Goal: Complete application form: Complete application form

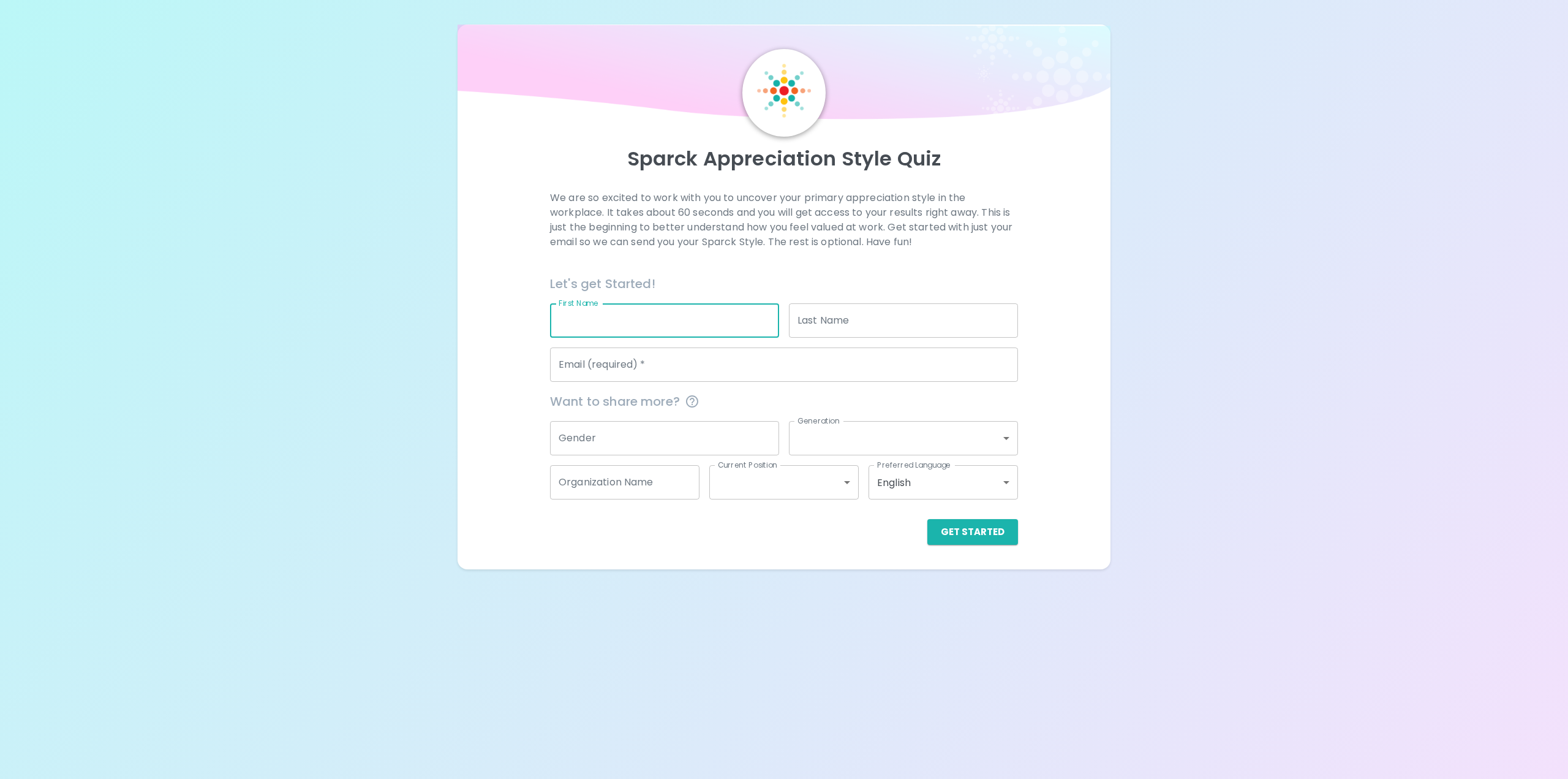
click at [602, 319] on input "First Name" at bounding box center [664, 320] width 229 height 34
type input "Dijana"
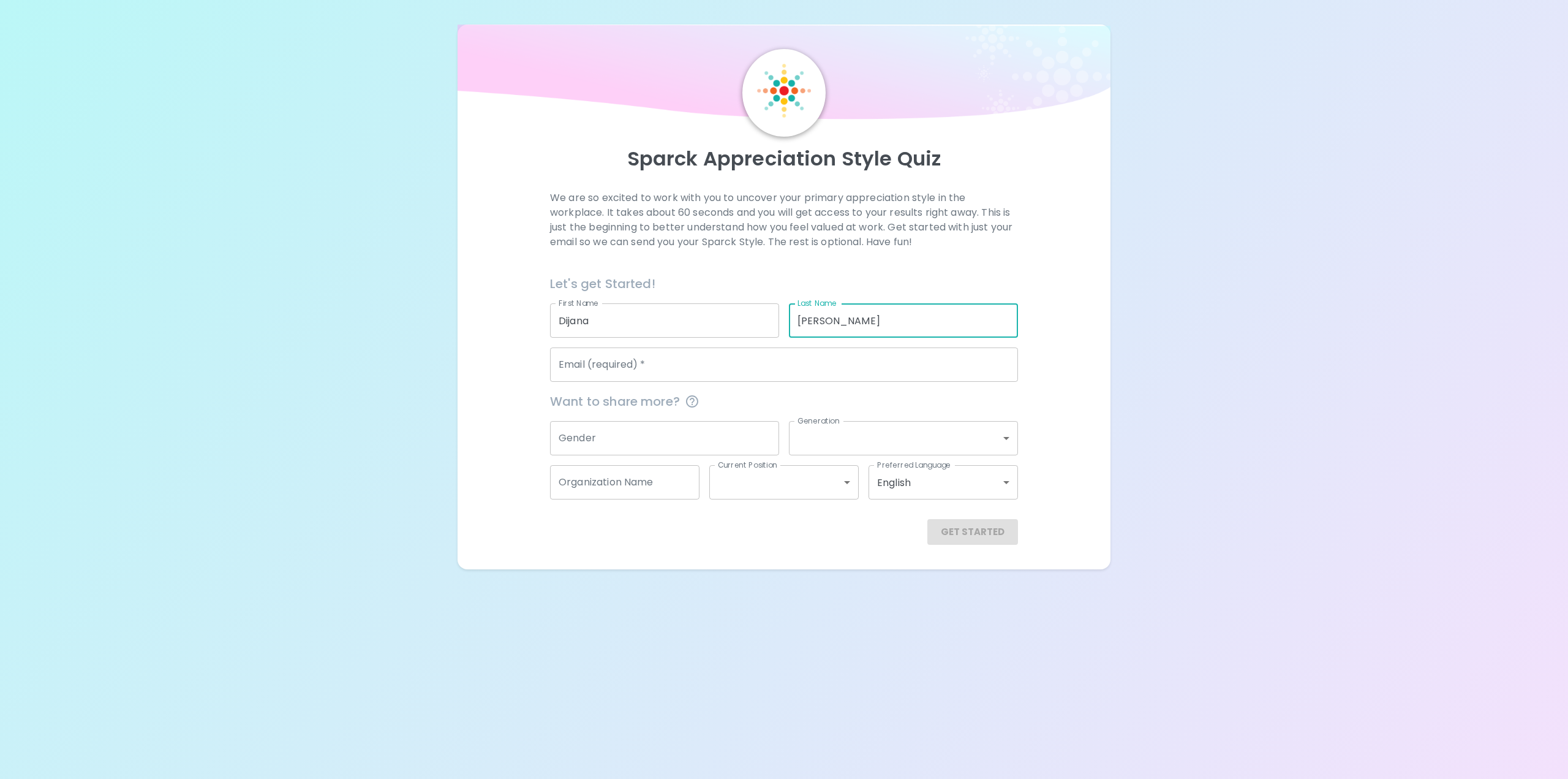
type input "[PERSON_NAME]"
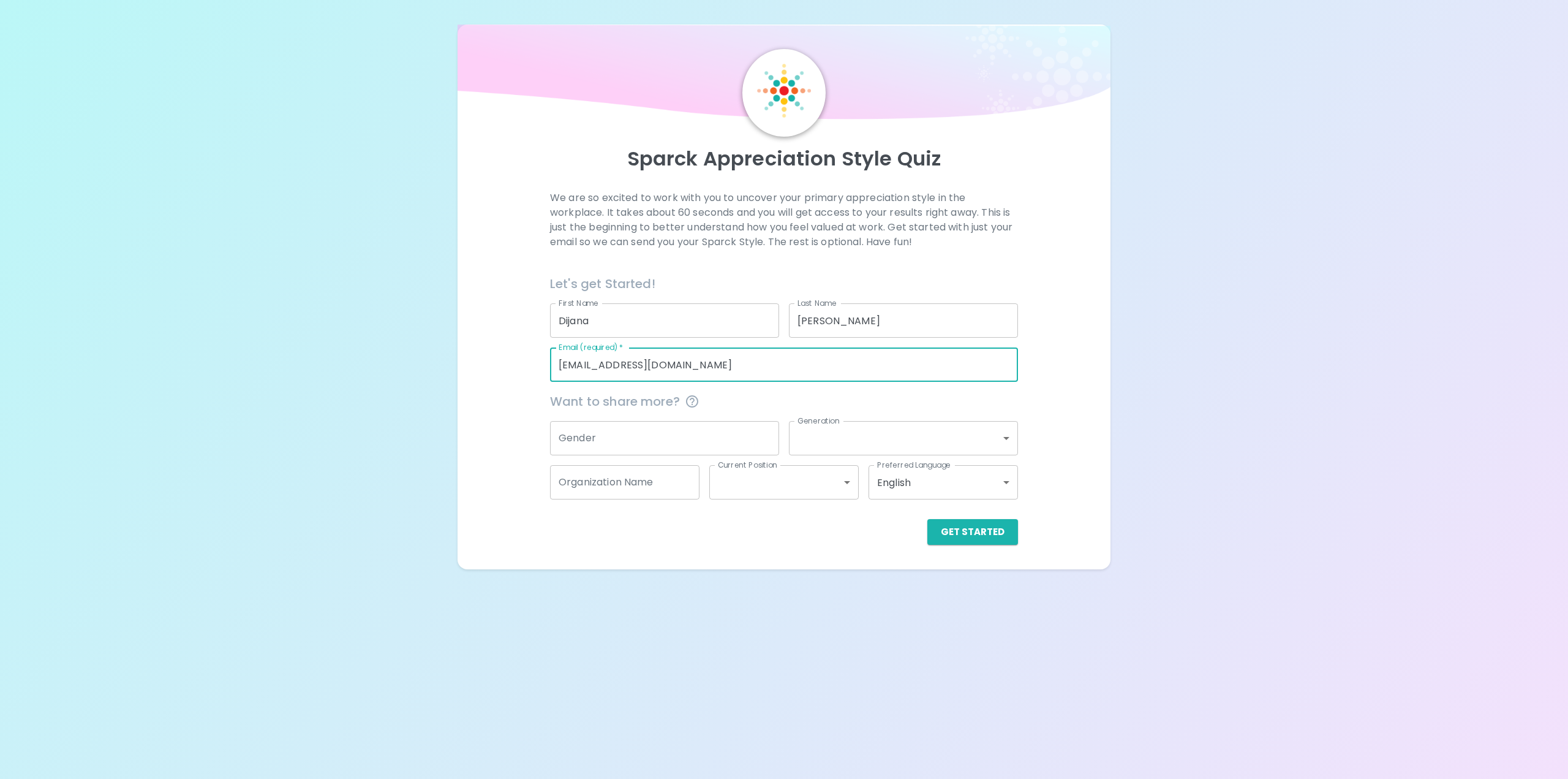
type input "[EMAIL_ADDRESS][DOMAIN_NAME]"
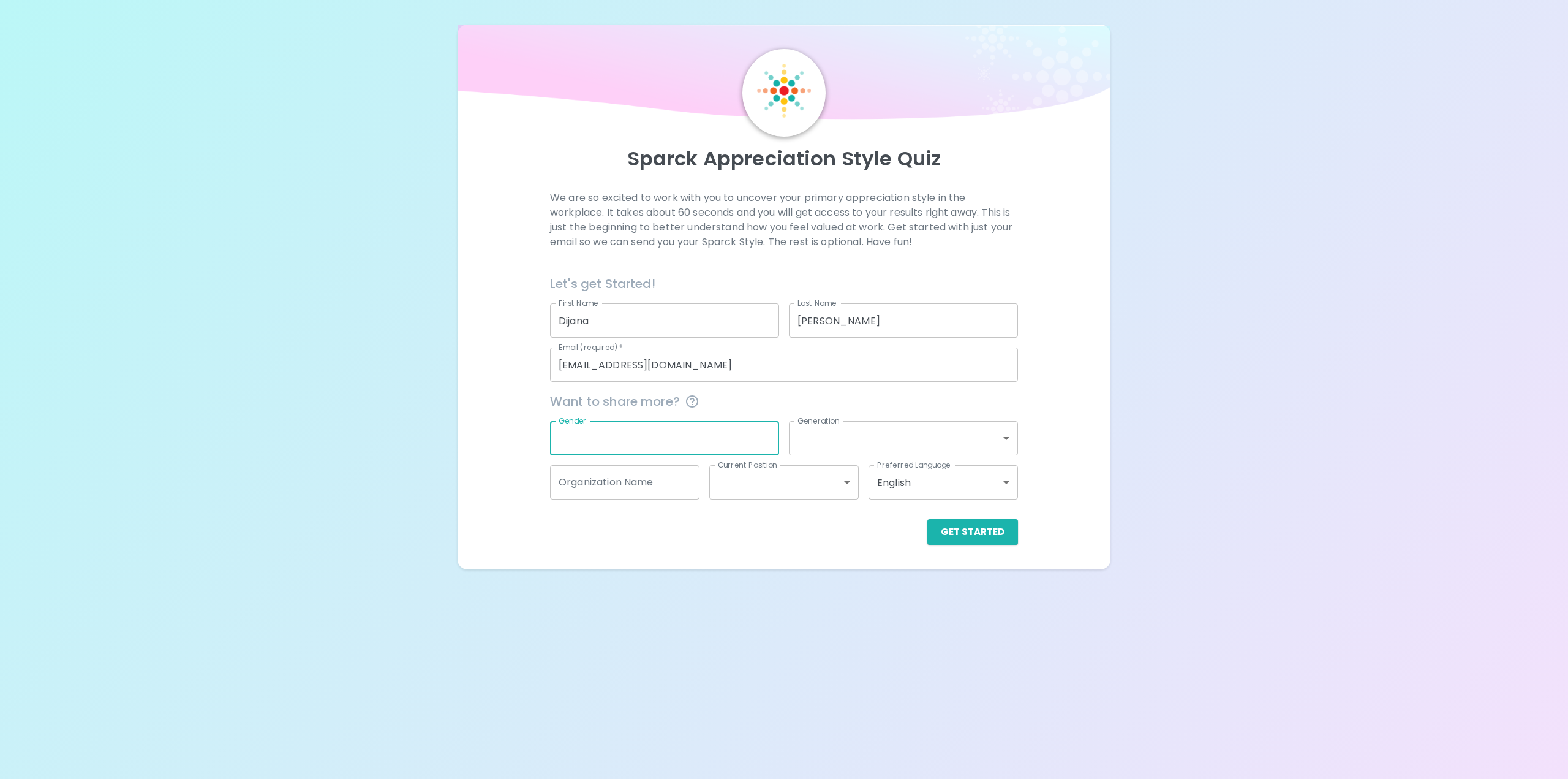
click at [588, 450] on input "Gender" at bounding box center [664, 438] width 229 height 34
type input "[DEMOGRAPHIC_DATA]"
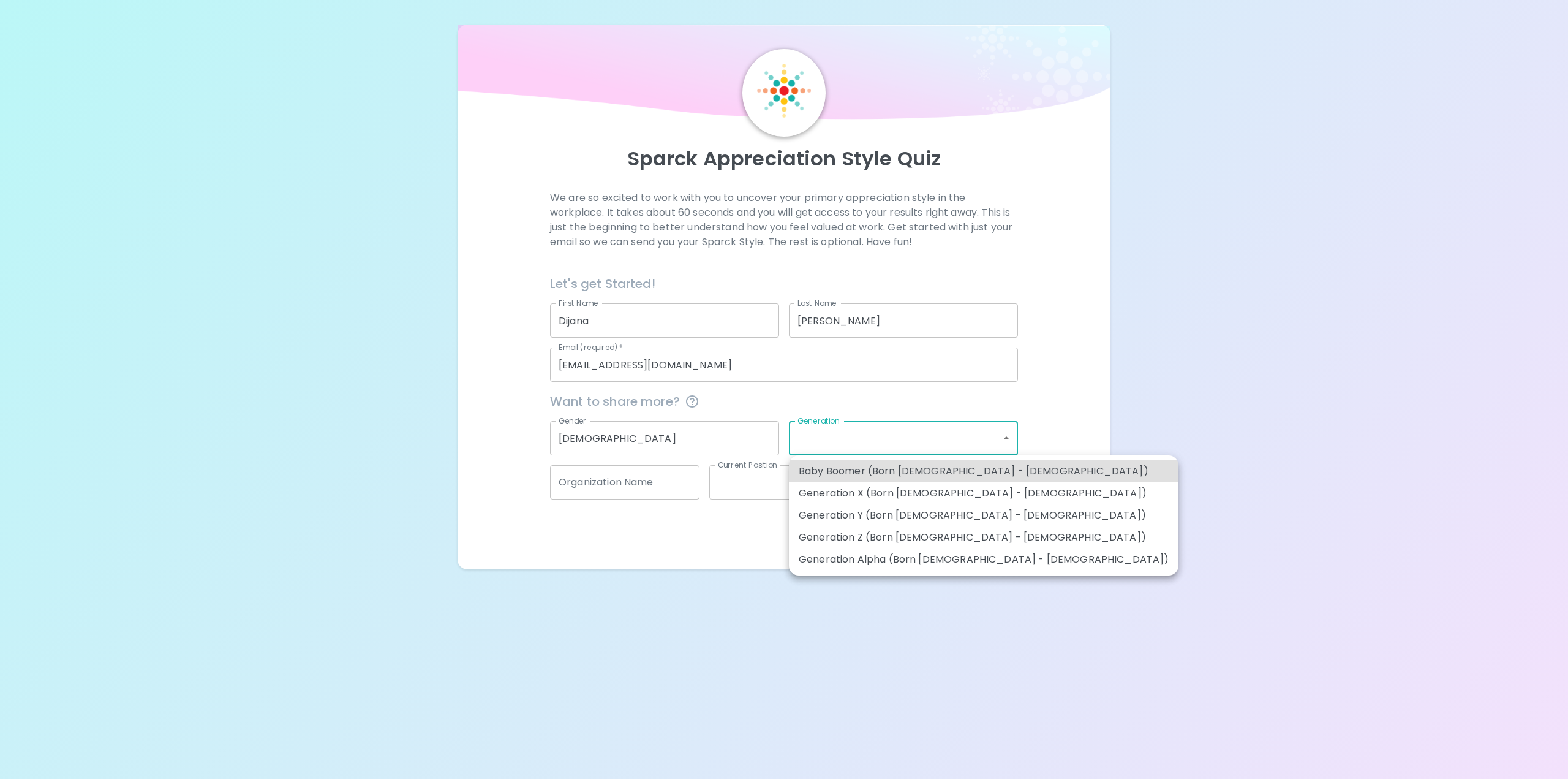
click at [1008, 435] on body "Sparck Appreciation Style Quiz We are so excited to work with you to uncover yo…" at bounding box center [784, 390] width 1568 height 779
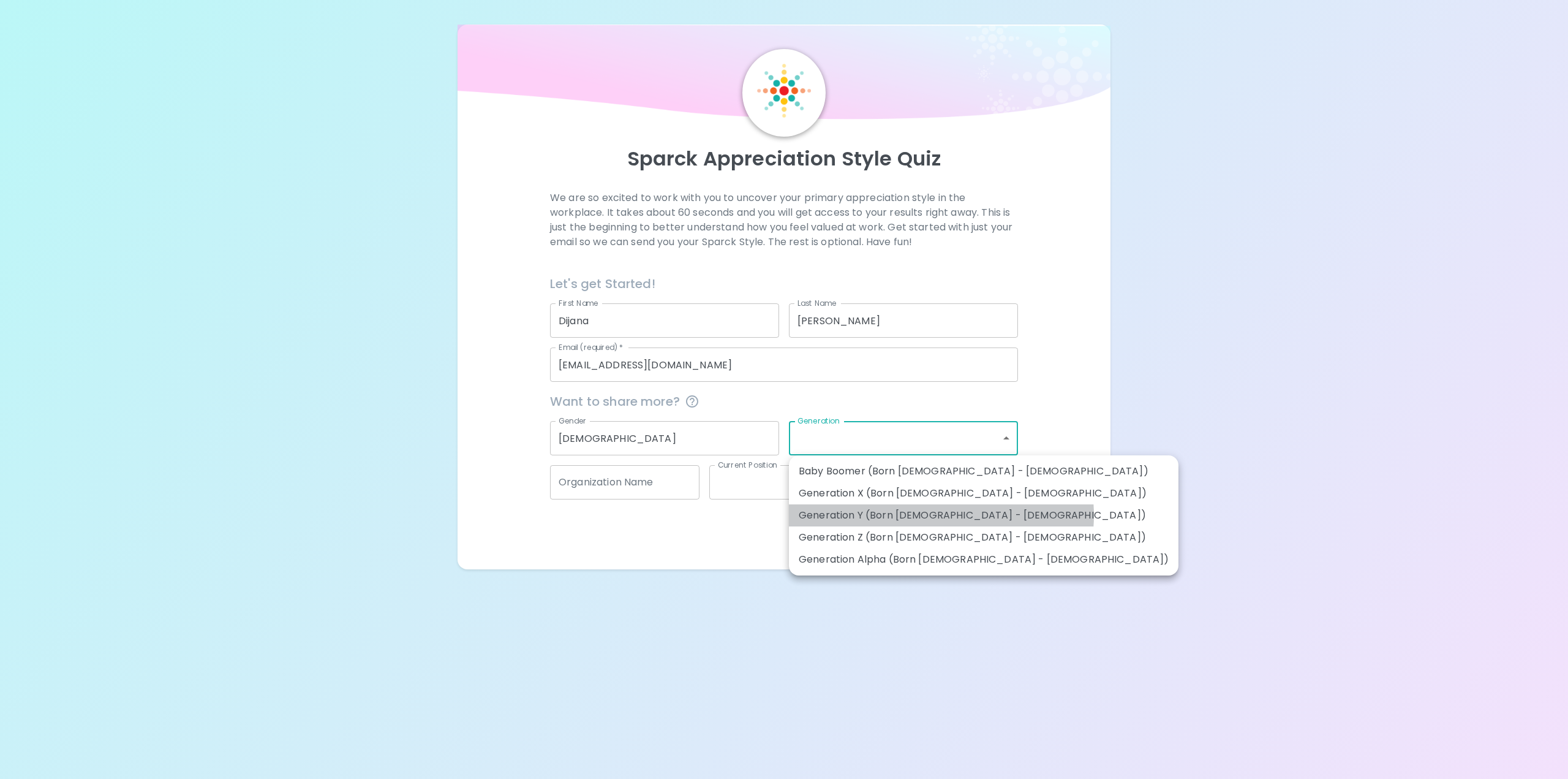
click at [941, 515] on li "Generation Y (Born [DEMOGRAPHIC_DATA] - [DEMOGRAPHIC_DATA])" at bounding box center [983, 515] width 389 height 22
type input "generation_y"
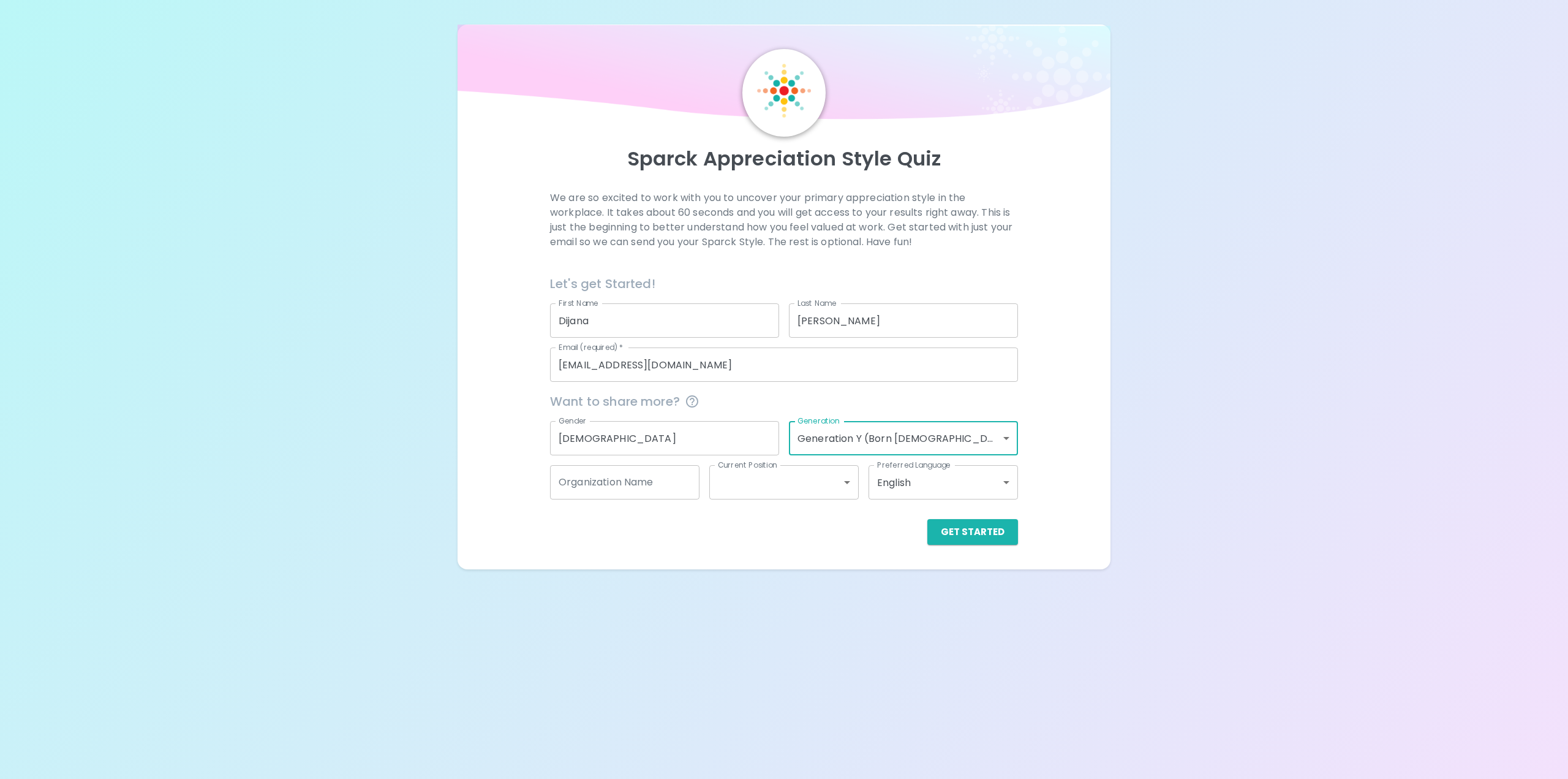
click at [626, 493] on input "Organization Name" at bounding box center [624, 482] width 150 height 34
type input "UGA"
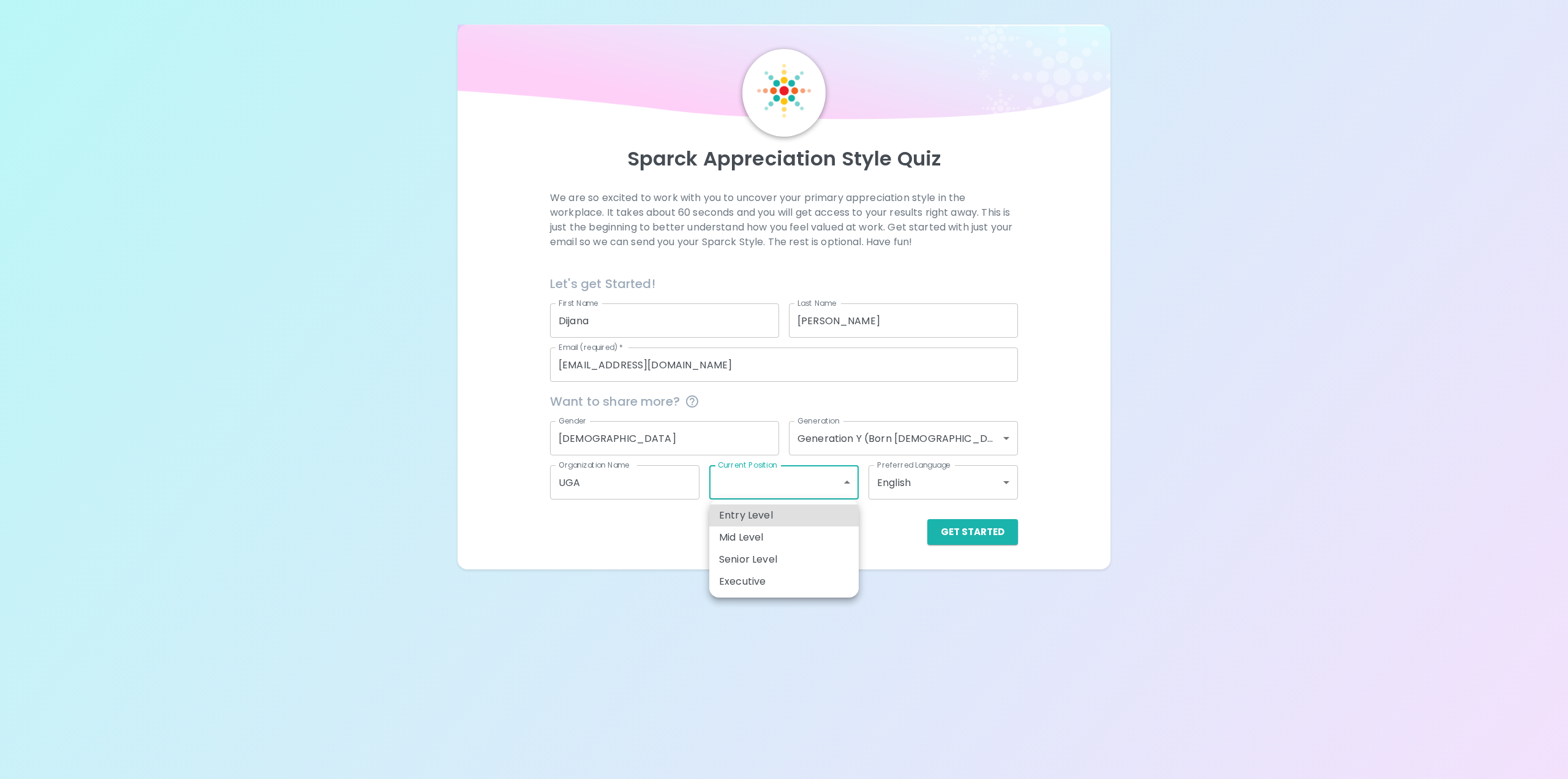
click at [851, 486] on body "Sparck Appreciation Style Quiz We are so excited to work with you to uncover yo…" at bounding box center [784, 390] width 1568 height 779
click at [823, 539] on li "Mid Level" at bounding box center [784, 537] width 150 height 22
type input "mid_level"
click at [822, 493] on body "Sparck Appreciation Style Quiz We are so excited to work with you to uncover yo…" at bounding box center [784, 390] width 1568 height 779
click at [822, 493] on div at bounding box center [784, 390] width 1568 height 779
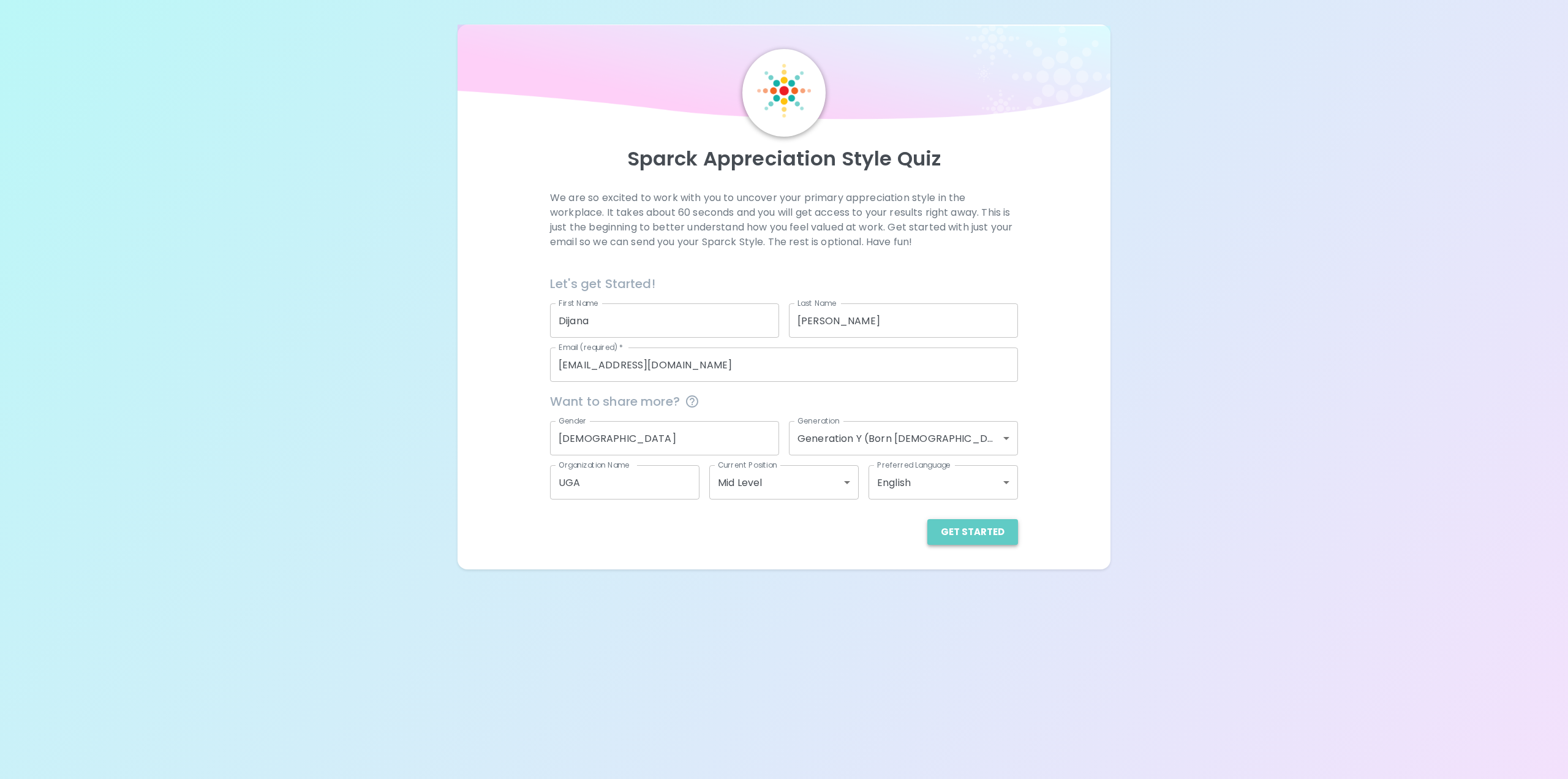
click at [996, 531] on button "Get Started" at bounding box center [972, 531] width 91 height 26
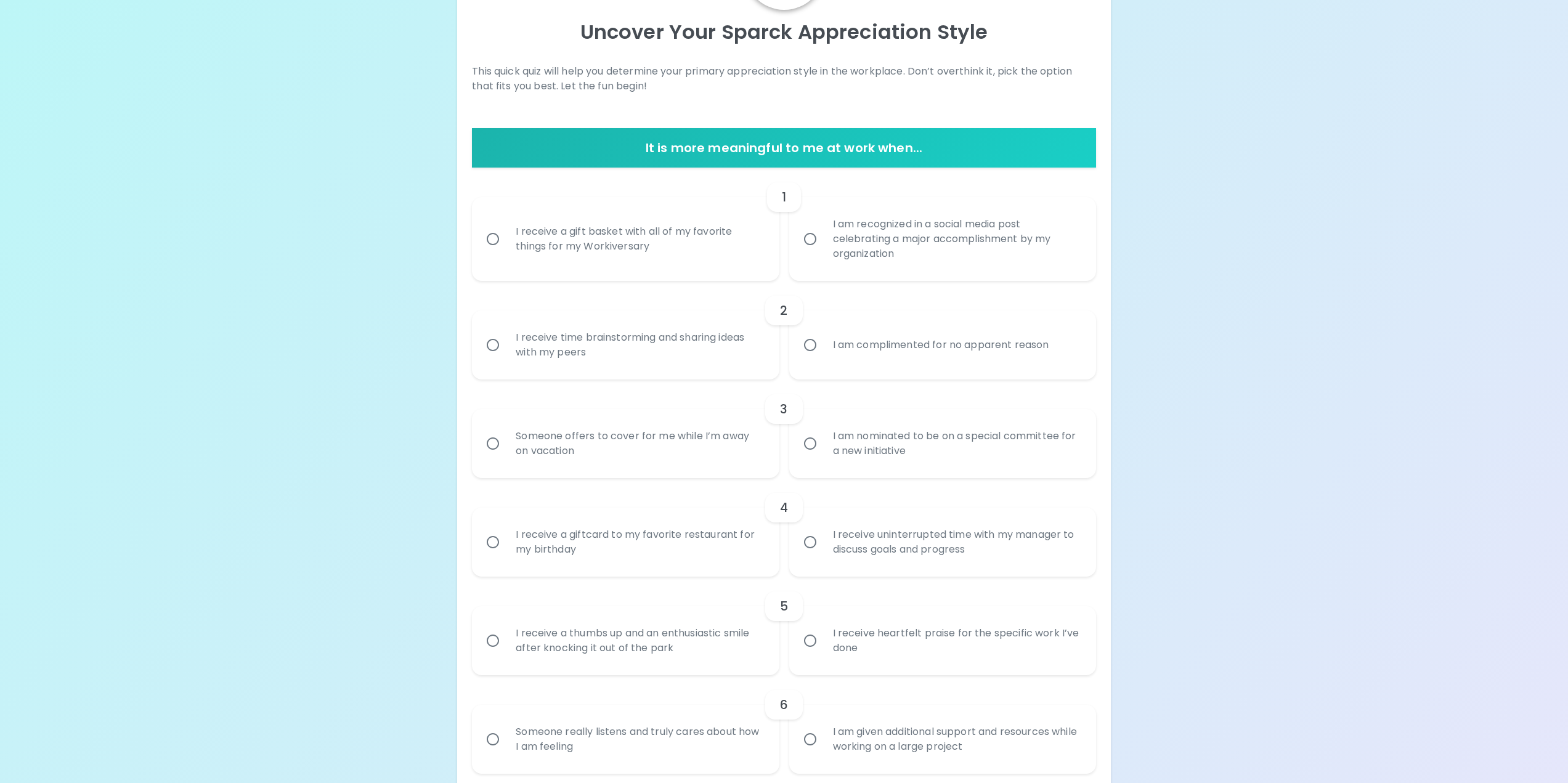
scroll to position [124, 0]
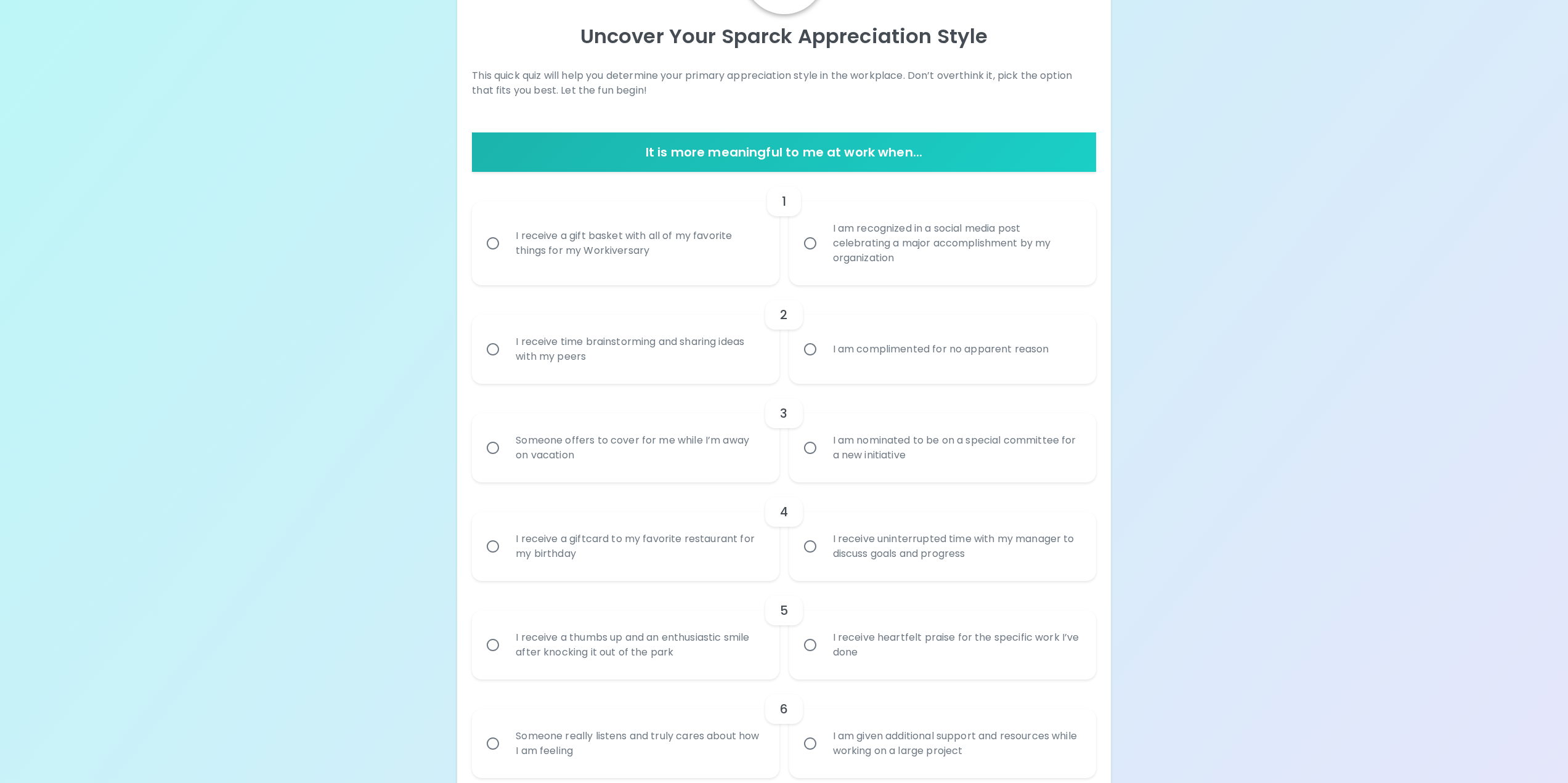
click at [650, 252] on div "I receive a gift basket with all of my favorite things for my Workiversary" at bounding box center [639, 244] width 266 height 60
click at [506, 252] on input "I receive a gift basket with all of my favorite things for my Workiversary" at bounding box center [493, 243] width 26 height 26
radio input "true"
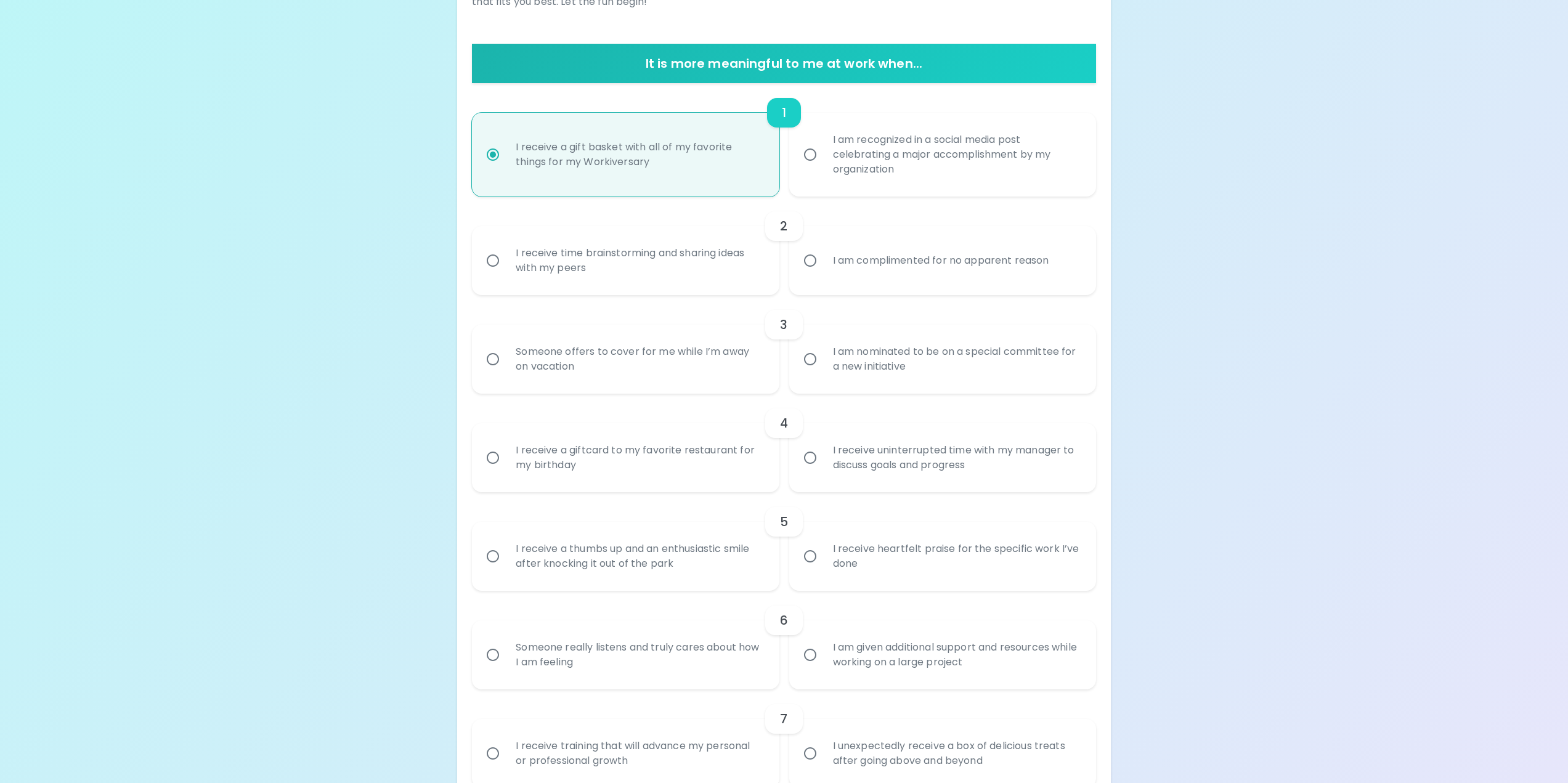
scroll to position [222, 0]
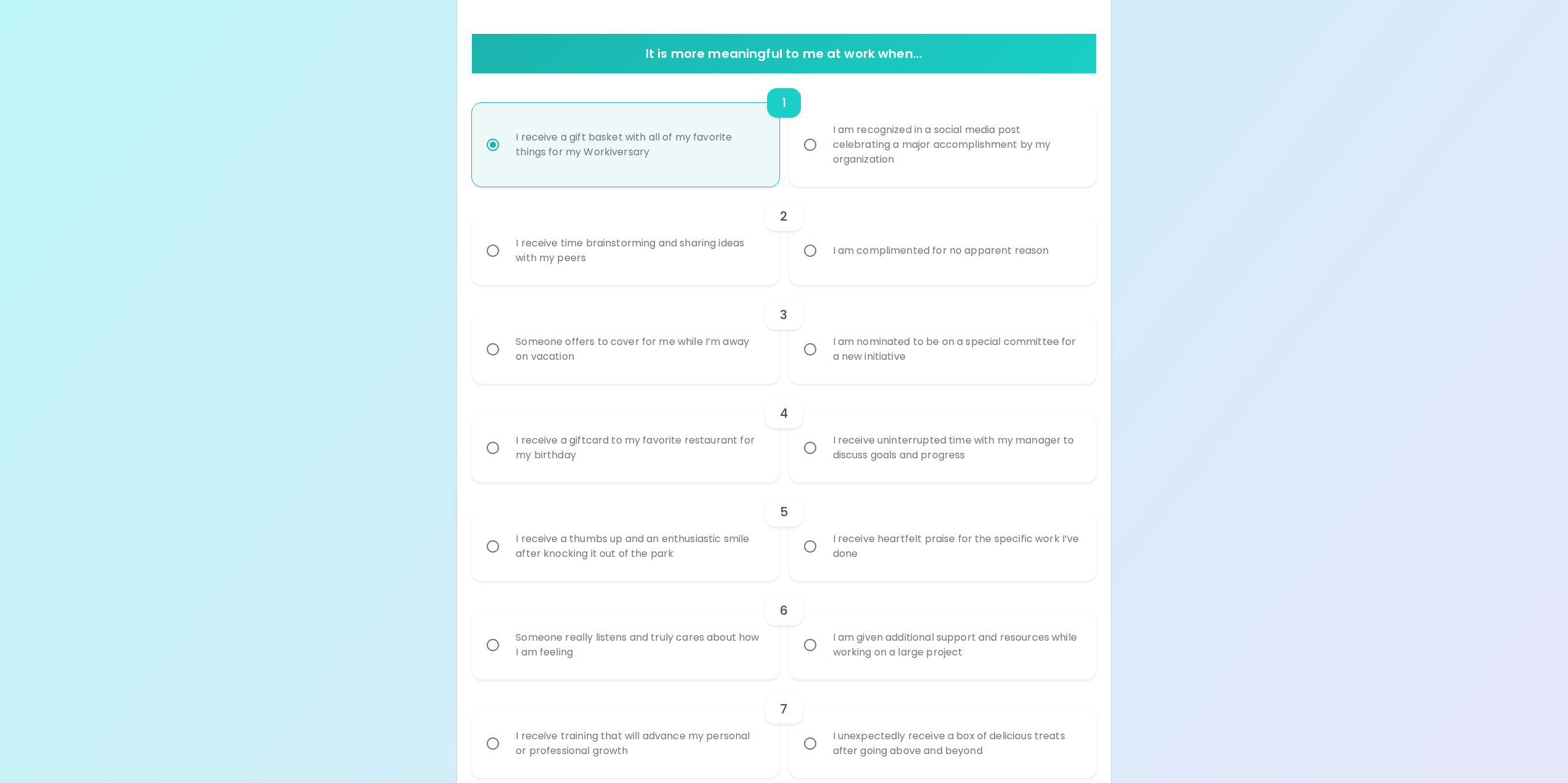
click at [857, 255] on div "I am complimented for no apparent reason" at bounding box center [940, 250] width 235 height 44
click at [823, 255] on input "I am complimented for no apparent reason" at bounding box center [809, 251] width 26 height 26
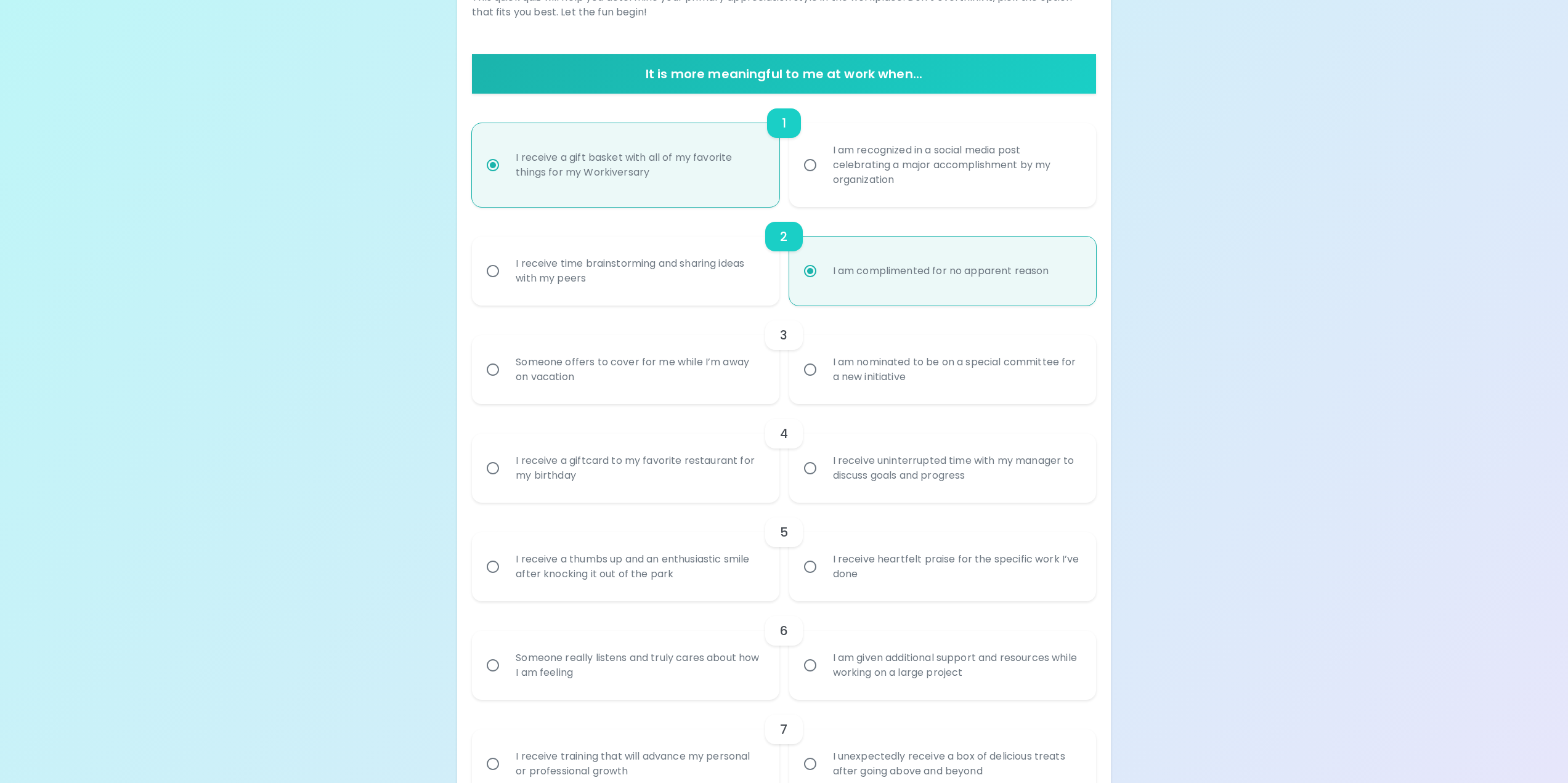
scroll to position [197, 0]
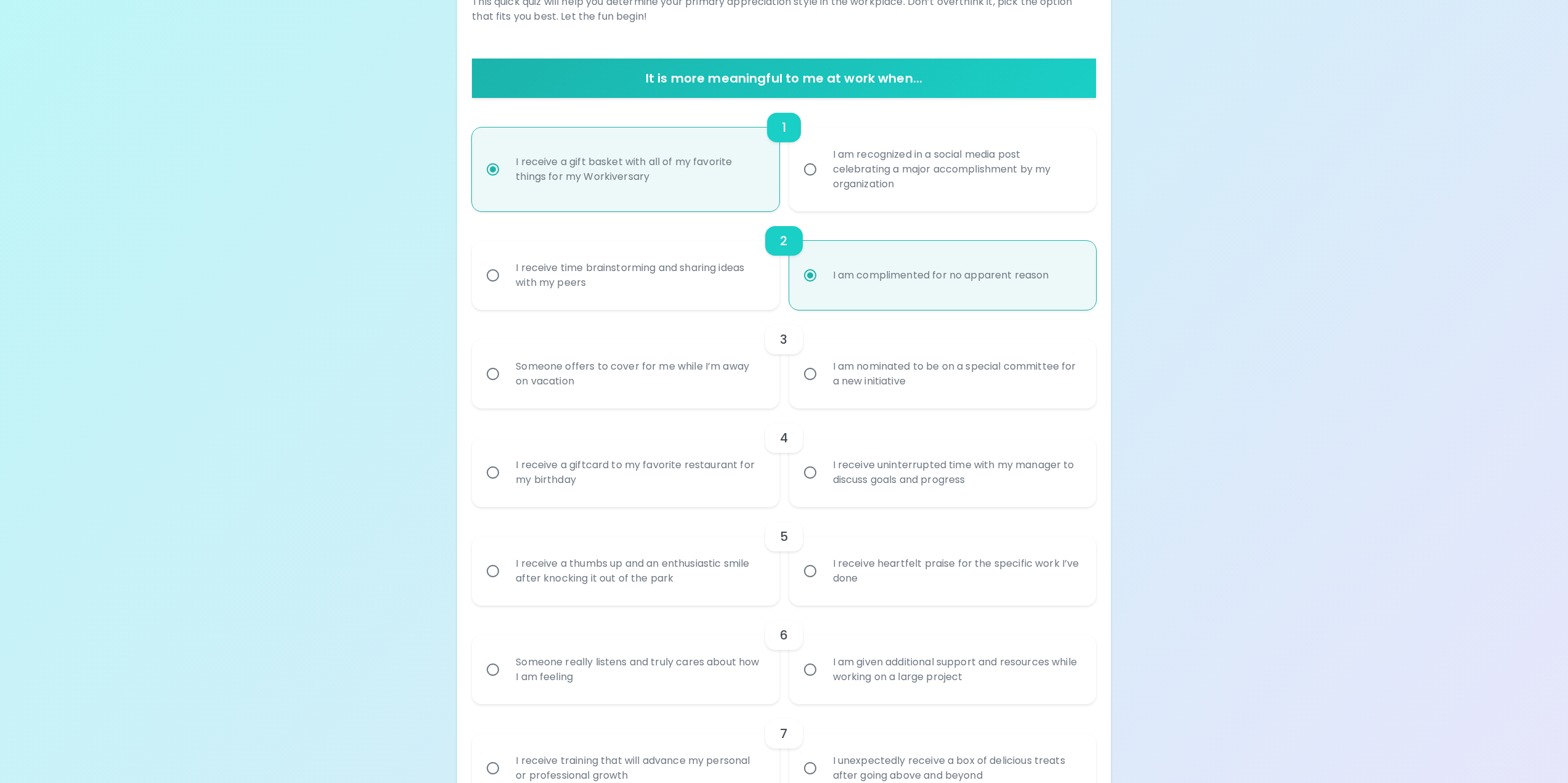
radio input "true"
click at [550, 373] on div "Someone offers to cover for me while I’m away on vacation" at bounding box center [639, 374] width 266 height 60
click at [506, 373] on input "Someone offers to cover for me while I’m away on vacation" at bounding box center [493, 373] width 26 height 26
radio input "false"
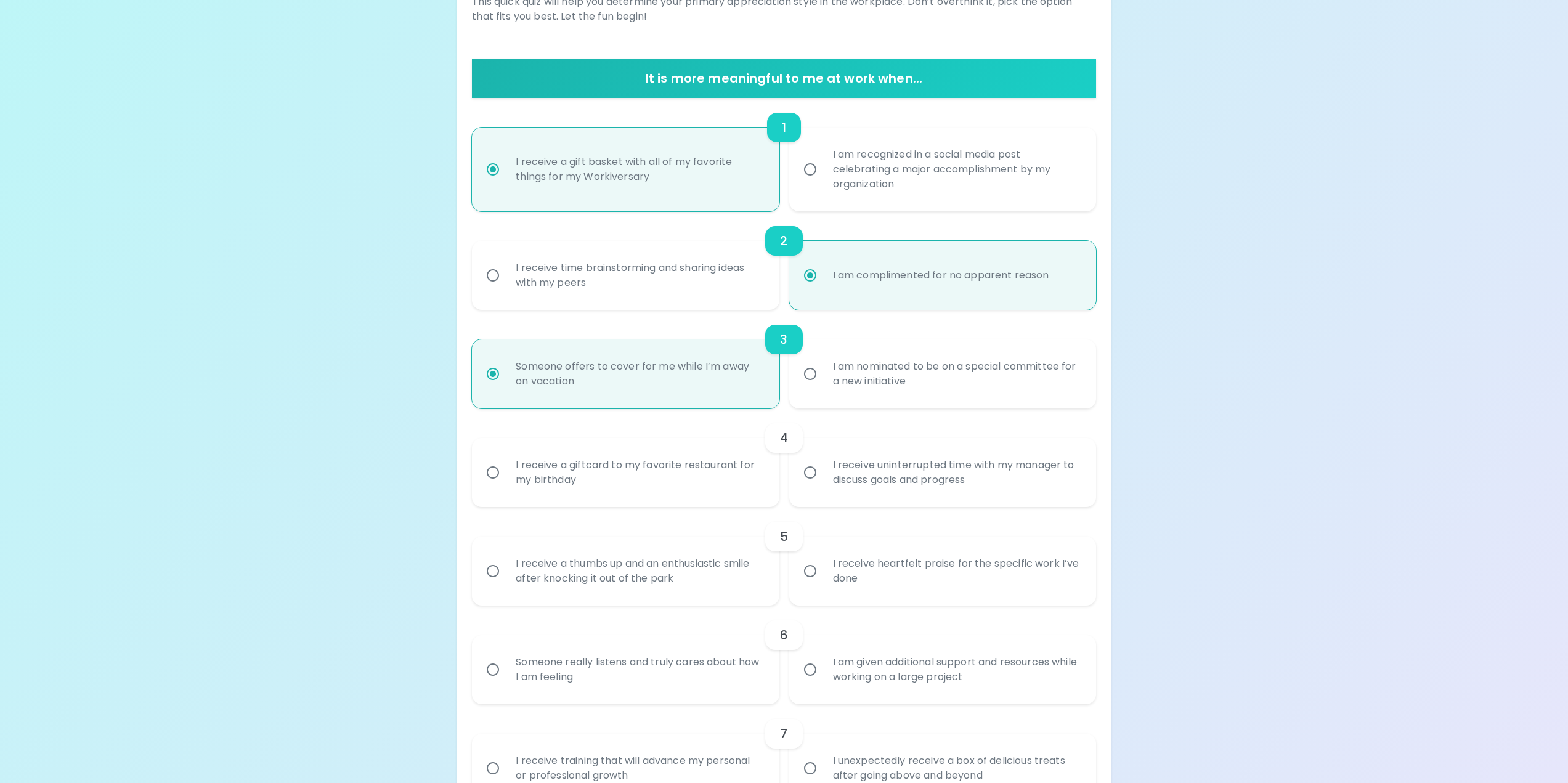
scroll to position [296, 0]
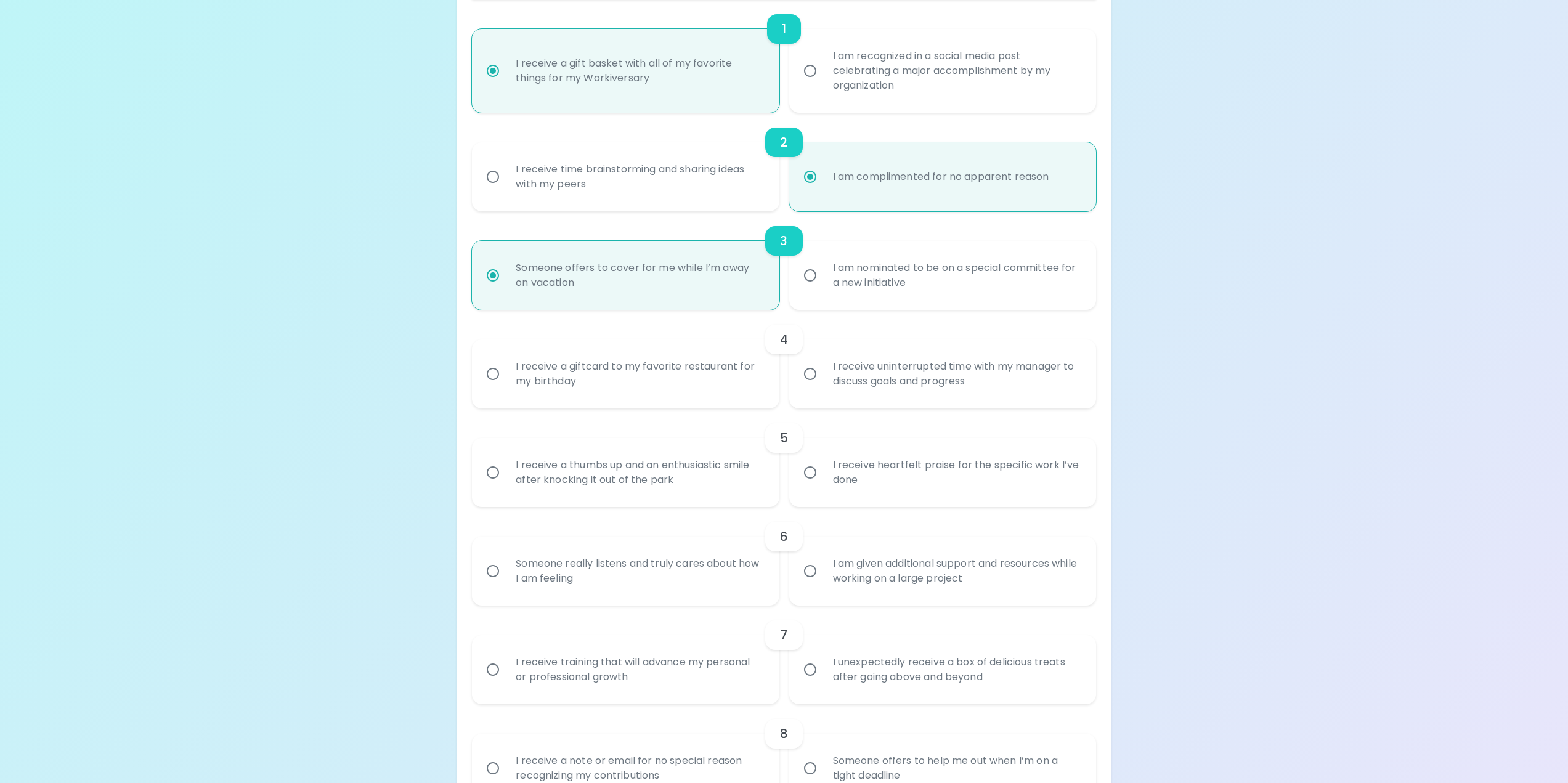
radio input "true"
click at [624, 373] on div "I receive a giftcard to my favorite restaurant for my birthday" at bounding box center [639, 374] width 266 height 60
click at [506, 373] on input "I receive a giftcard to my favorite restaurant for my birthday" at bounding box center [493, 373] width 26 height 26
radio input "false"
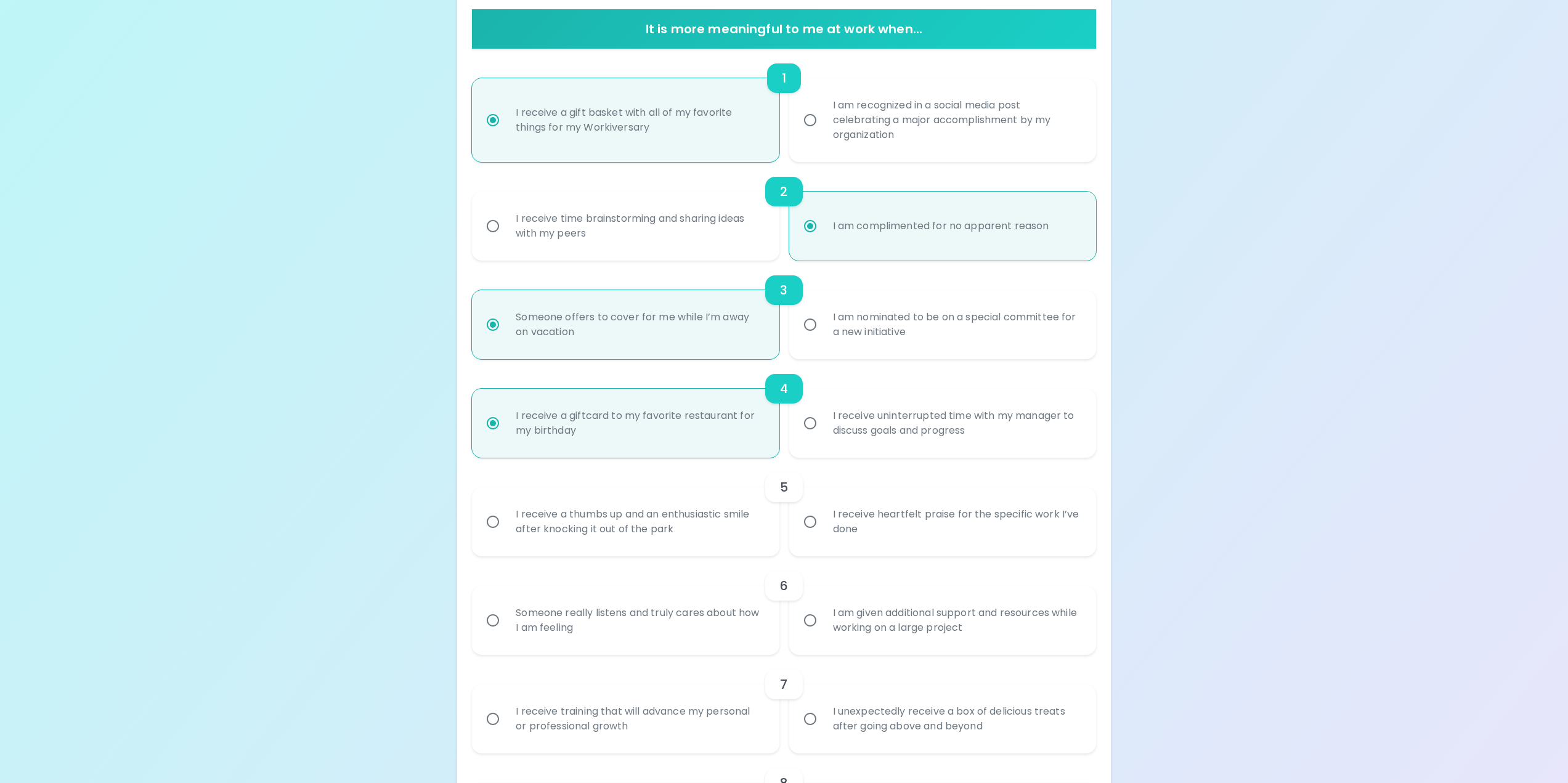
scroll to position [209, 0]
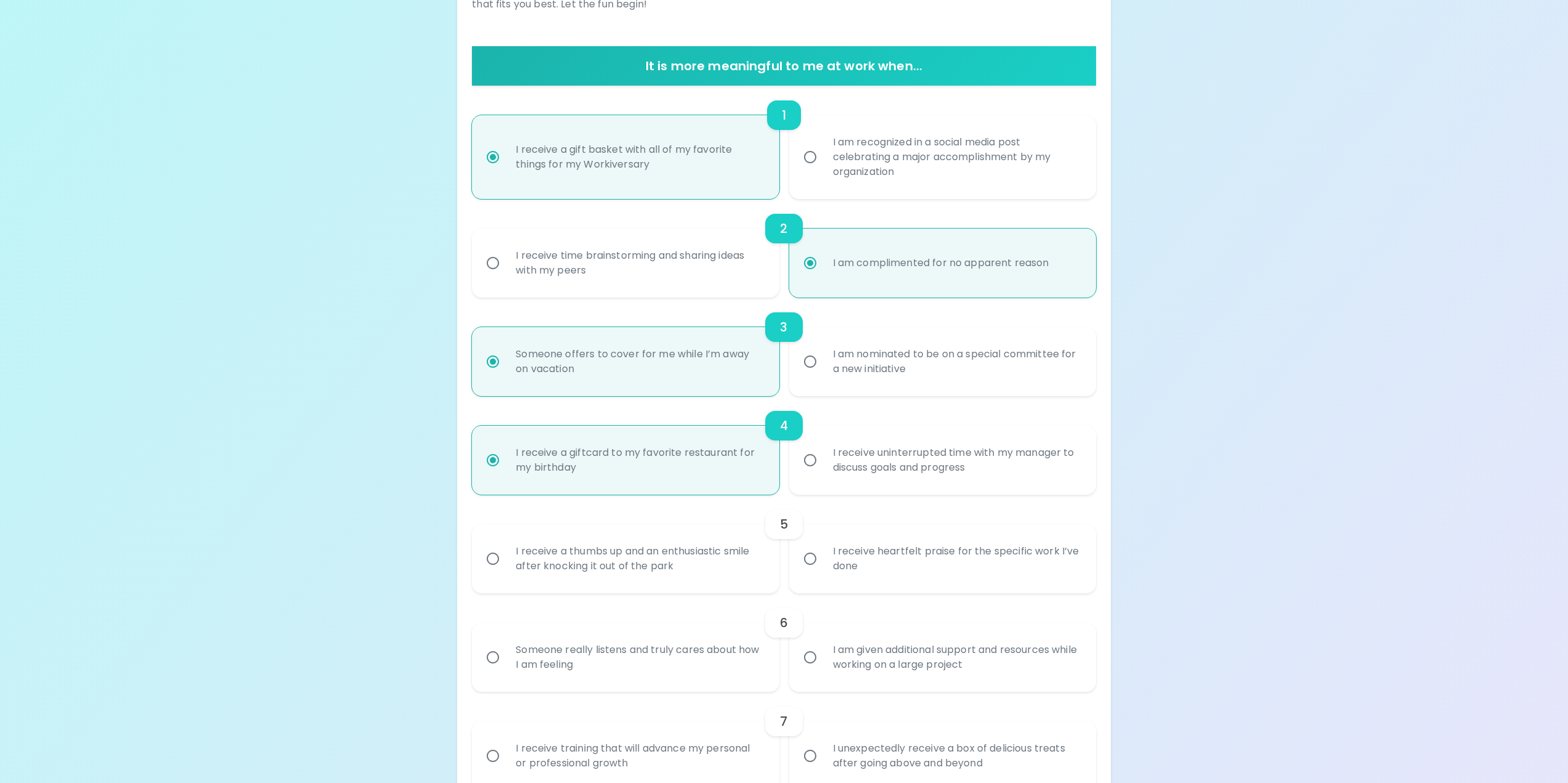
radio input "true"
click at [933, 467] on div "I receive uninterrupted time with my manager to discuss goals and progress" at bounding box center [955, 460] width 266 height 60
click at [823, 467] on input "I receive uninterrupted time with my manager to discuss goals and progress" at bounding box center [809, 460] width 26 height 26
radio input "false"
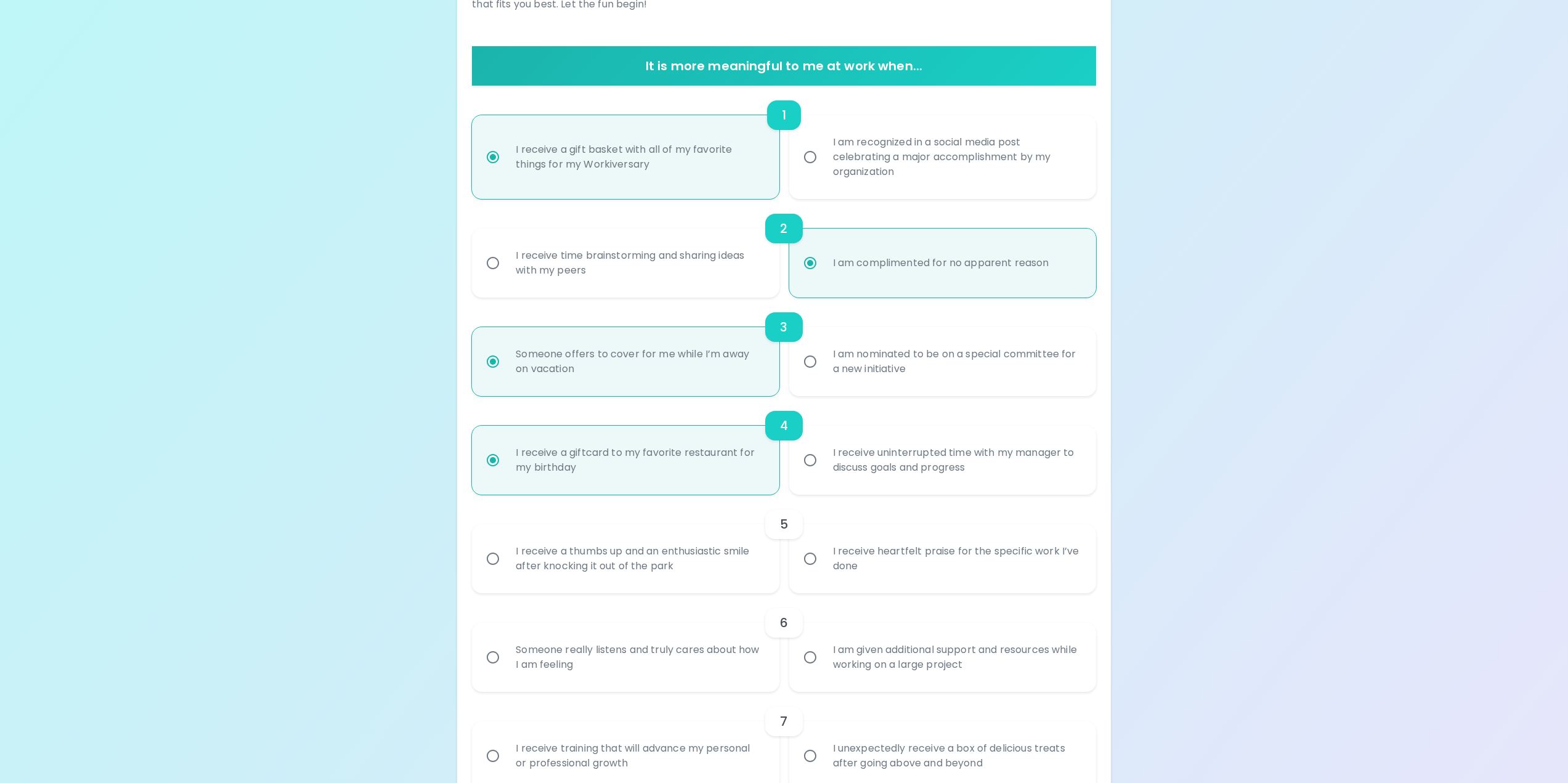
radio input "true"
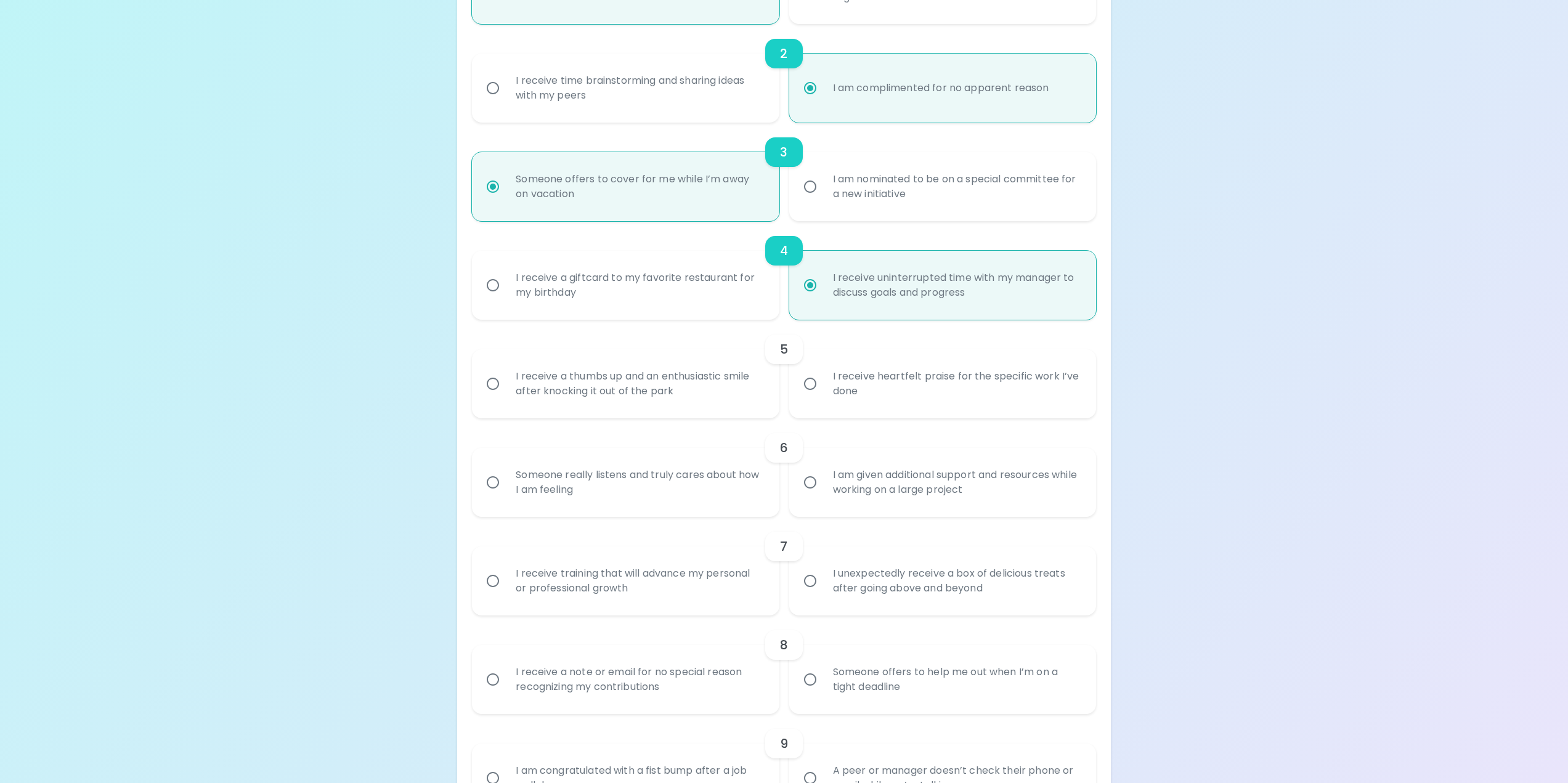
scroll to position [394, 0]
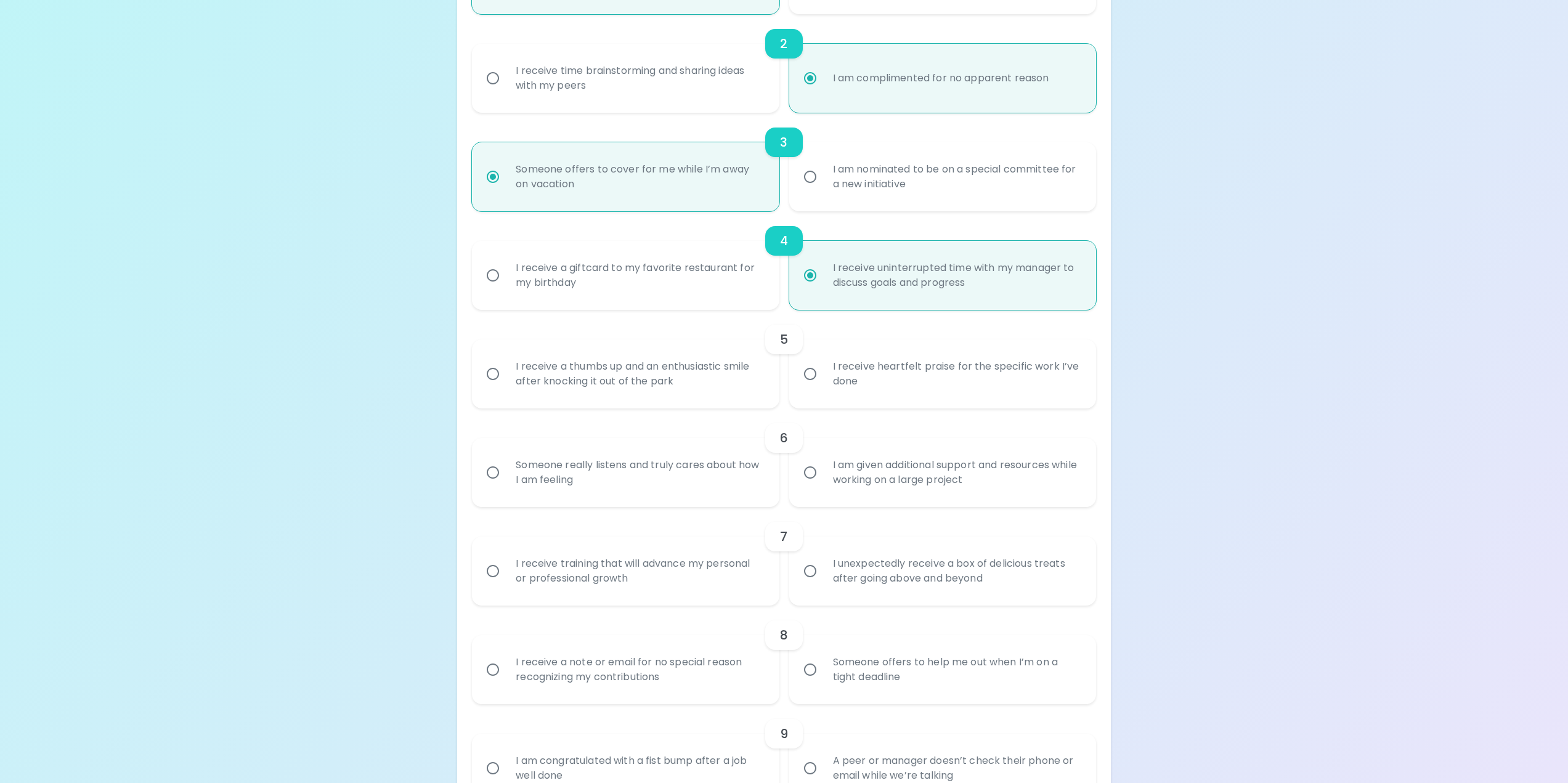
radio input "true"
click at [902, 386] on div "I receive heartfelt praise for the specific work I’ve done" at bounding box center [955, 374] width 266 height 60
click at [823, 386] on input "I receive heartfelt praise for the specific work I’ve done" at bounding box center [809, 373] width 26 height 26
radio input "false"
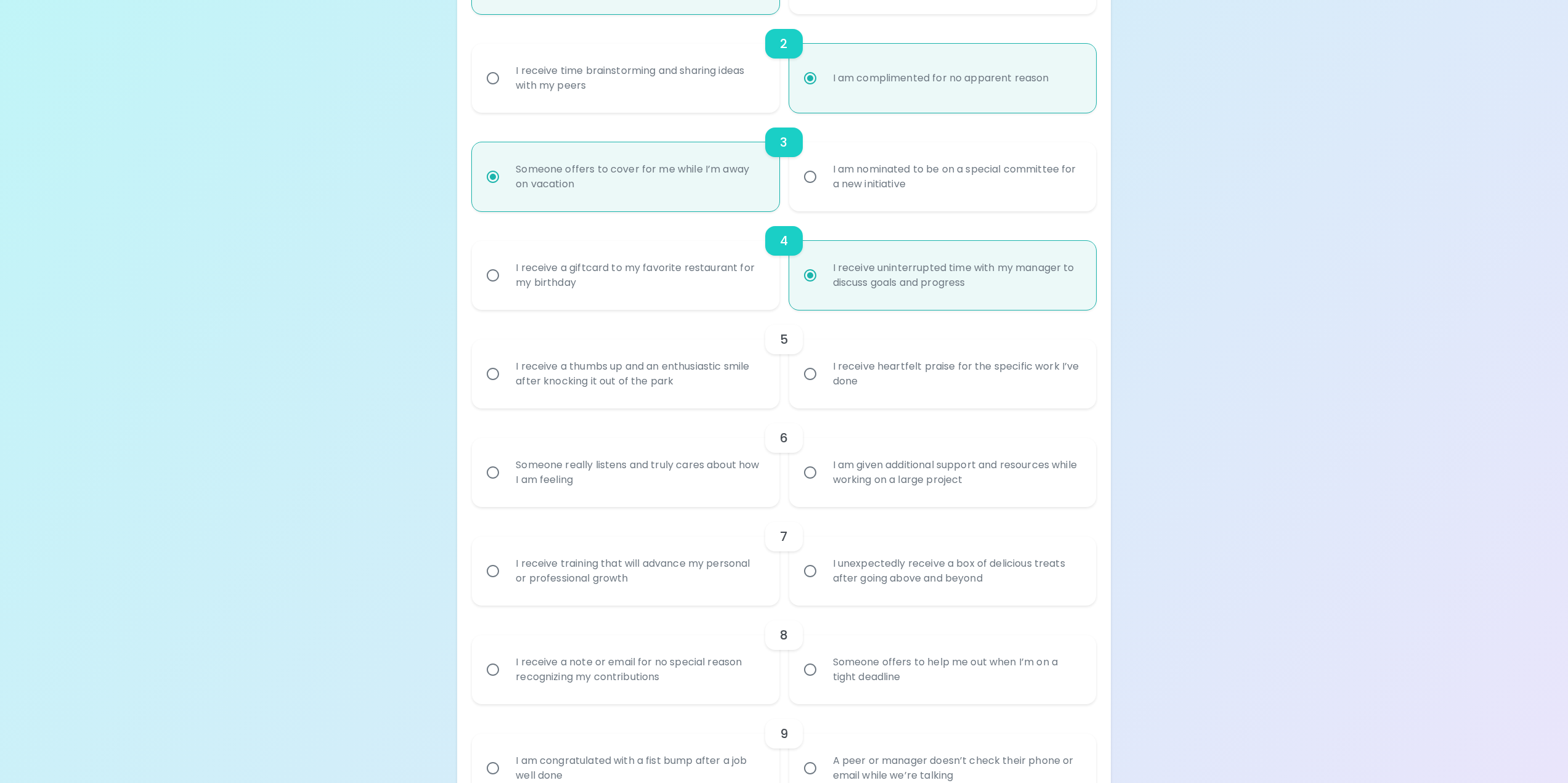
radio input "false"
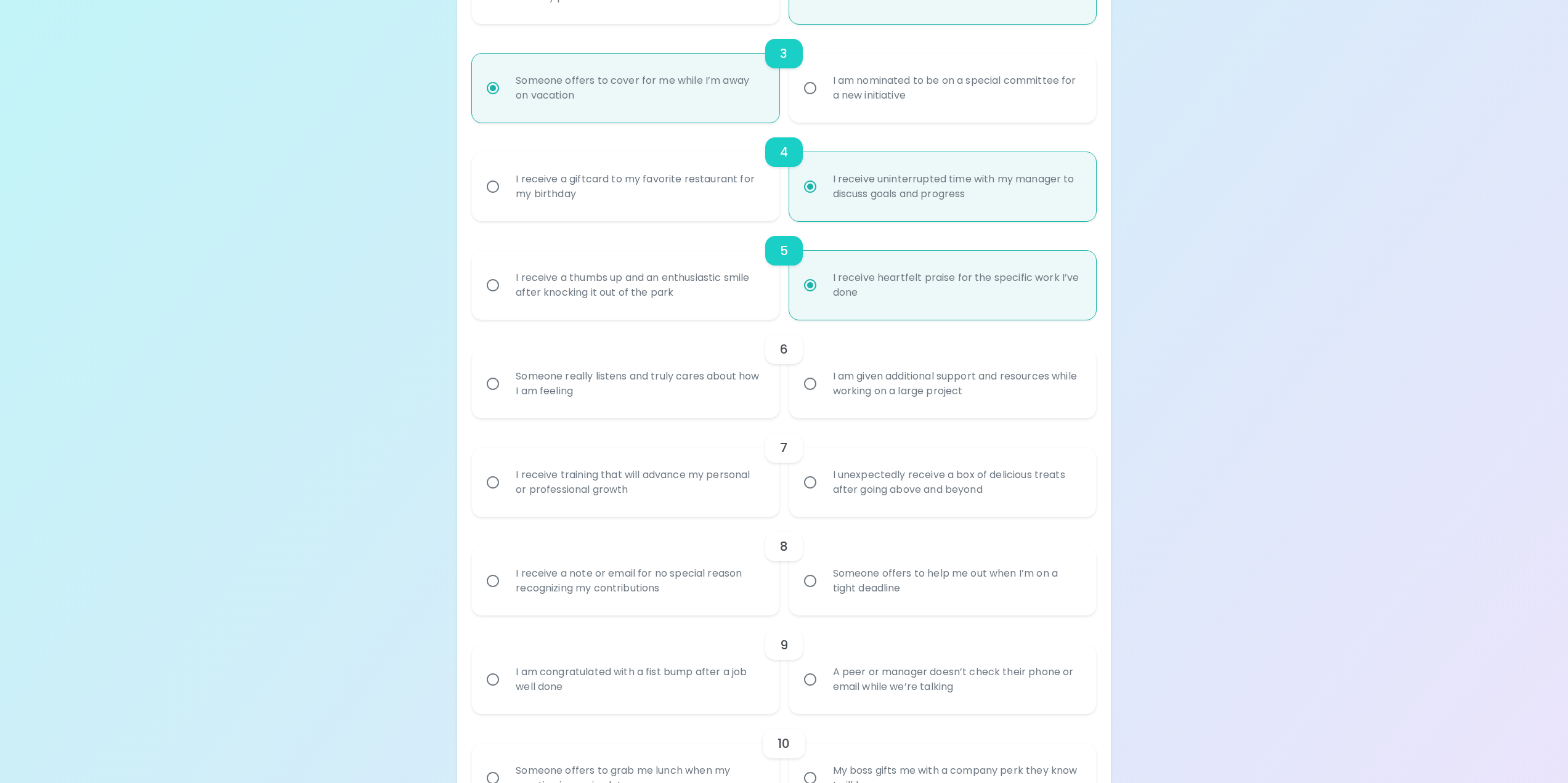
scroll to position [493, 0]
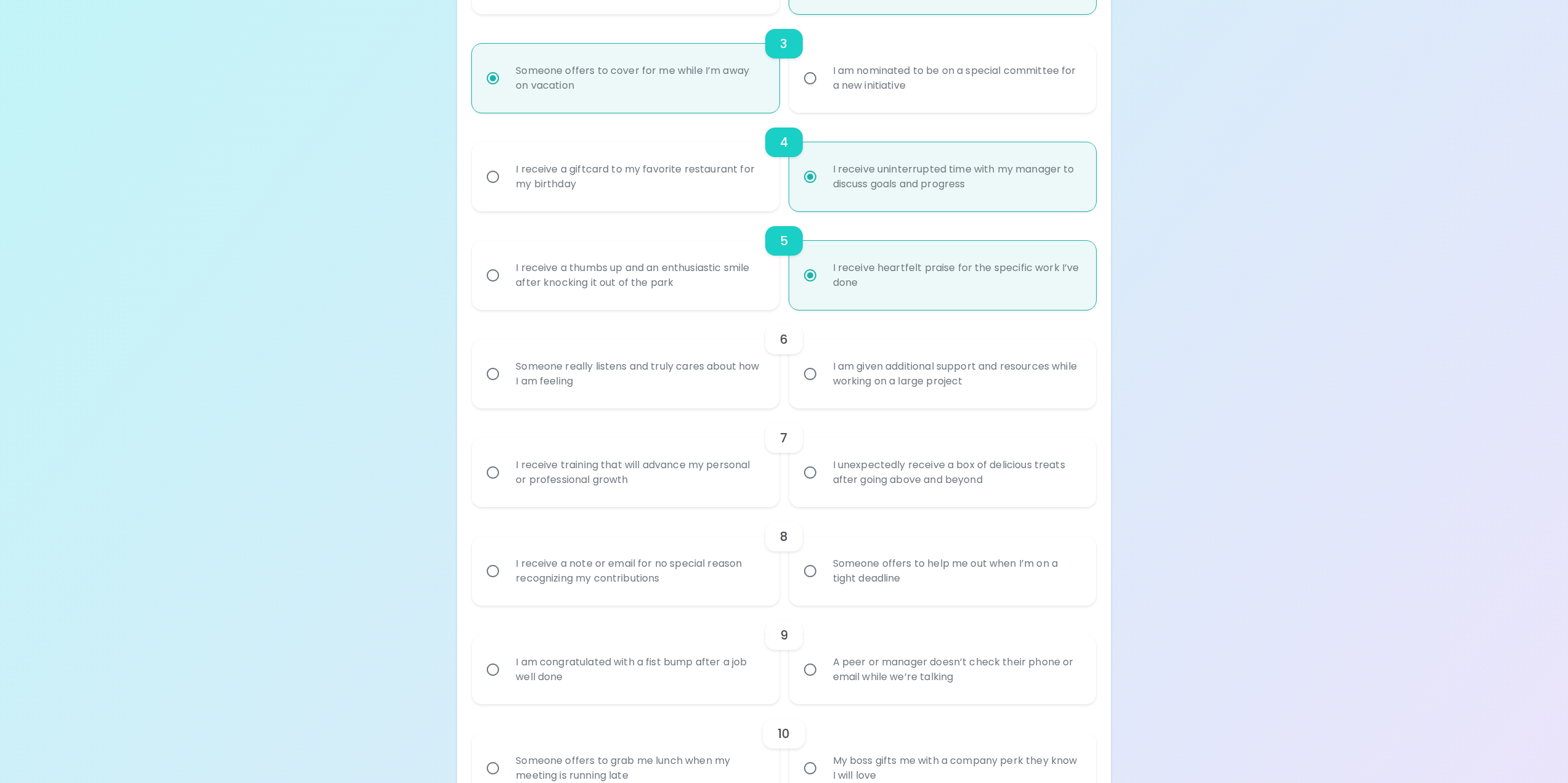
radio input "true"
click at [936, 388] on div "I am given additional support and resources while working on a large project" at bounding box center [955, 374] width 266 height 60
click at [823, 387] on input "I am given additional support and resources while working on a large project" at bounding box center [809, 373] width 26 height 26
radio input "false"
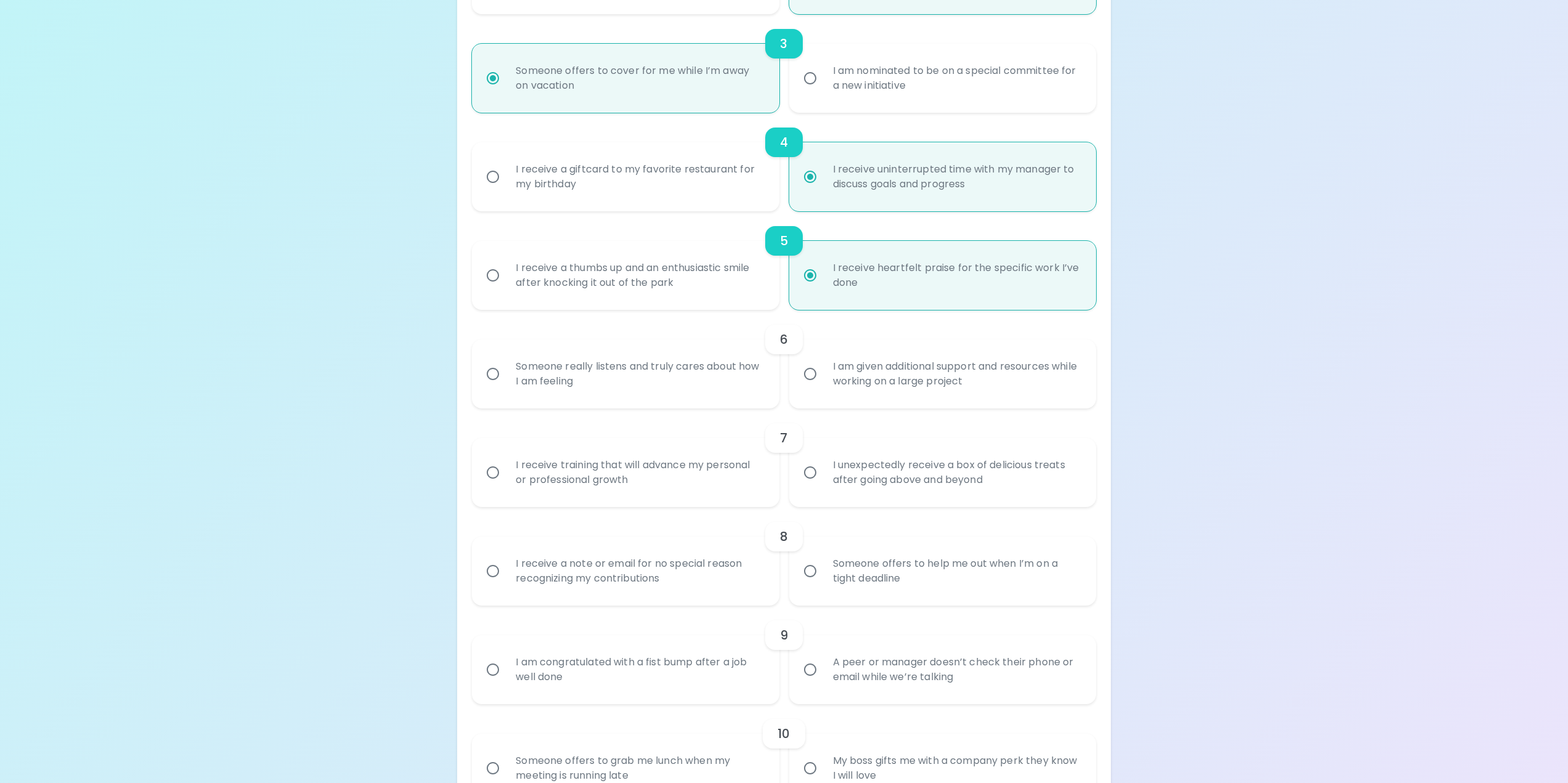
radio input "false"
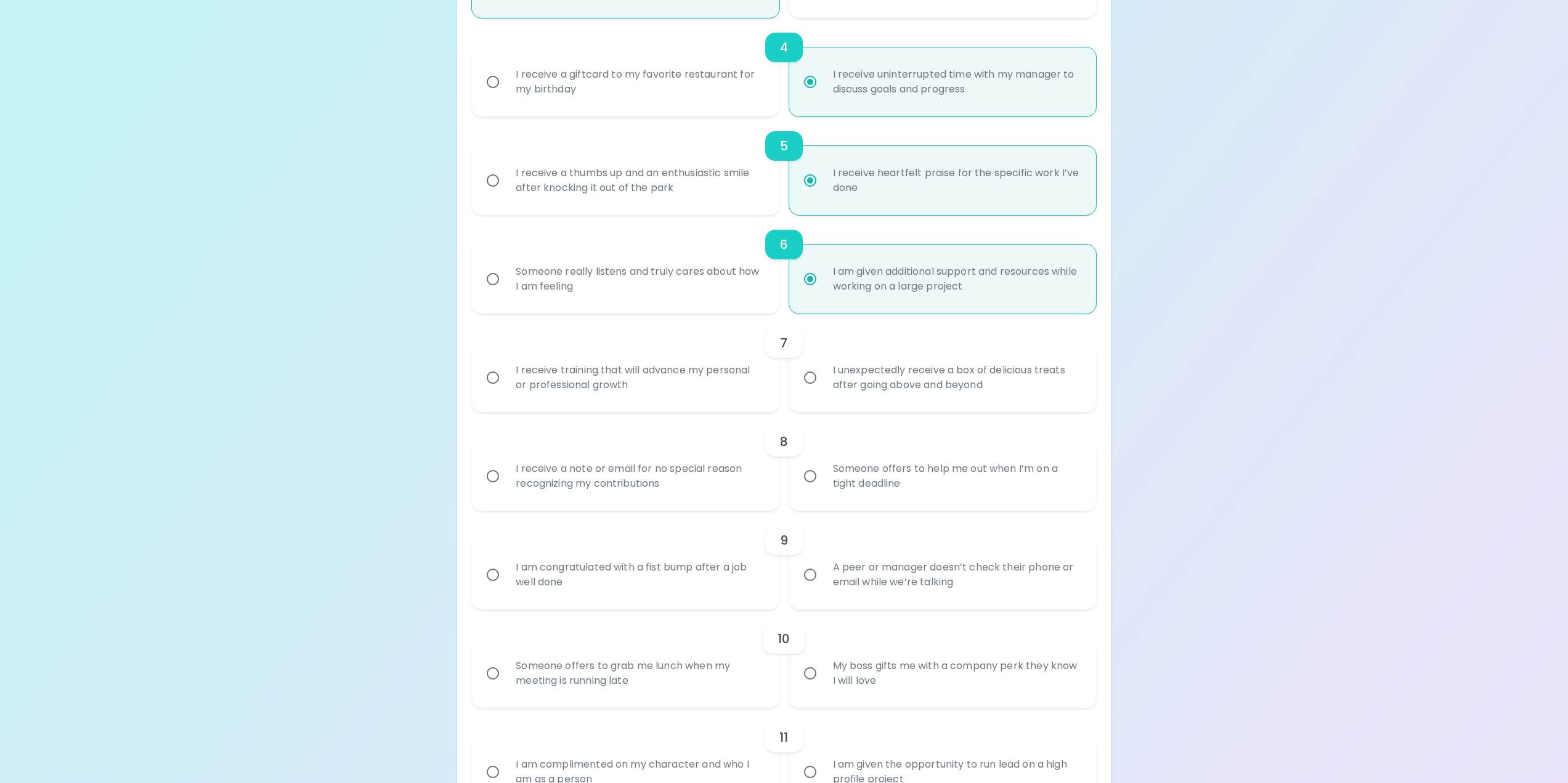
scroll to position [591, 0]
radio input "true"
click at [678, 377] on div "I receive training that will advance my personal or professional growth" at bounding box center [639, 374] width 266 height 60
click at [506, 377] on input "I receive training that will advance my personal or professional growth" at bounding box center [493, 373] width 26 height 26
radio input "false"
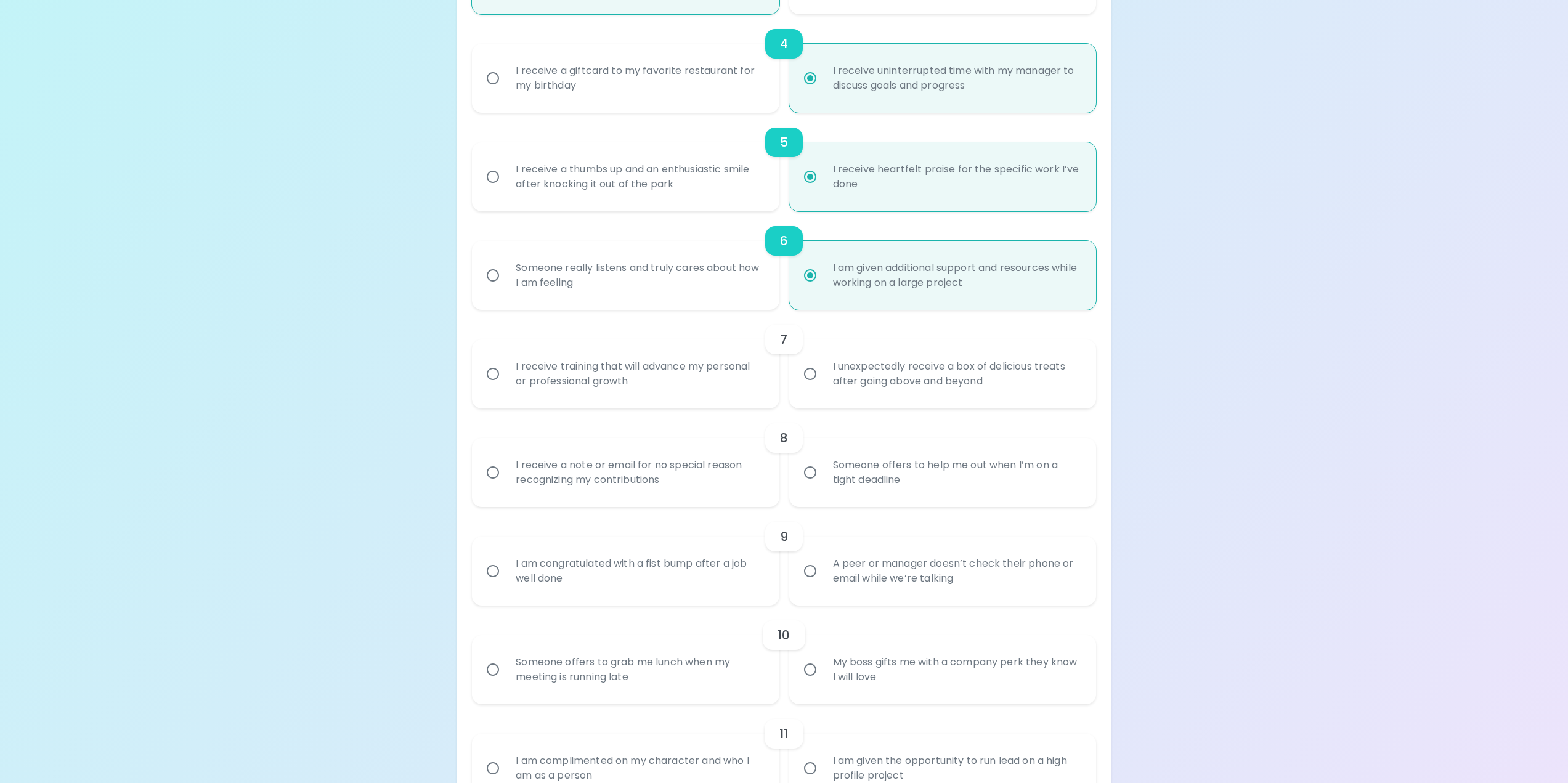
radio input "false"
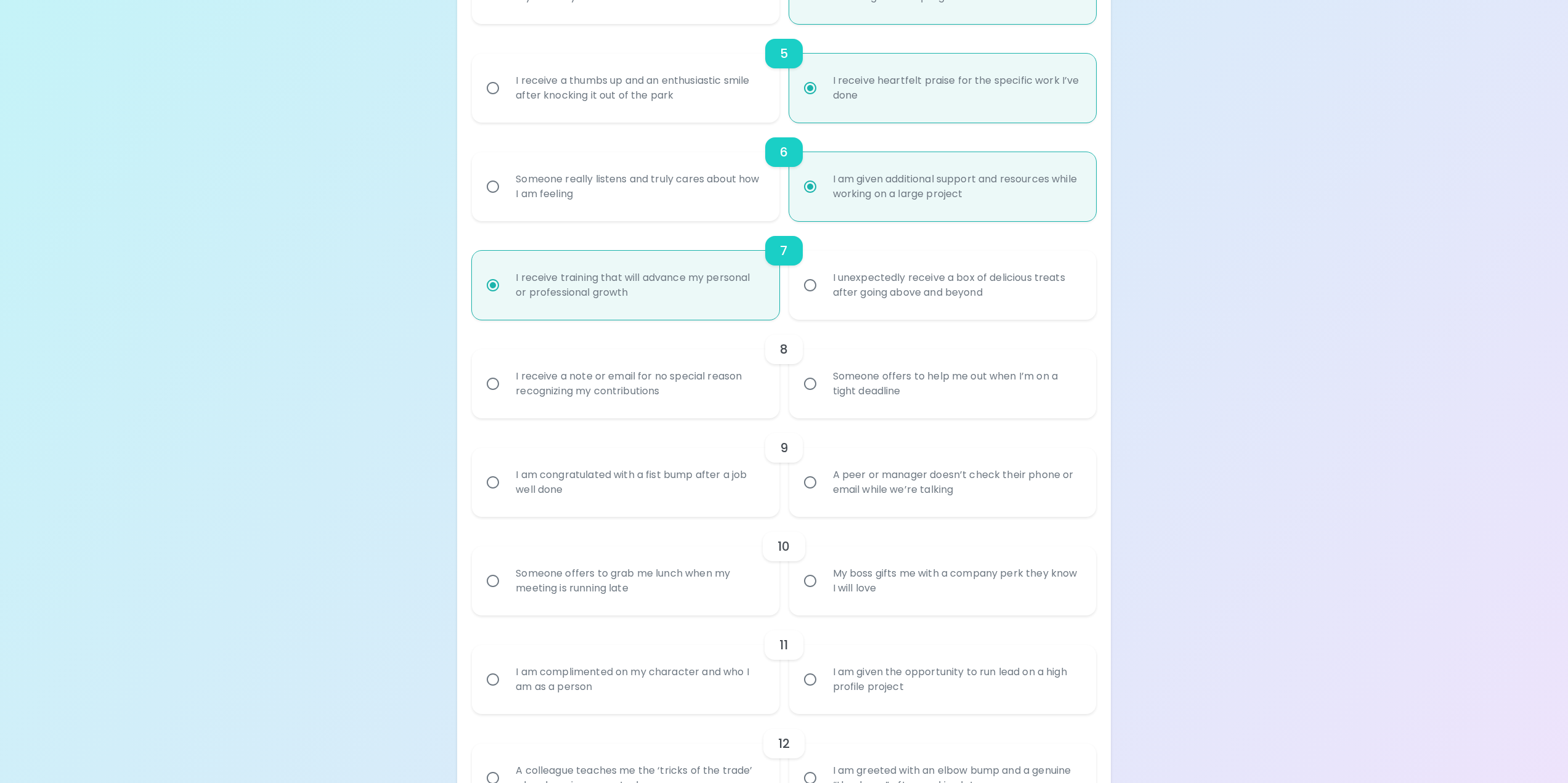
scroll to position [690, 0]
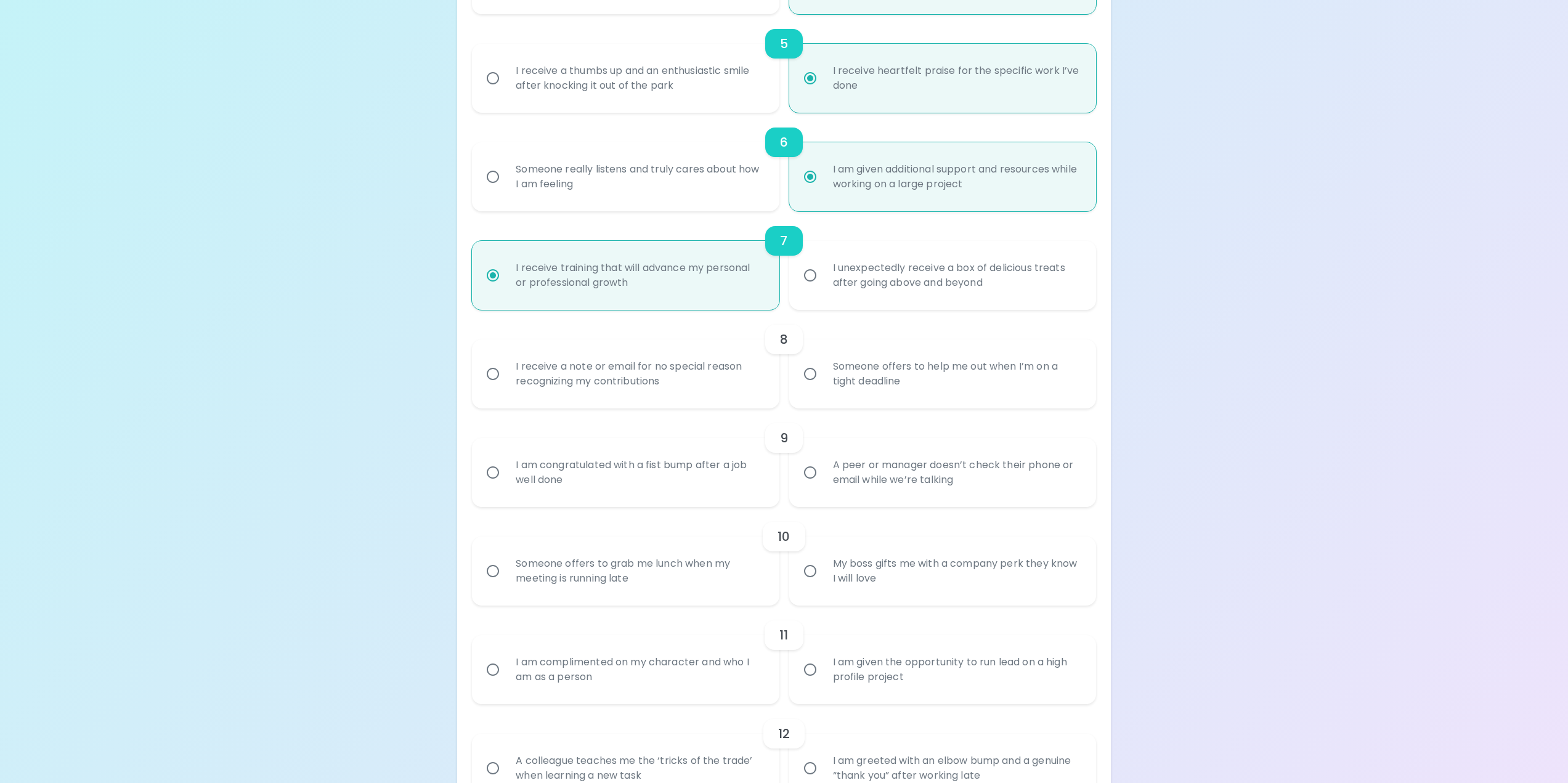
radio input "true"
click at [616, 382] on div "I receive a note or email for no special reason recognizing my contributions" at bounding box center [639, 374] width 266 height 60
click at [506, 382] on input "I receive a note or email for no special reason recognizing my contributions" at bounding box center [493, 373] width 26 height 26
radio input "false"
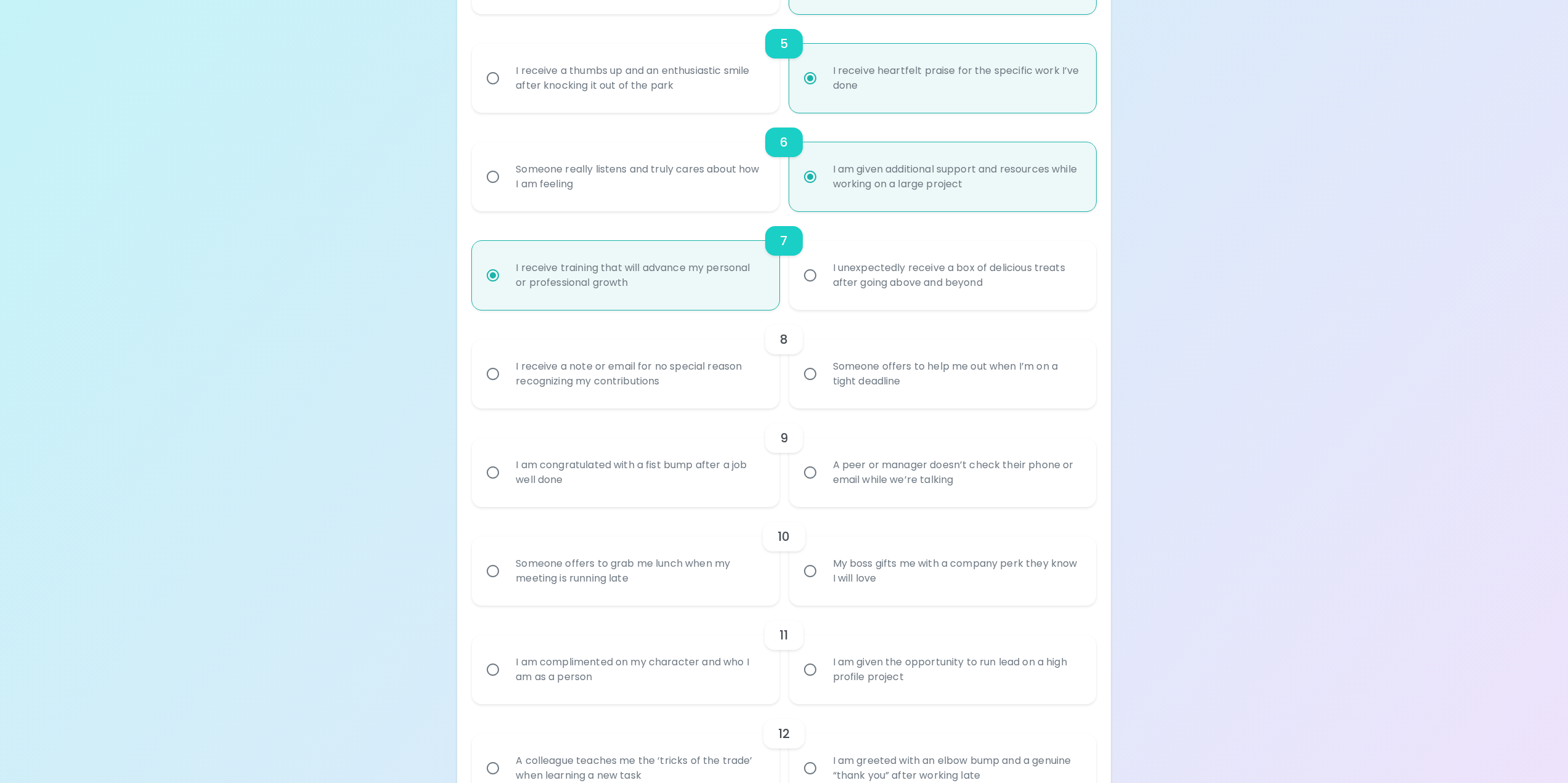
radio input "false"
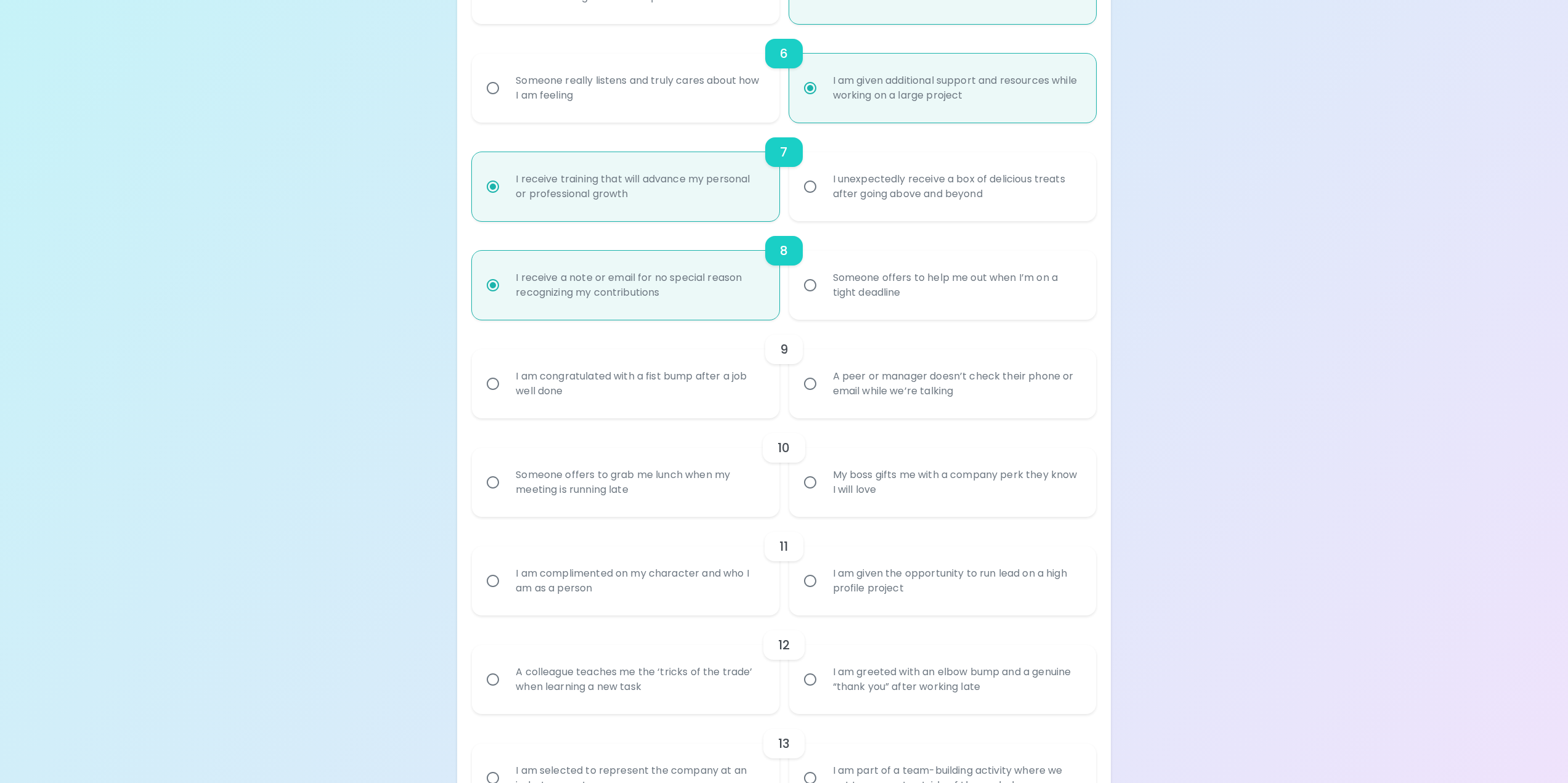
scroll to position [788, 0]
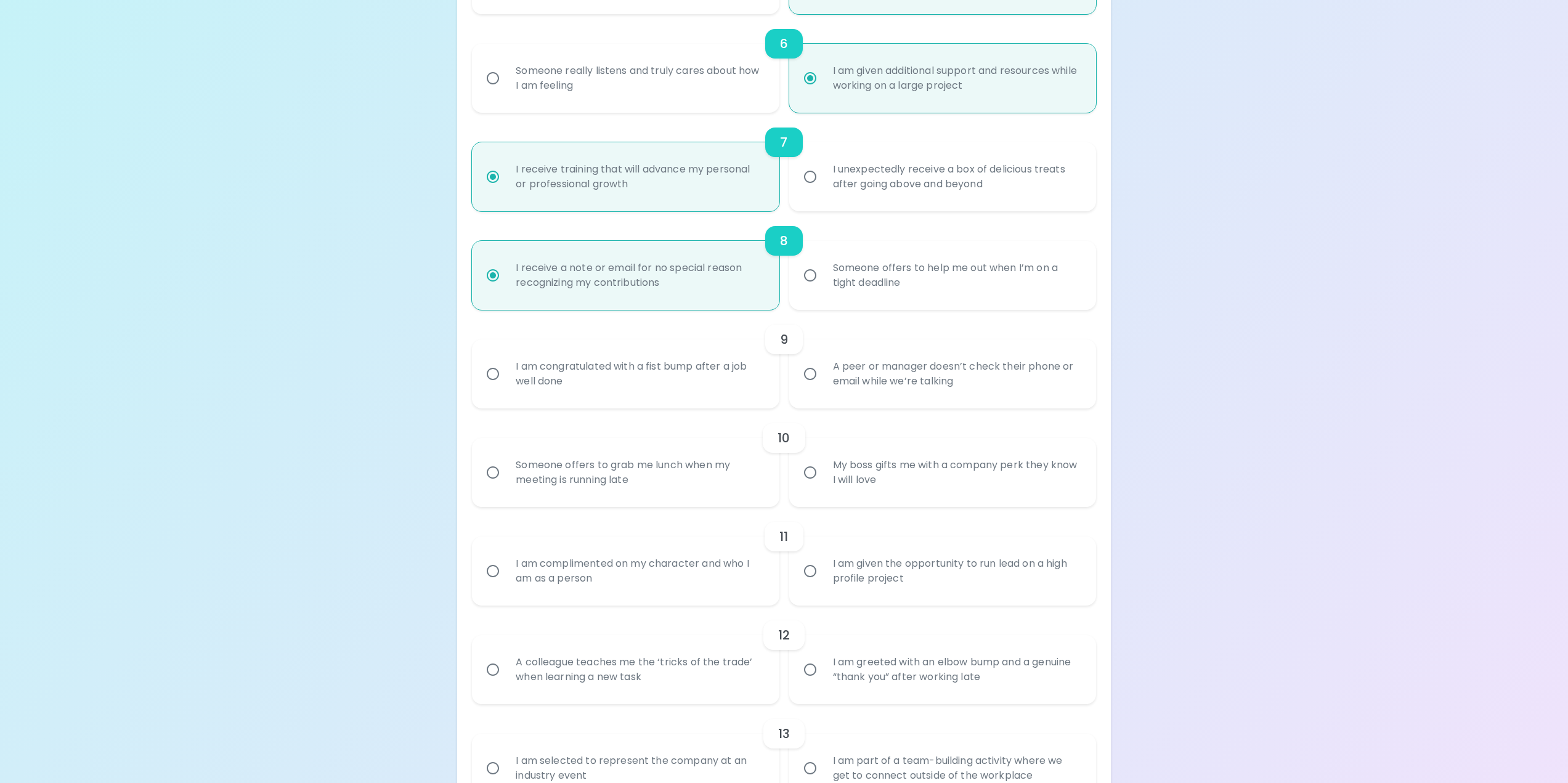
radio input "true"
click at [556, 385] on div "I am congratulated with a fist bump after a job well done" at bounding box center [639, 374] width 266 height 60
click at [506, 385] on input "I am congratulated with a fist bump after a job well done" at bounding box center [493, 373] width 26 height 26
radio input "false"
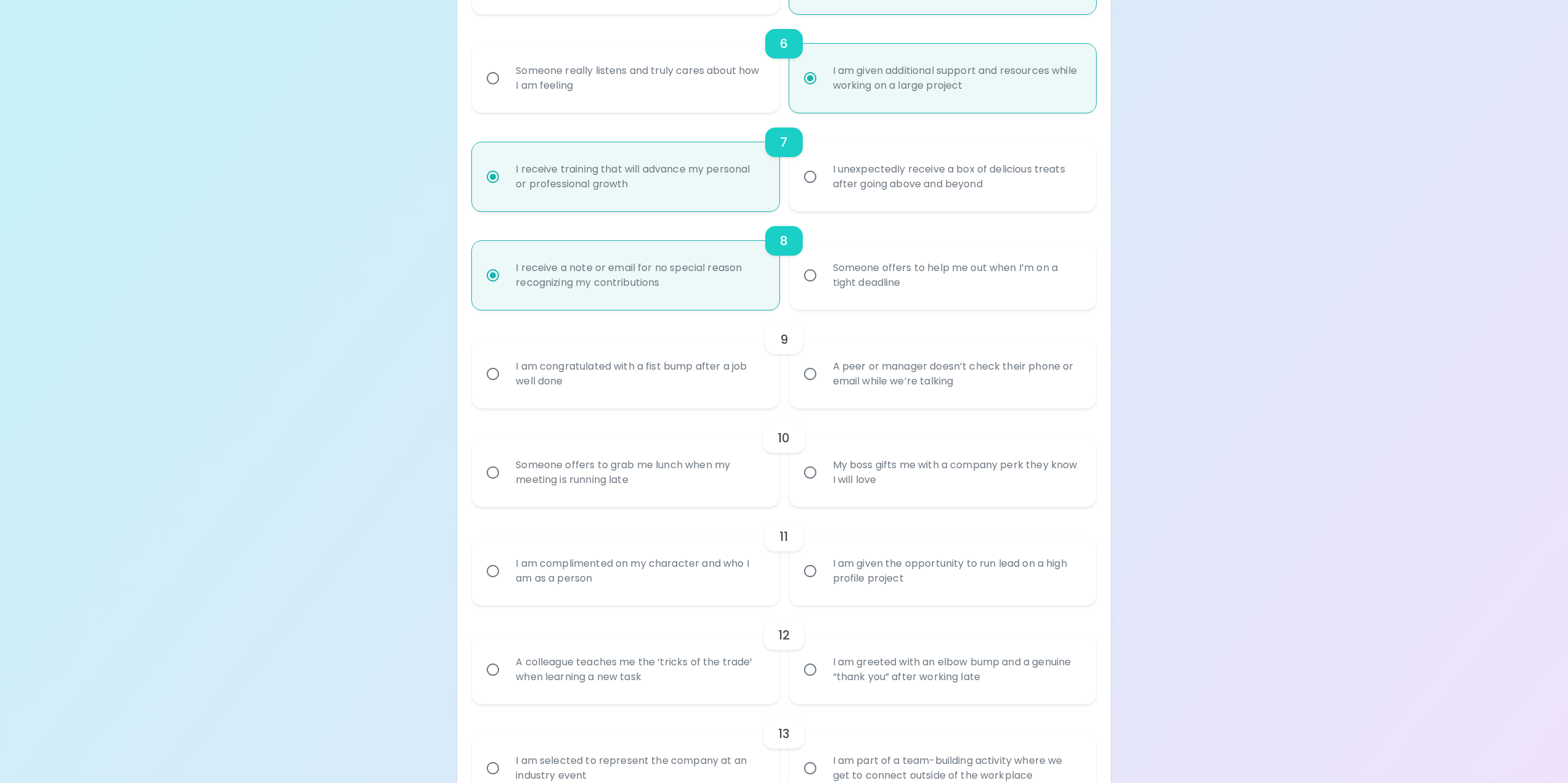
radio input "false"
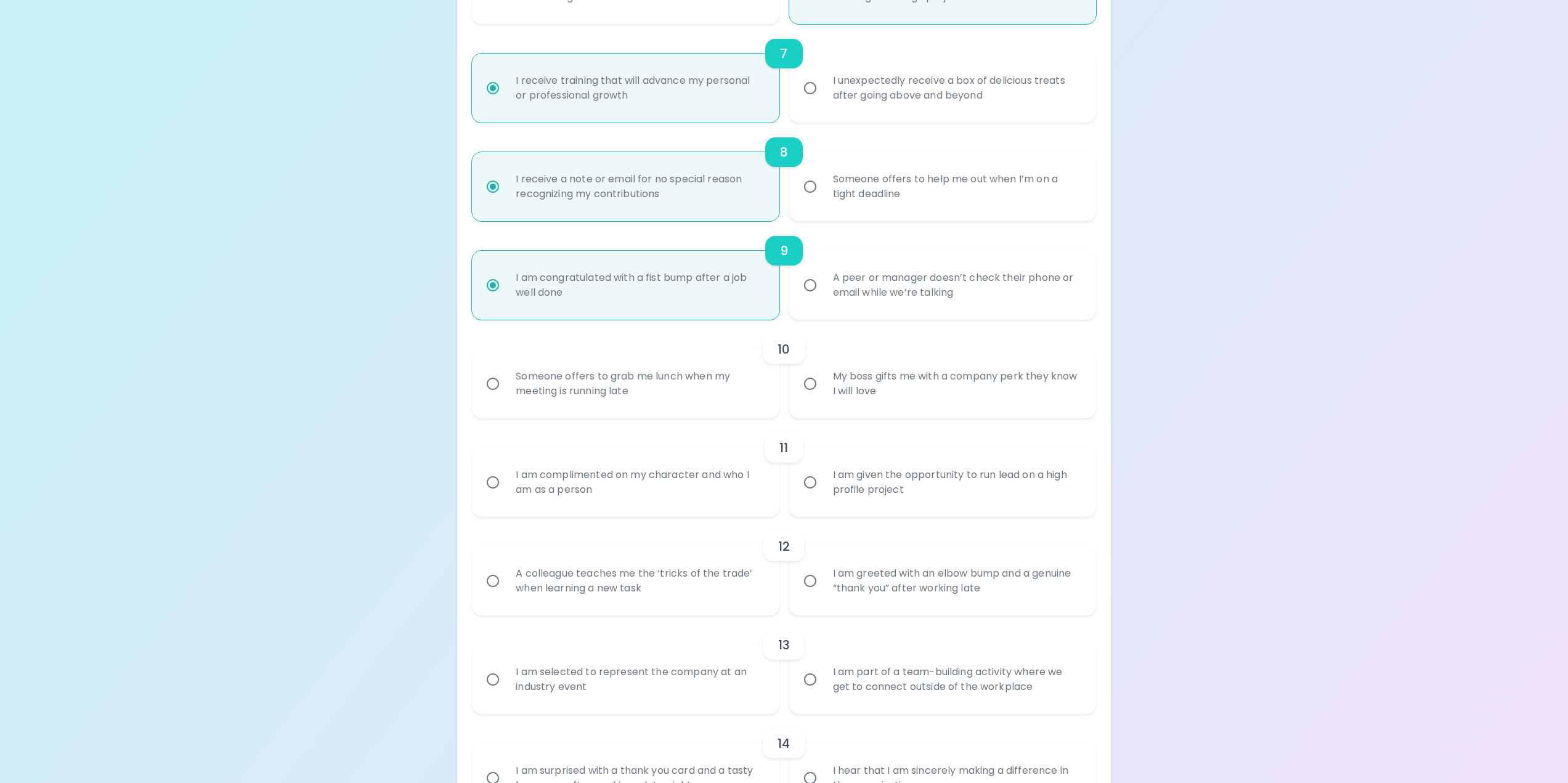
scroll to position [887, 0]
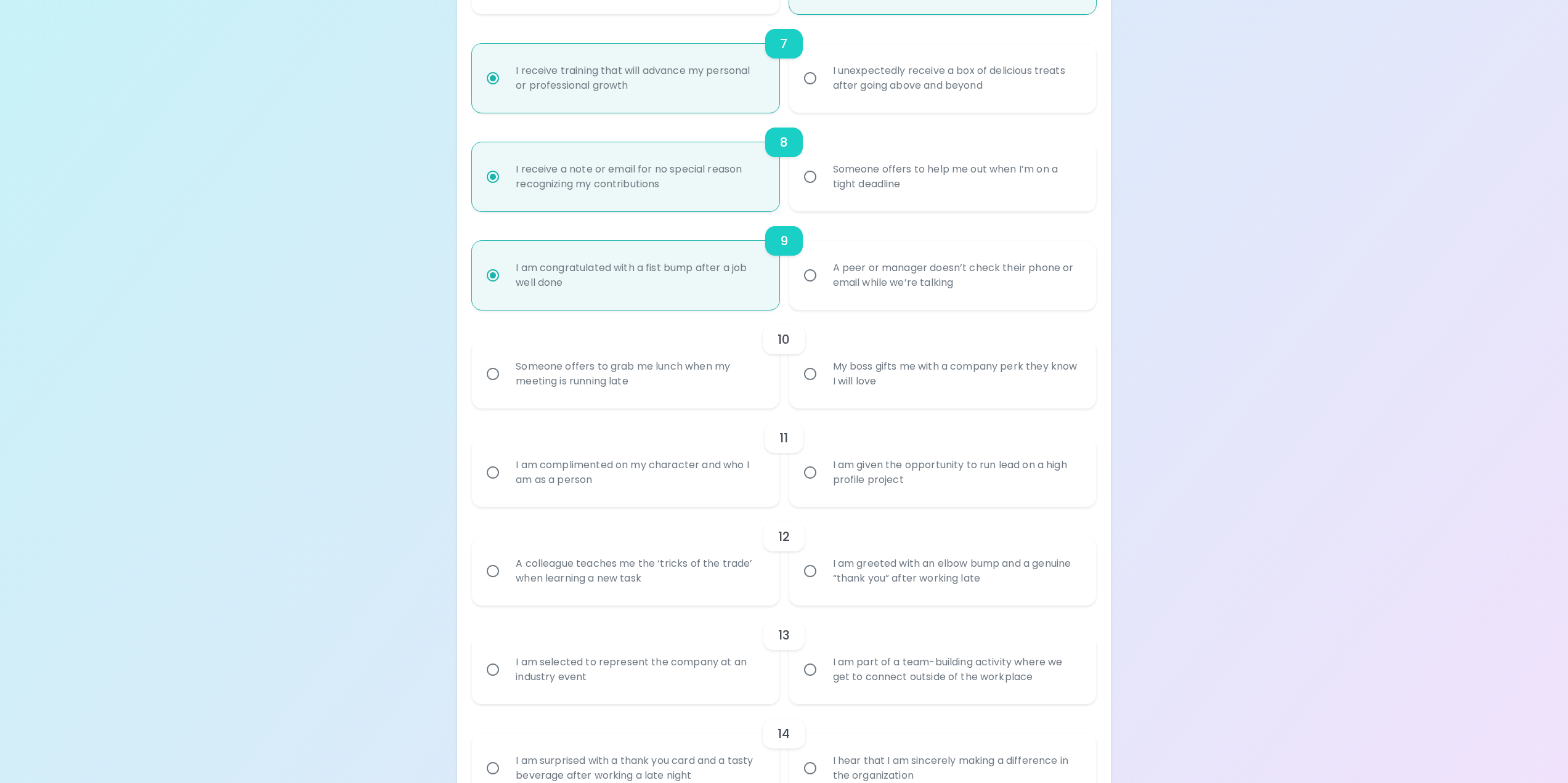
radio input "true"
click at [896, 387] on div "My boss gifts me with a company perk they know I will love" at bounding box center [955, 374] width 266 height 60
click at [823, 387] on input "My boss gifts me with a company perk they know I will love" at bounding box center [809, 373] width 26 height 26
radio input "false"
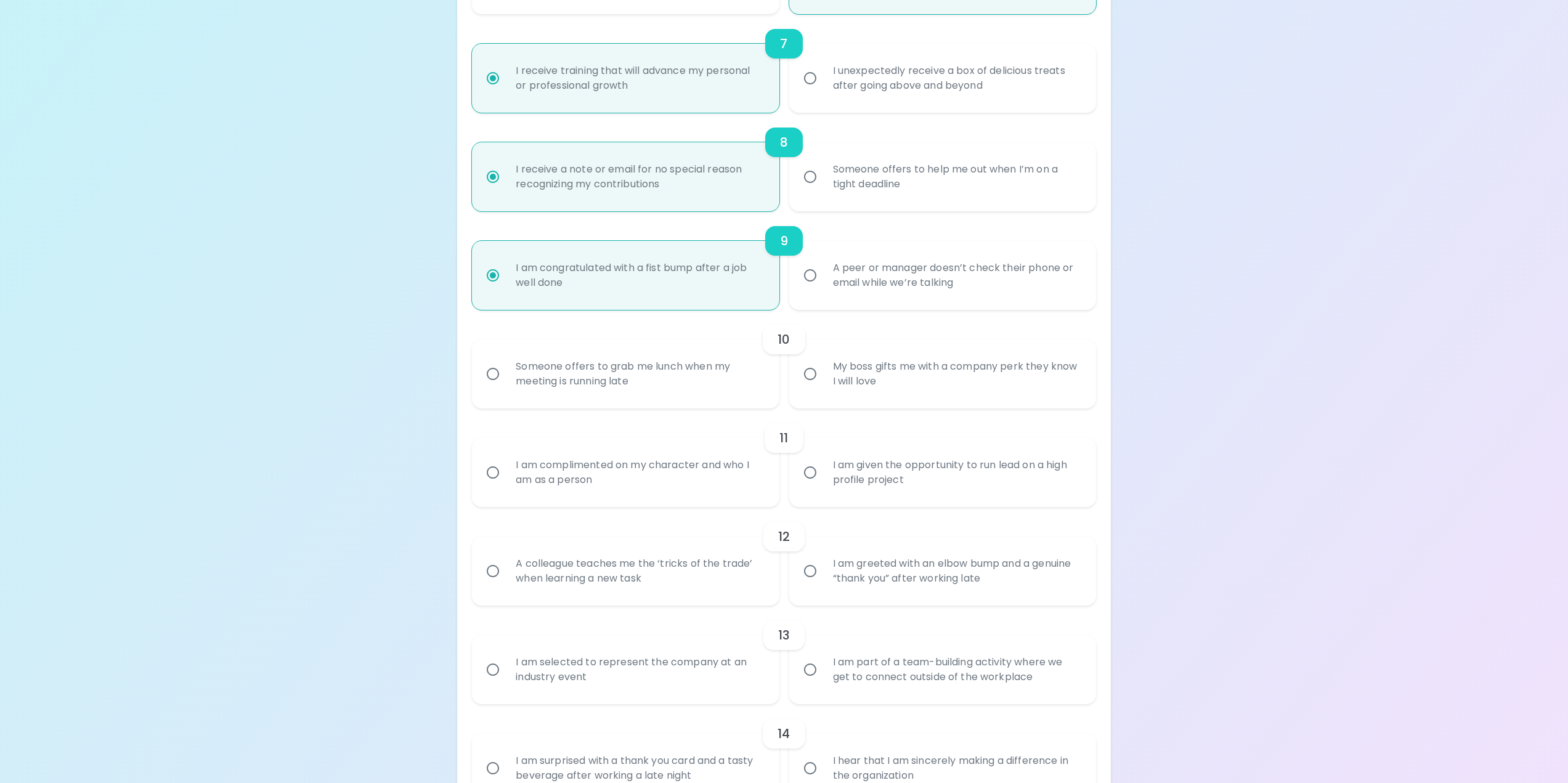
radio input "false"
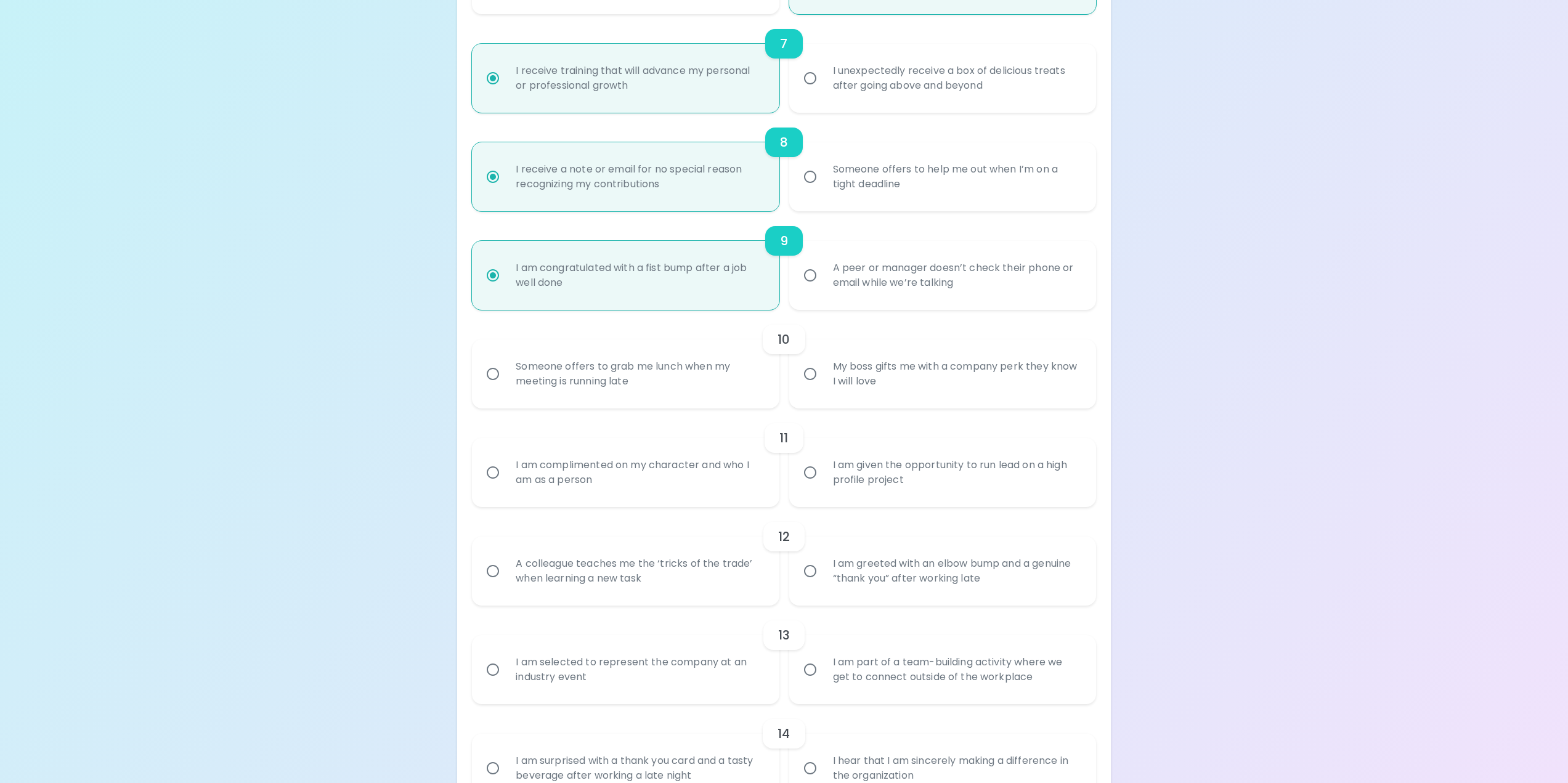
radio input "false"
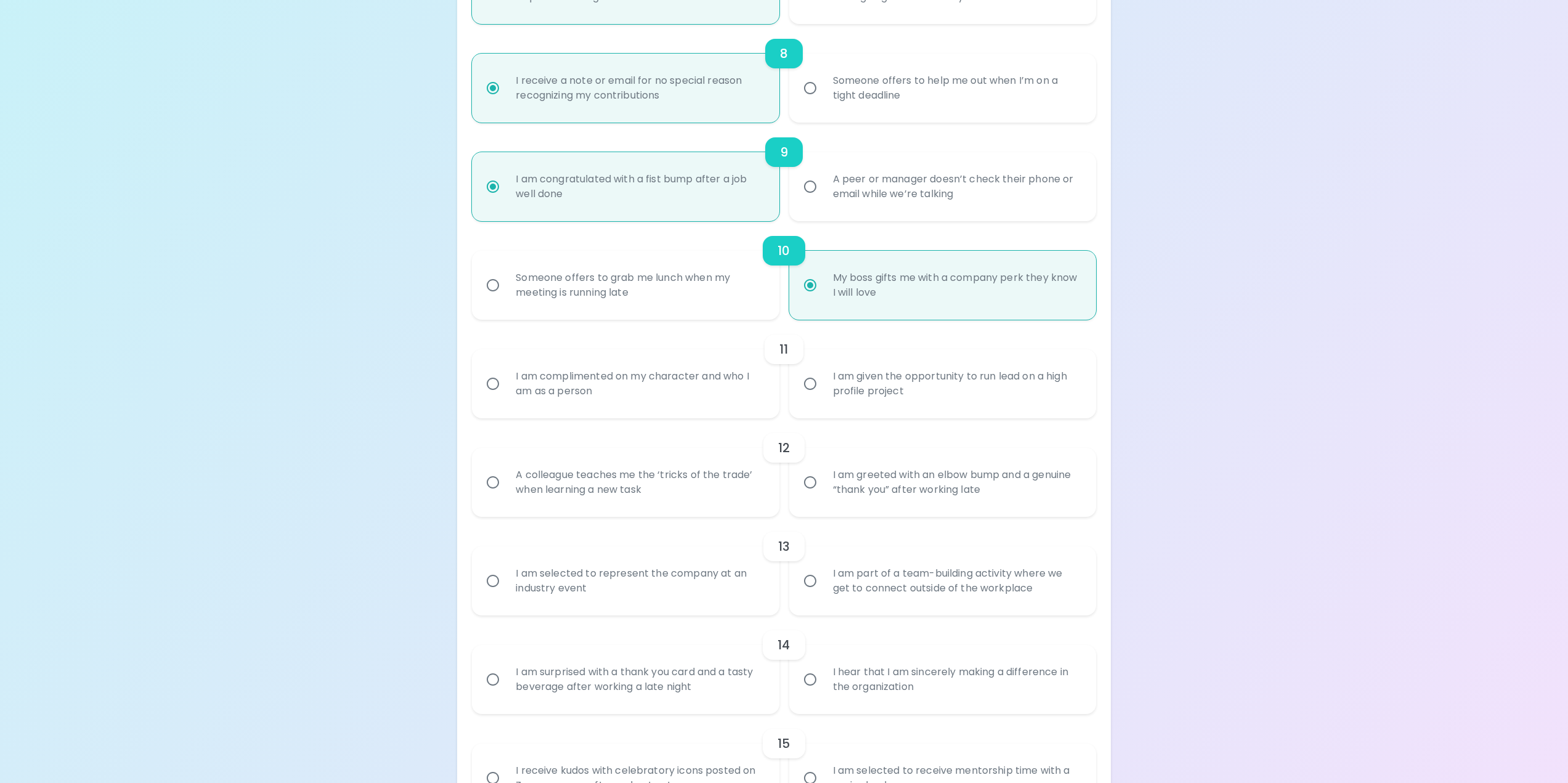
scroll to position [985, 0]
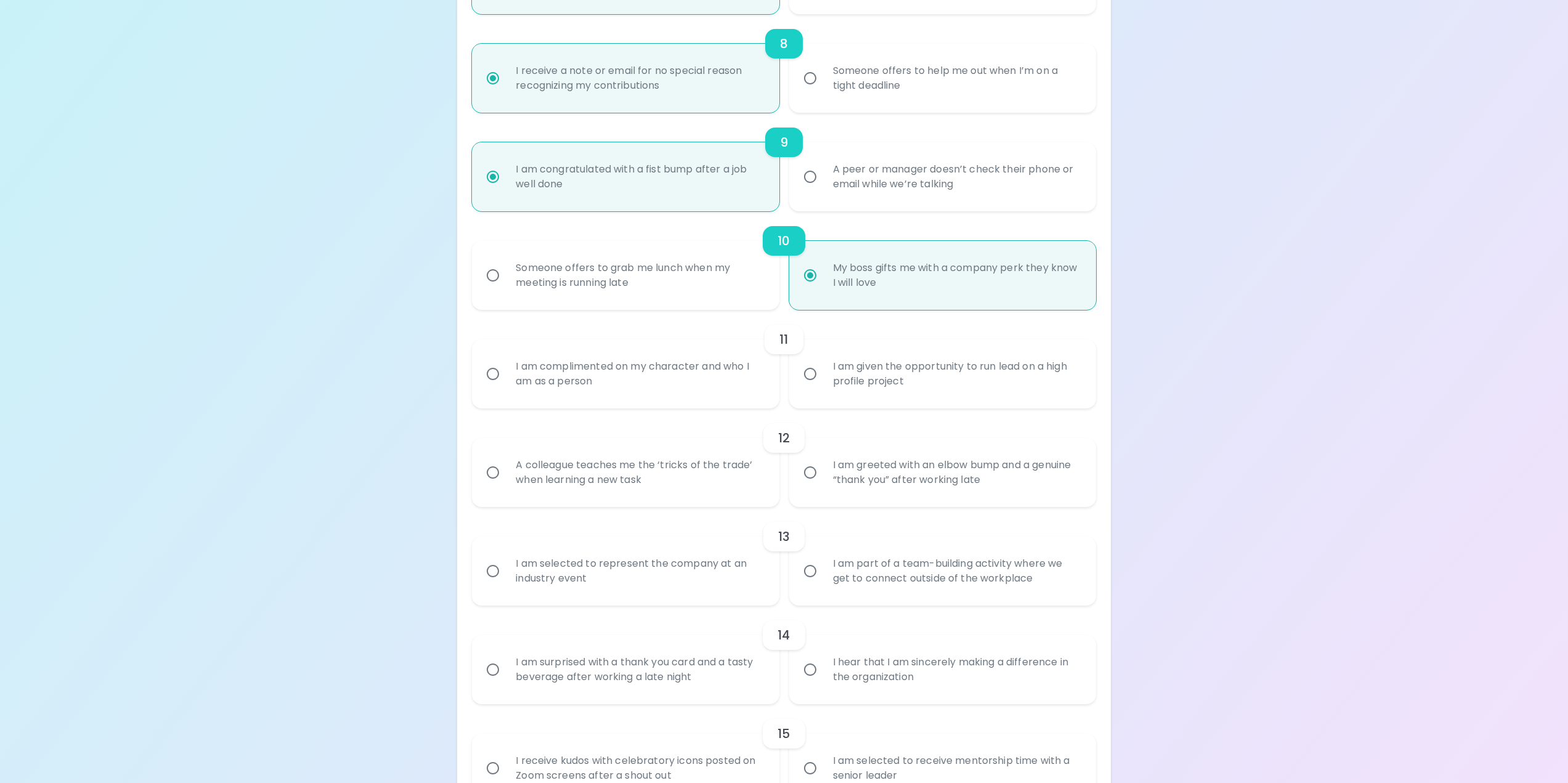
radio input "true"
click at [717, 378] on div "I am complimented on my character and who I am as a person" at bounding box center [639, 374] width 266 height 60
click at [506, 378] on input "I am complimented on my character and who I am as a person" at bounding box center [493, 373] width 26 height 26
radio input "false"
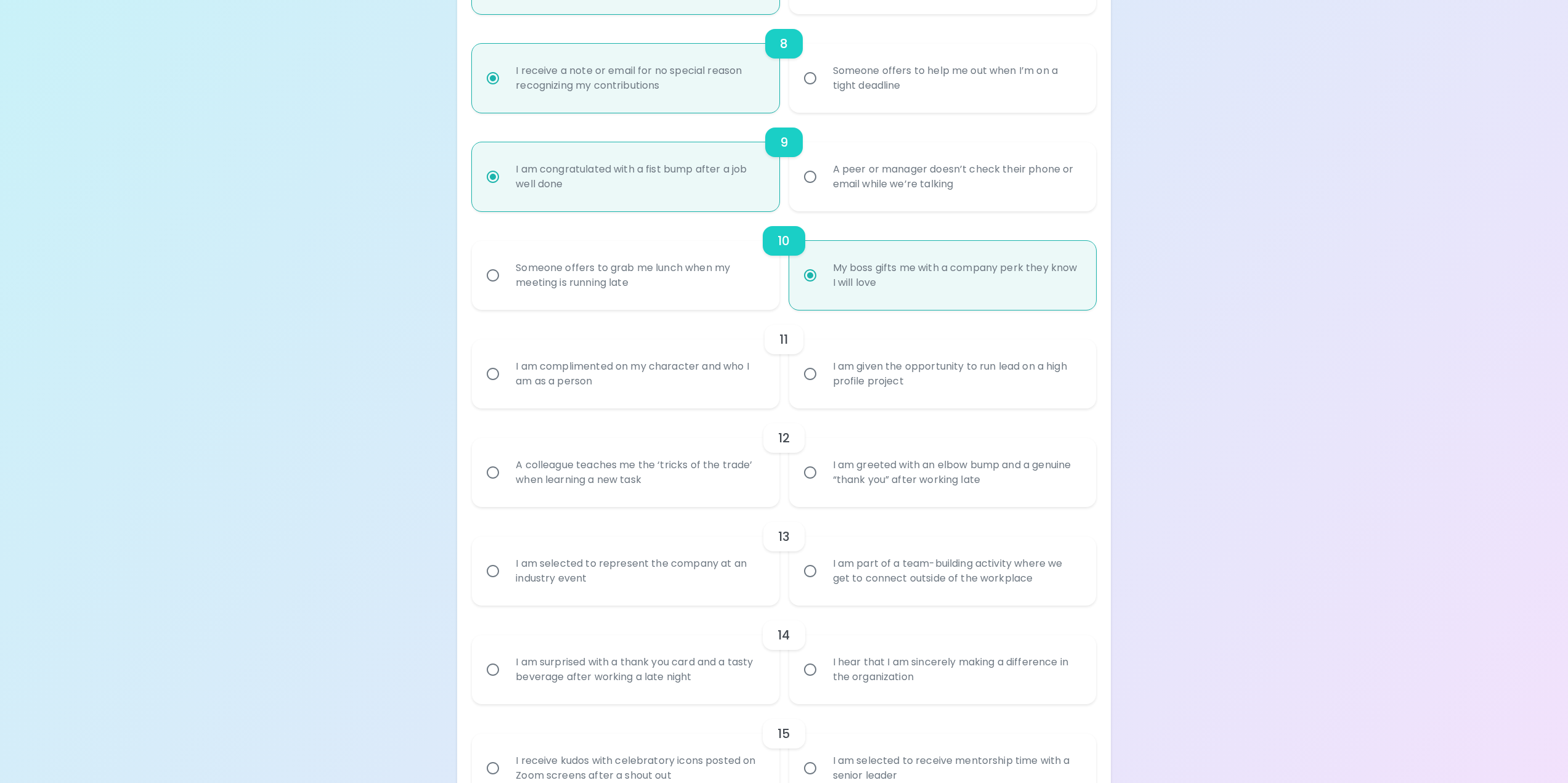
radio input "false"
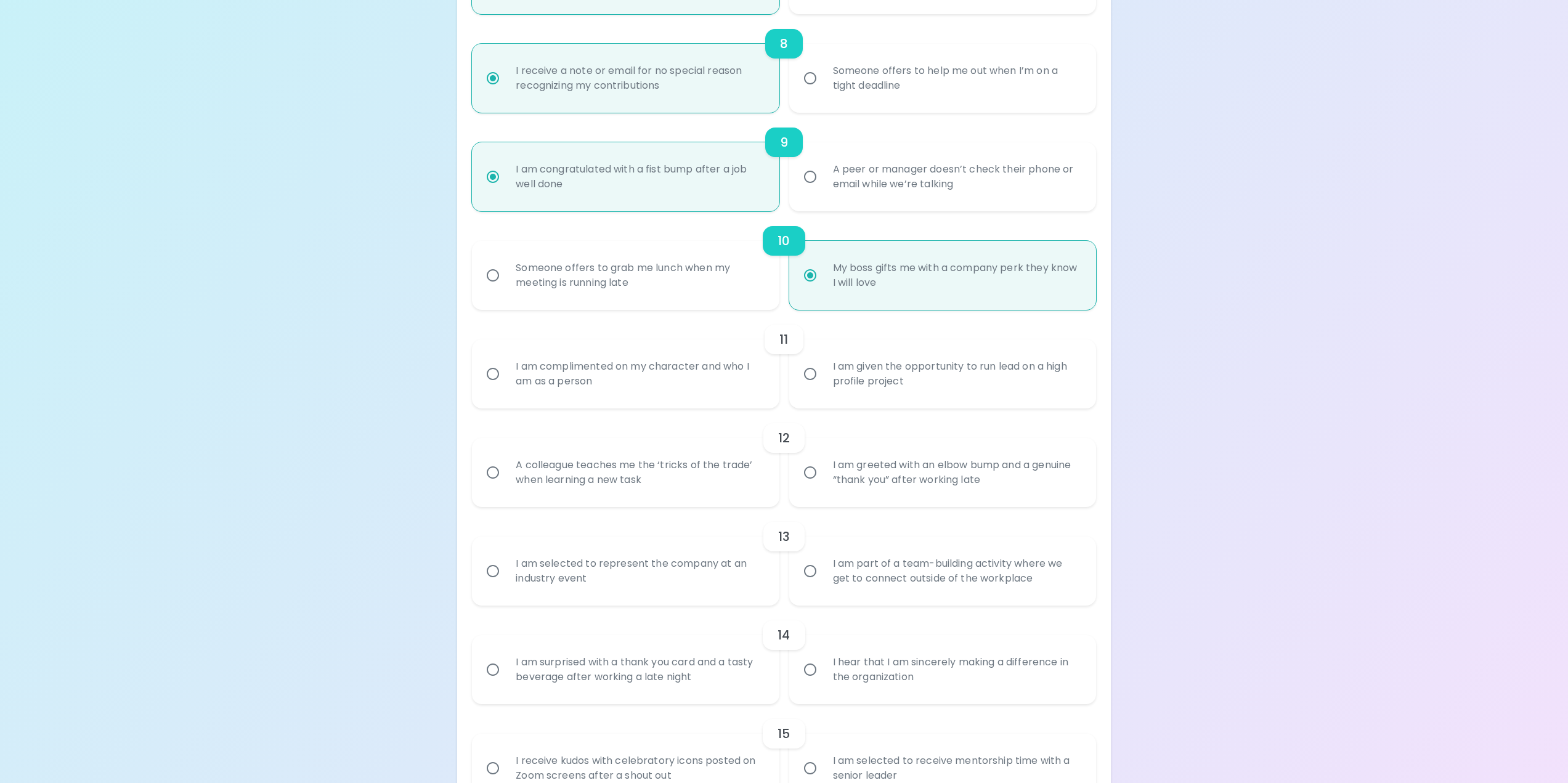
radio input "false"
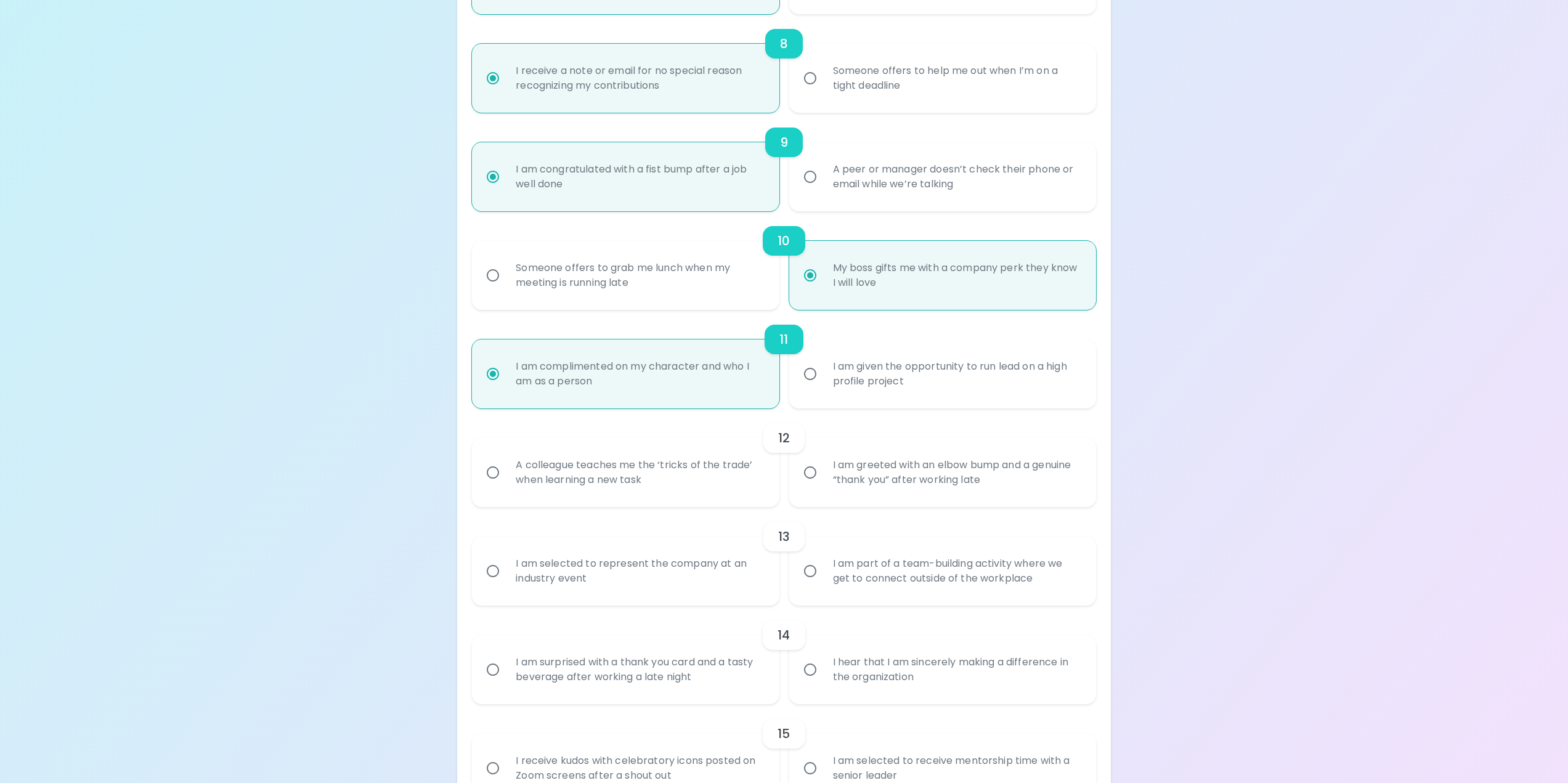
scroll to position [1065, 0]
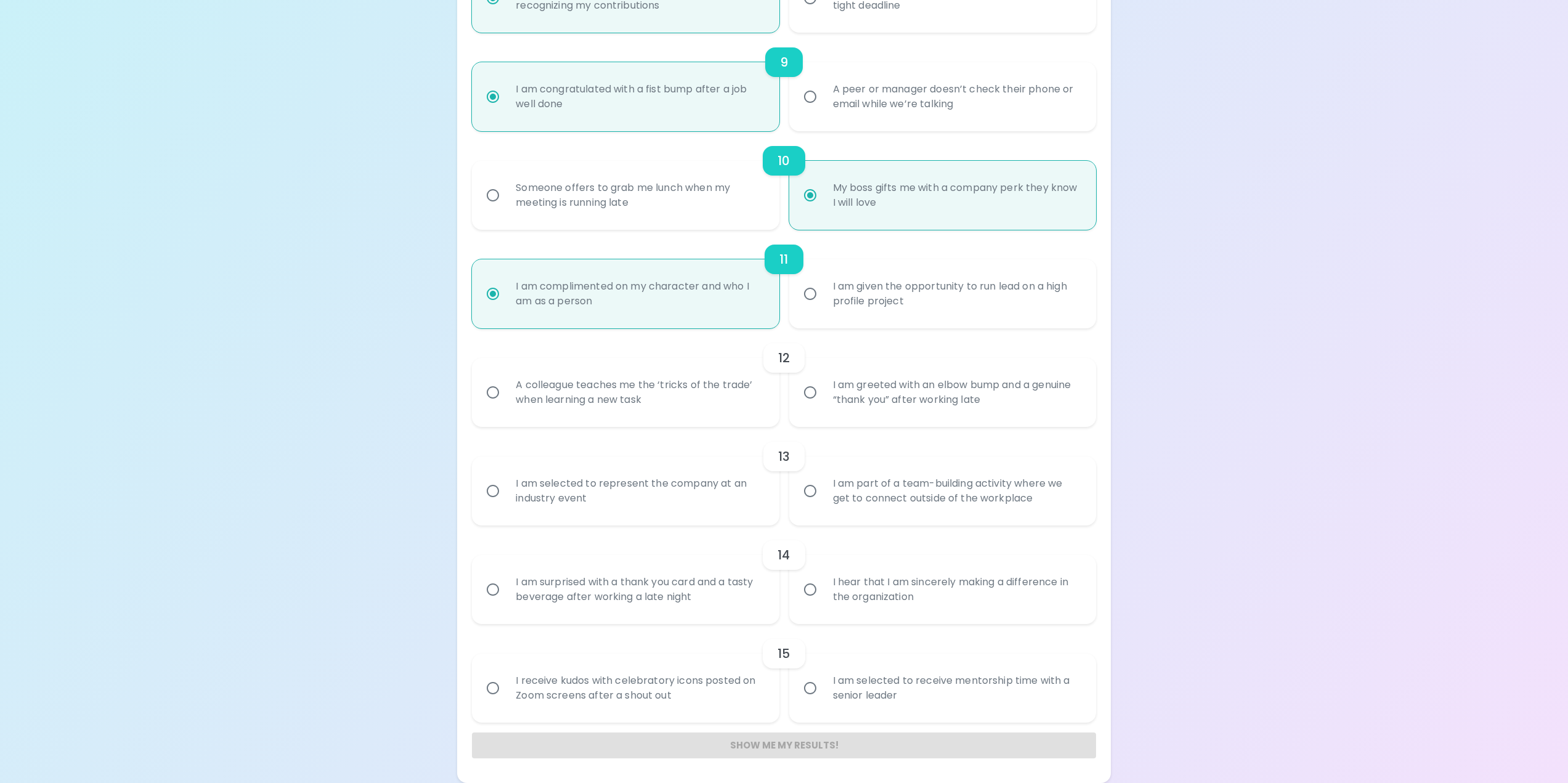
radio input "true"
click at [696, 399] on div "A colleague teaches me the ‘tricks of the trade’ when learning a new task" at bounding box center [639, 392] width 266 height 60
click at [506, 399] on input "A colleague teaches me the ‘tricks of the trade’ when learning a new task" at bounding box center [493, 392] width 26 height 26
radio input "false"
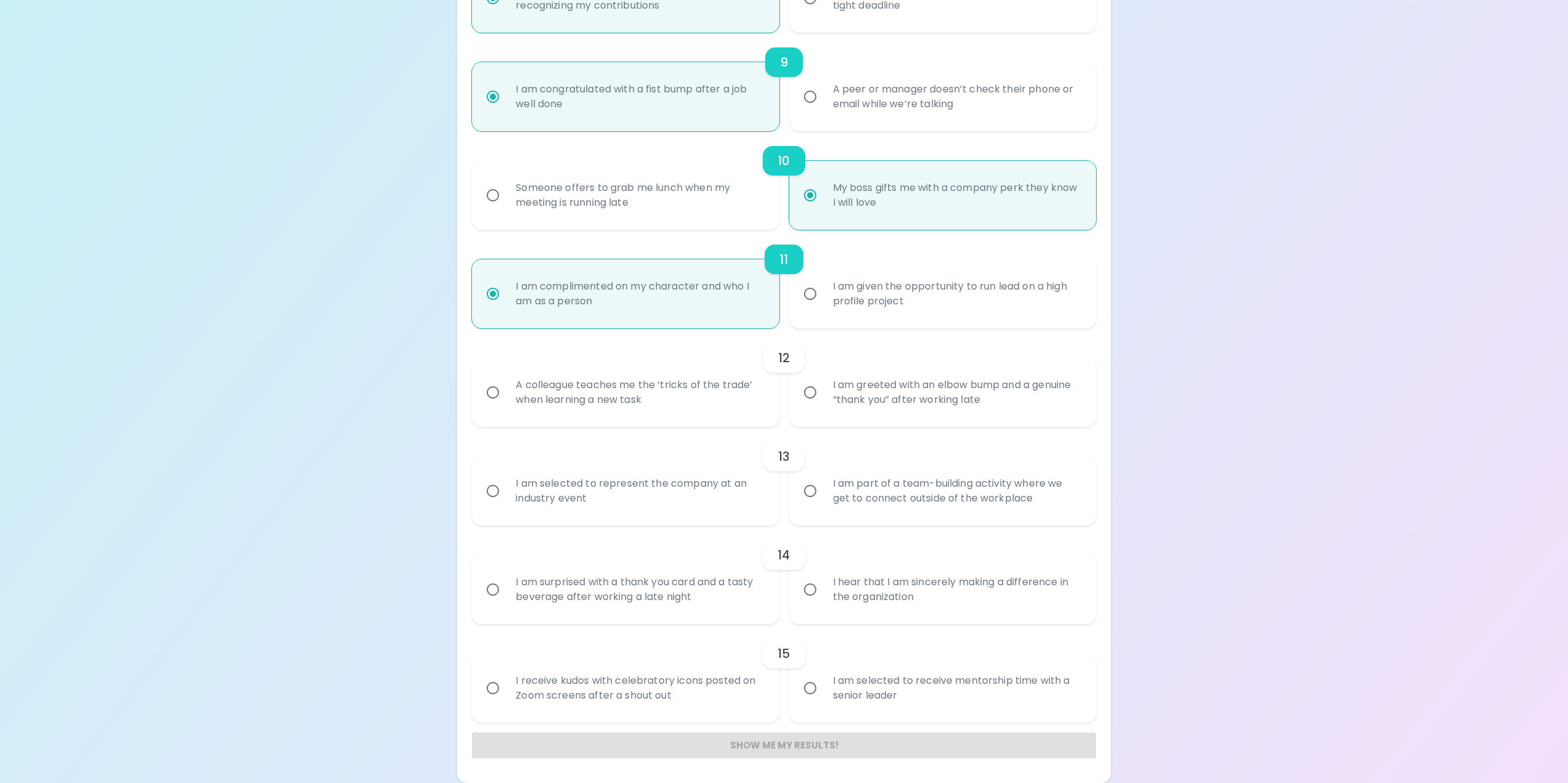
radio input "false"
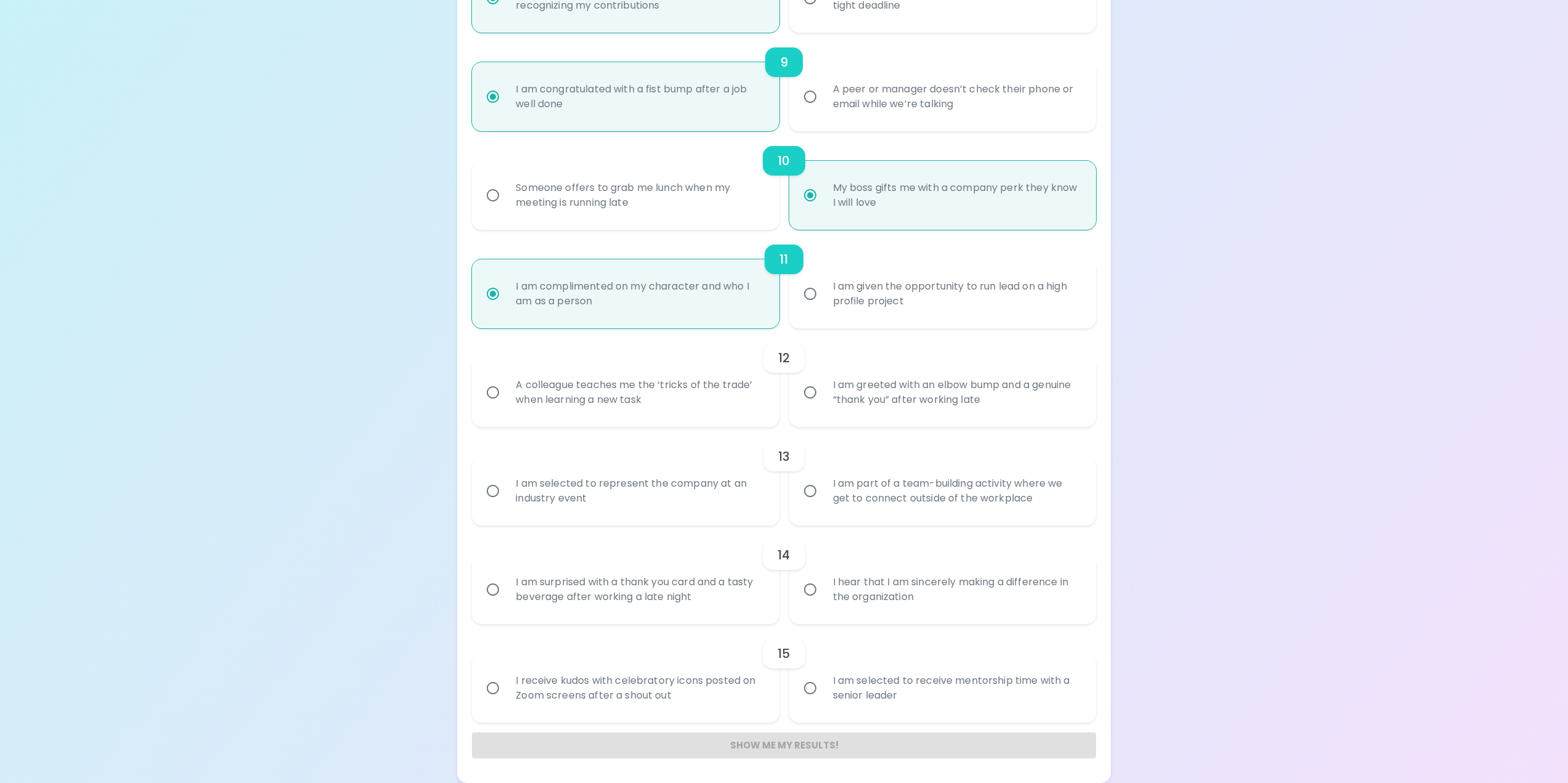
radio input "false"
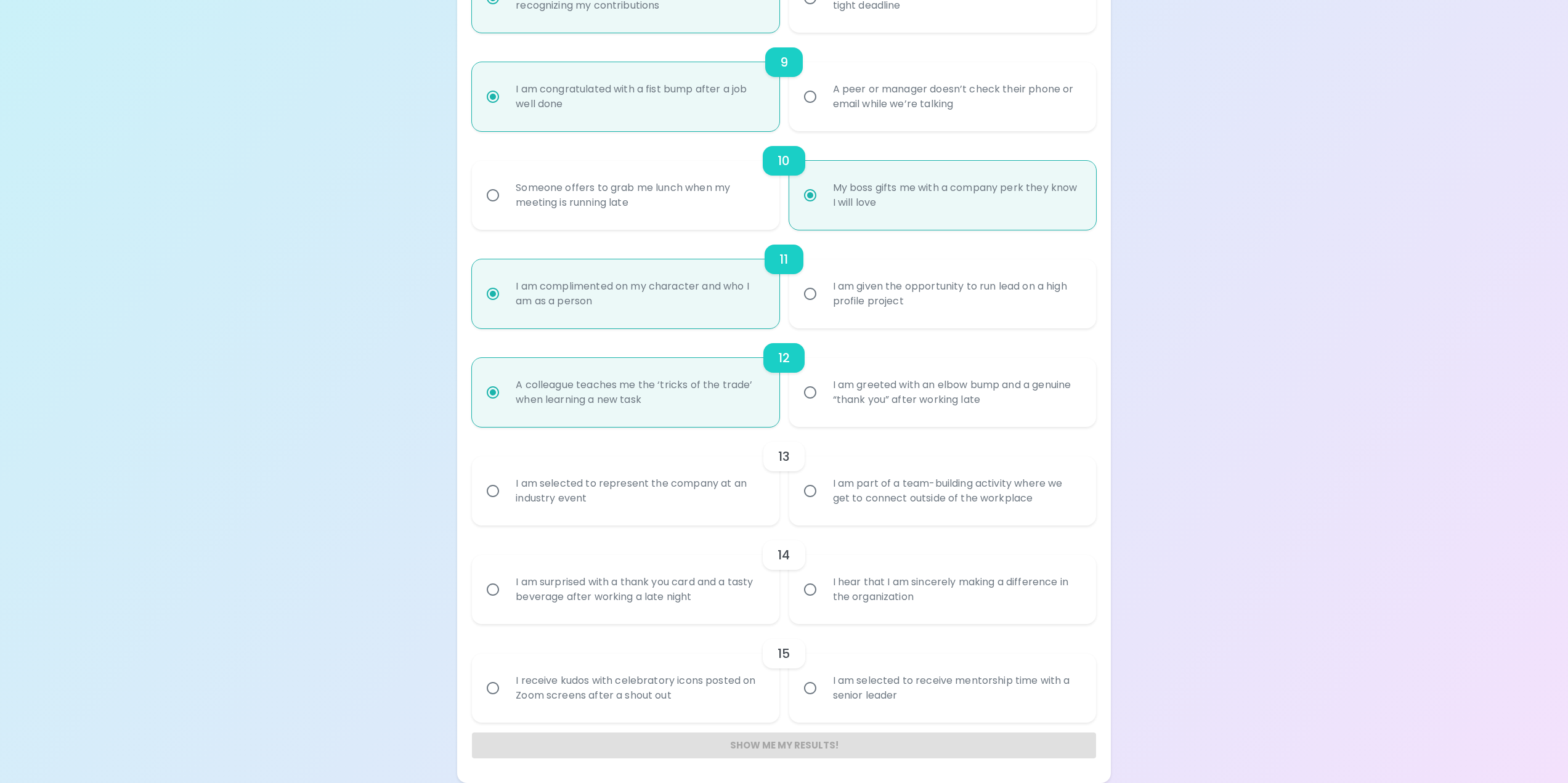
radio input "true"
click at [1001, 513] on div "I am part of a team-building activity where we get to connect outside of the wo…" at bounding box center [955, 491] width 266 height 60
click at [823, 503] on input "I am part of a team-building activity where we get to connect outside of the wo…" at bounding box center [809, 491] width 26 height 26
radio input "false"
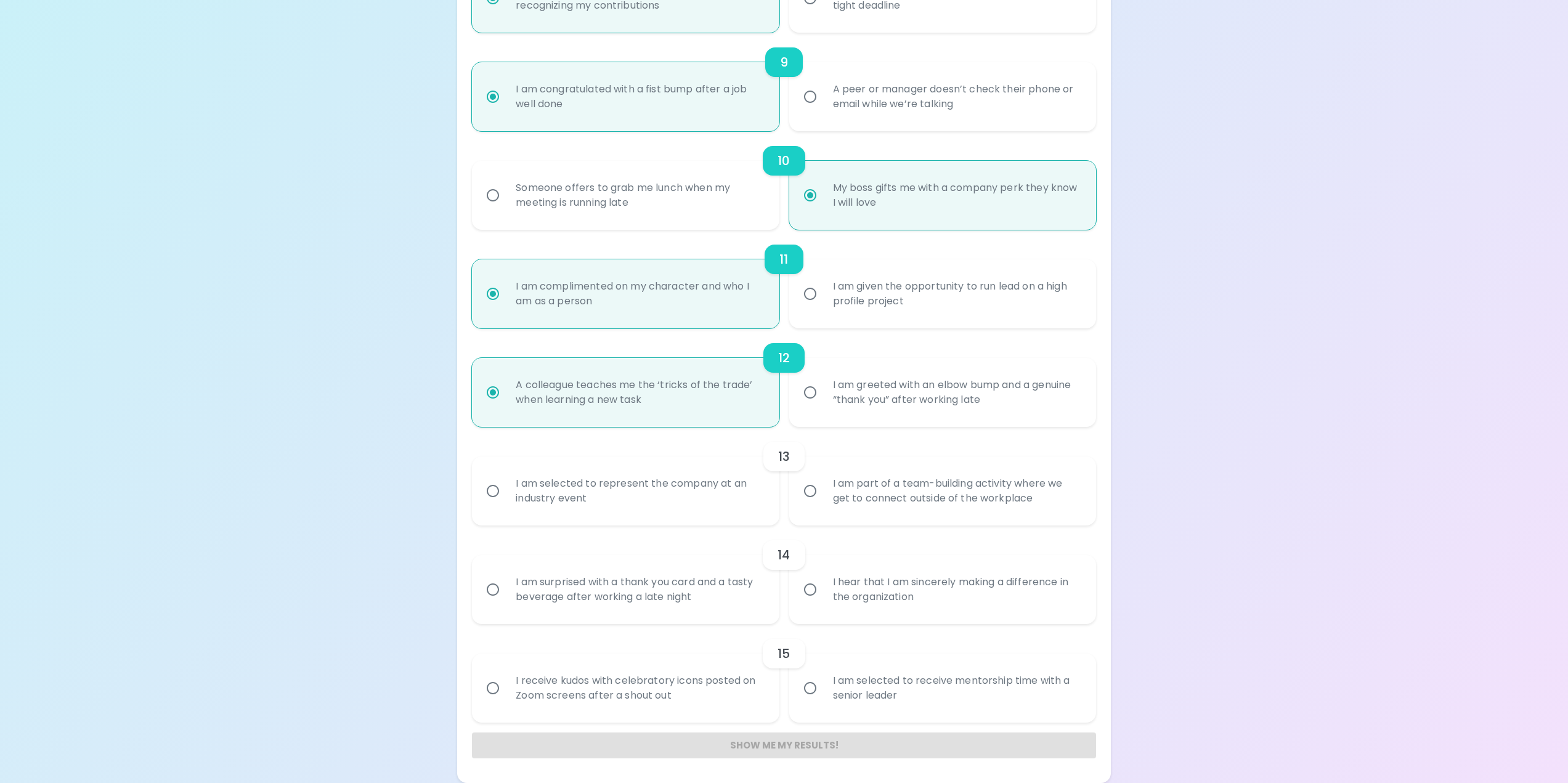
radio input "false"
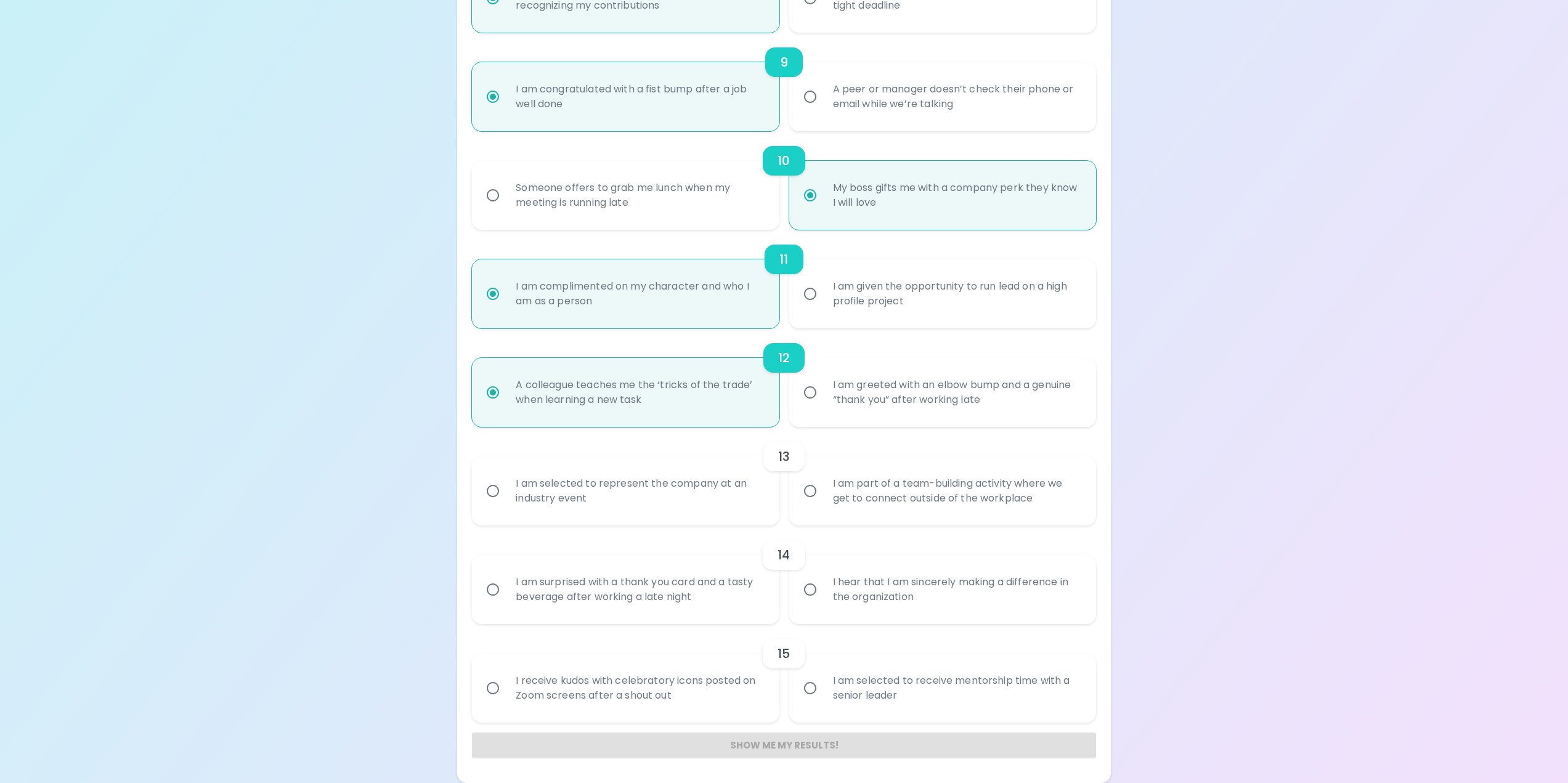
radio input "false"
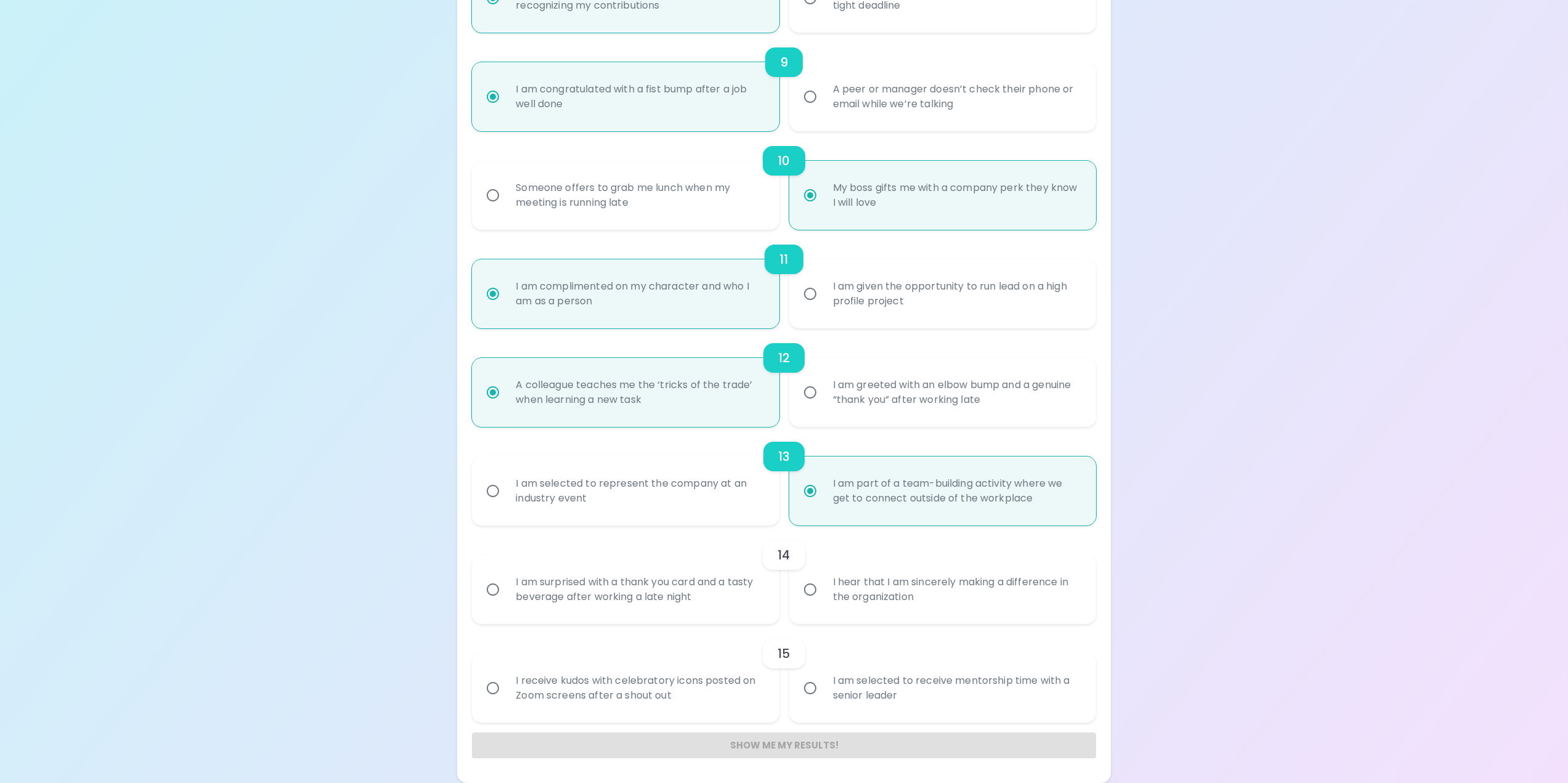
radio input "true"
click at [970, 595] on div "I hear that I am sincerely making a difference in the organization" at bounding box center [955, 590] width 266 height 60
click at [823, 595] on input "I hear that I am sincerely making a difference in the organization" at bounding box center [809, 589] width 26 height 26
radio input "false"
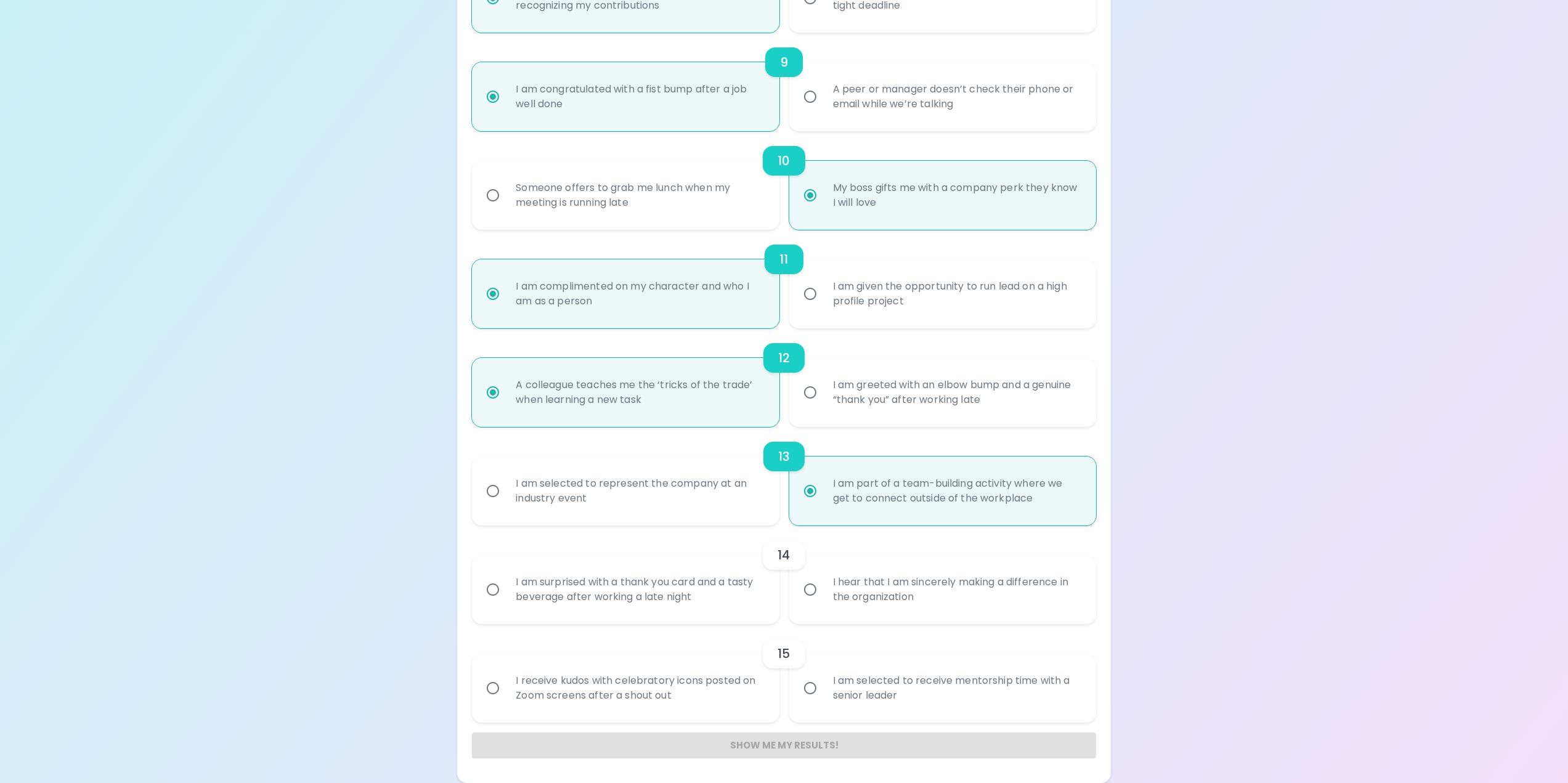
radio input "false"
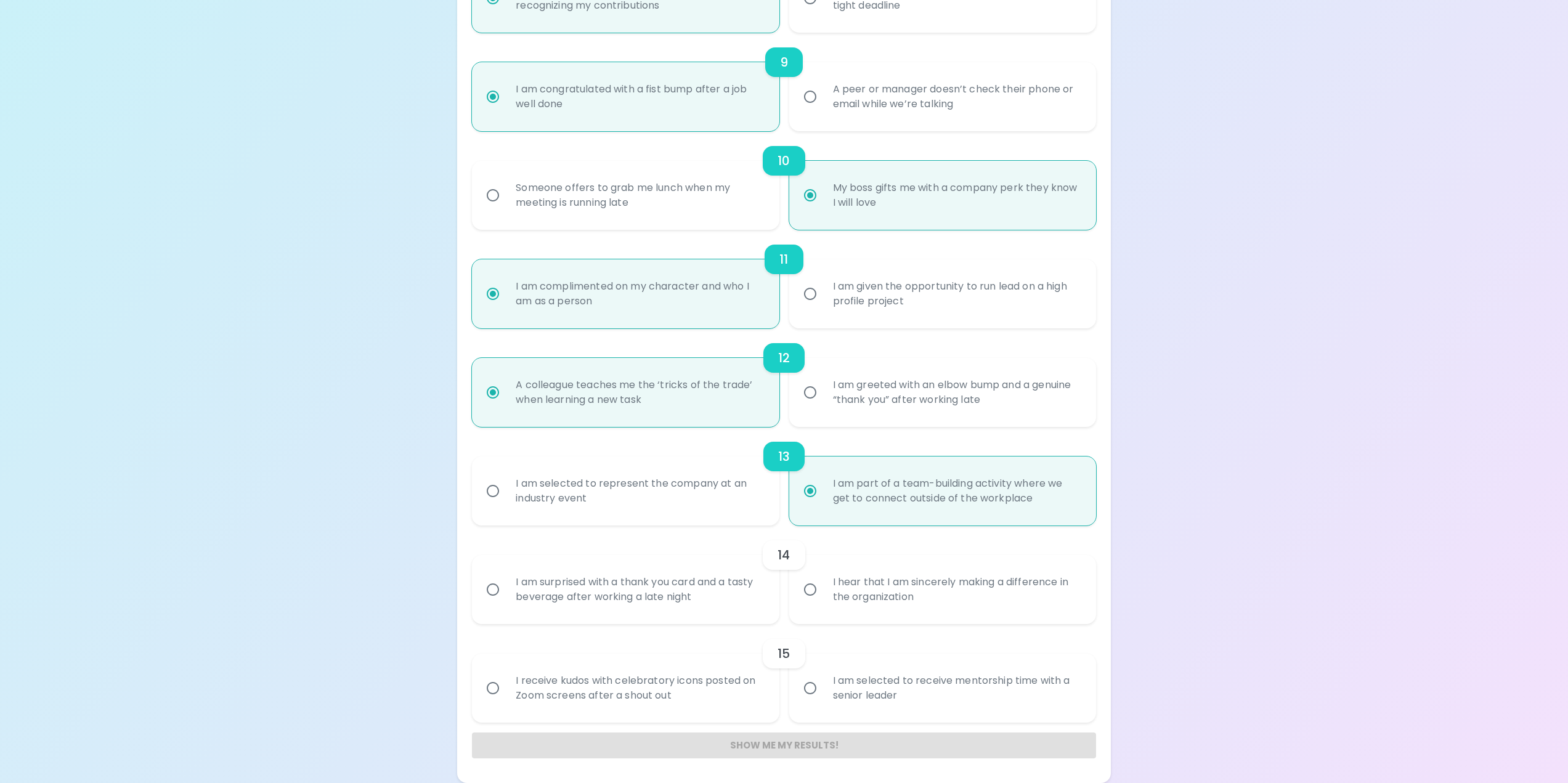
radio input "false"
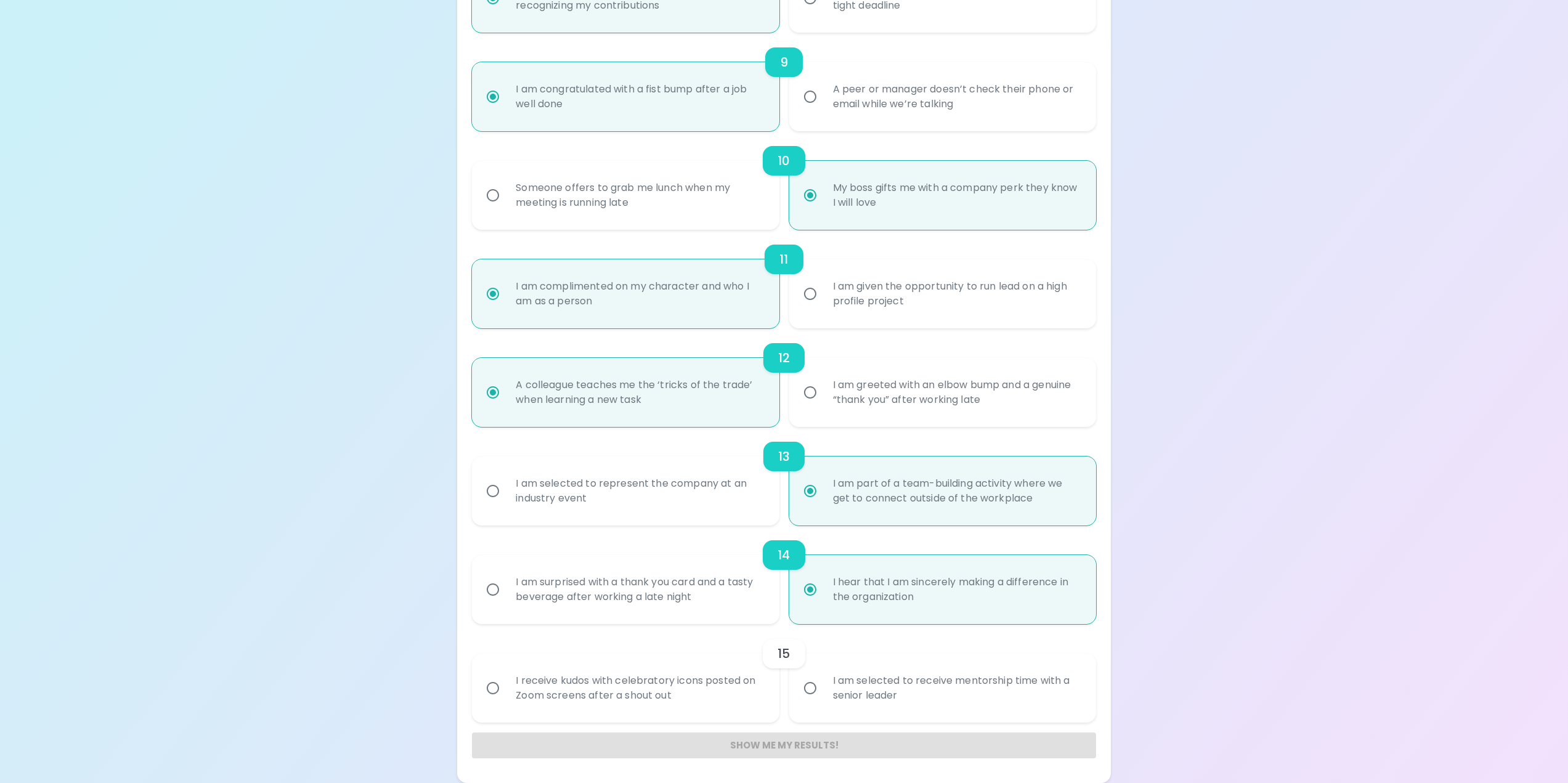
radio input "true"
click at [620, 705] on div "I receive kudos with celebratory icons posted on Zoom screens after a shout out" at bounding box center [639, 688] width 266 height 60
click at [506, 701] on input "I receive kudos with celebratory icons posted on Zoom screens after a shout out" at bounding box center [493, 687] width 26 height 26
radio input "false"
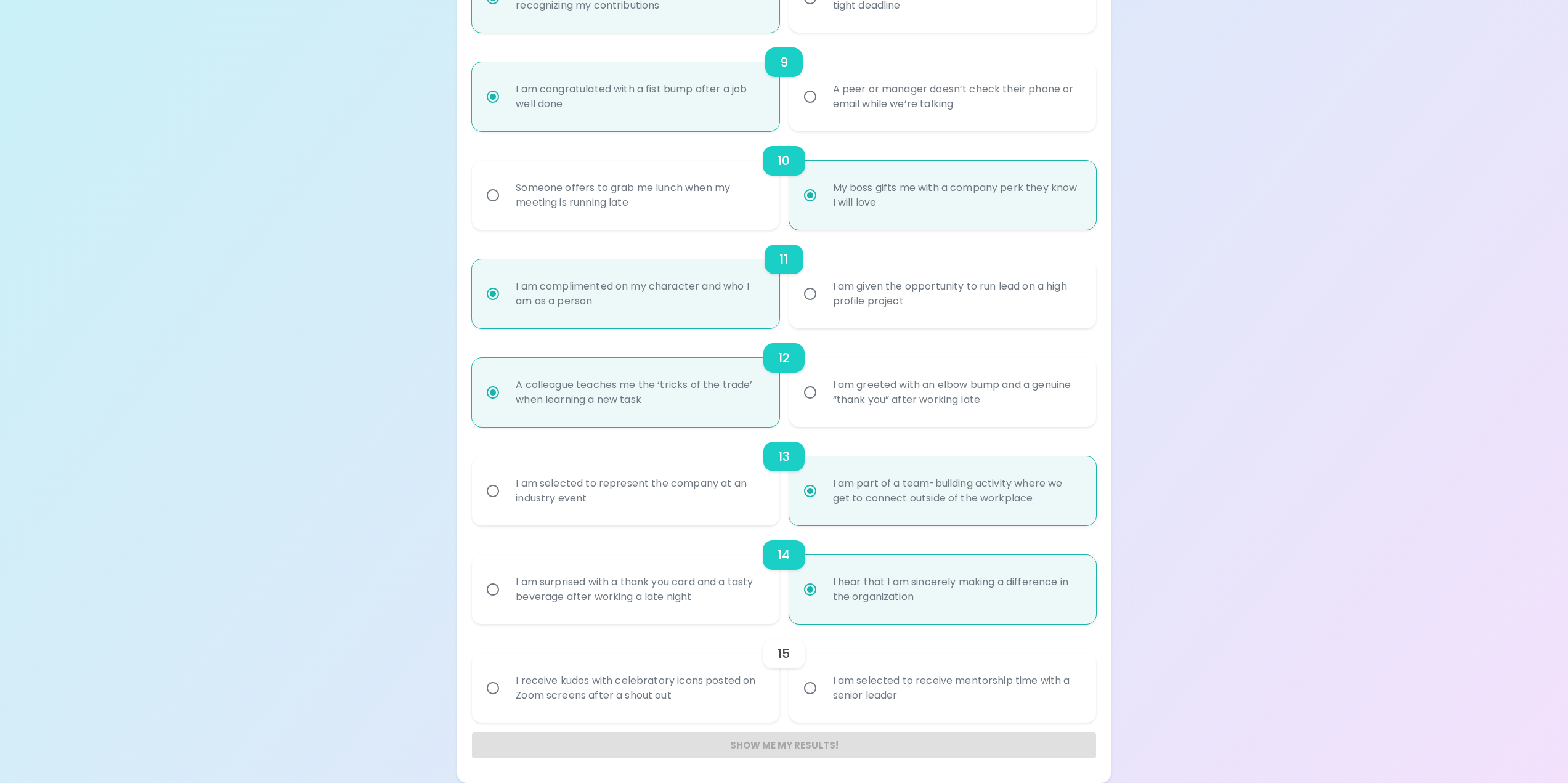
radio input "false"
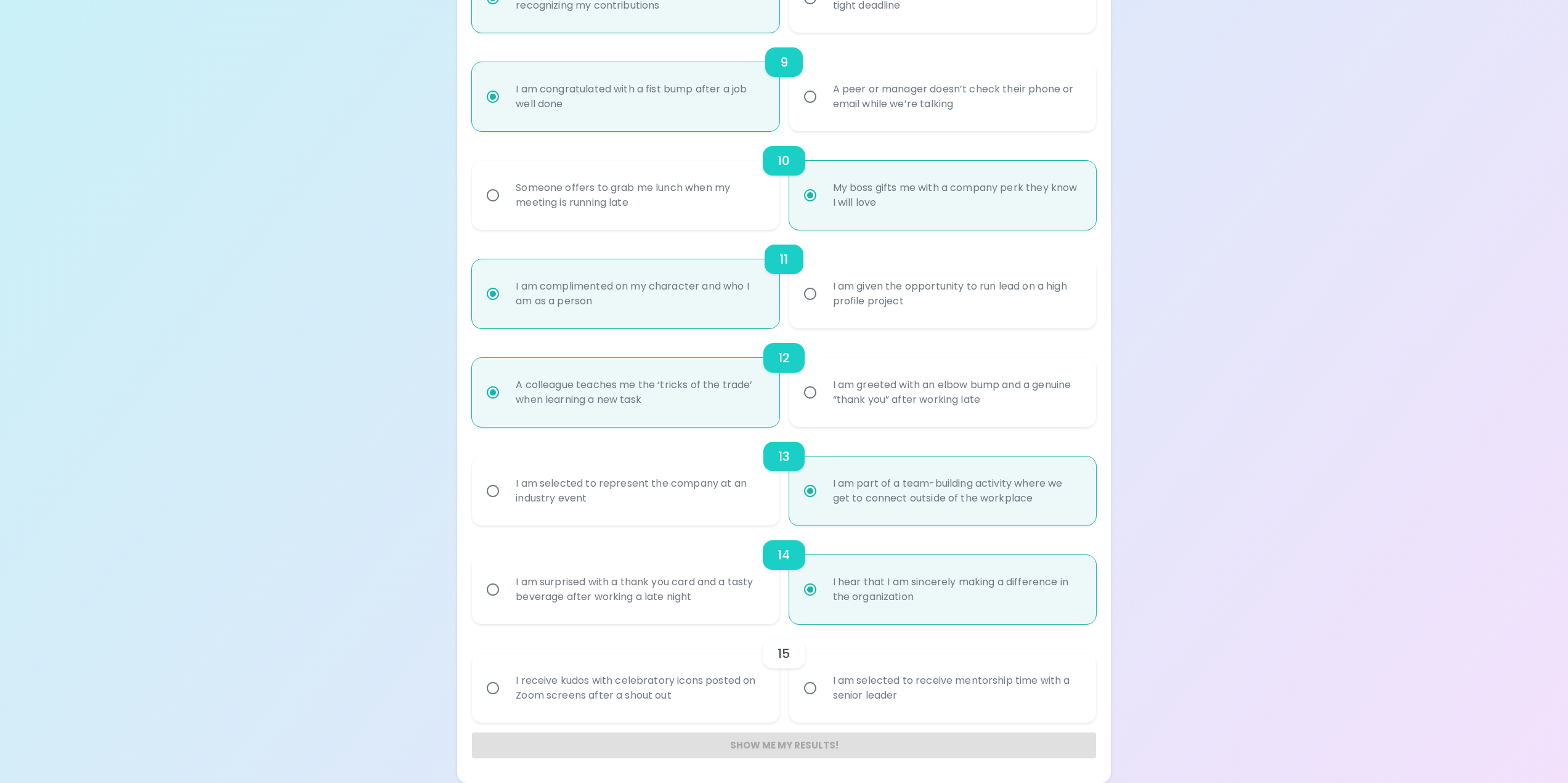
radio input "false"
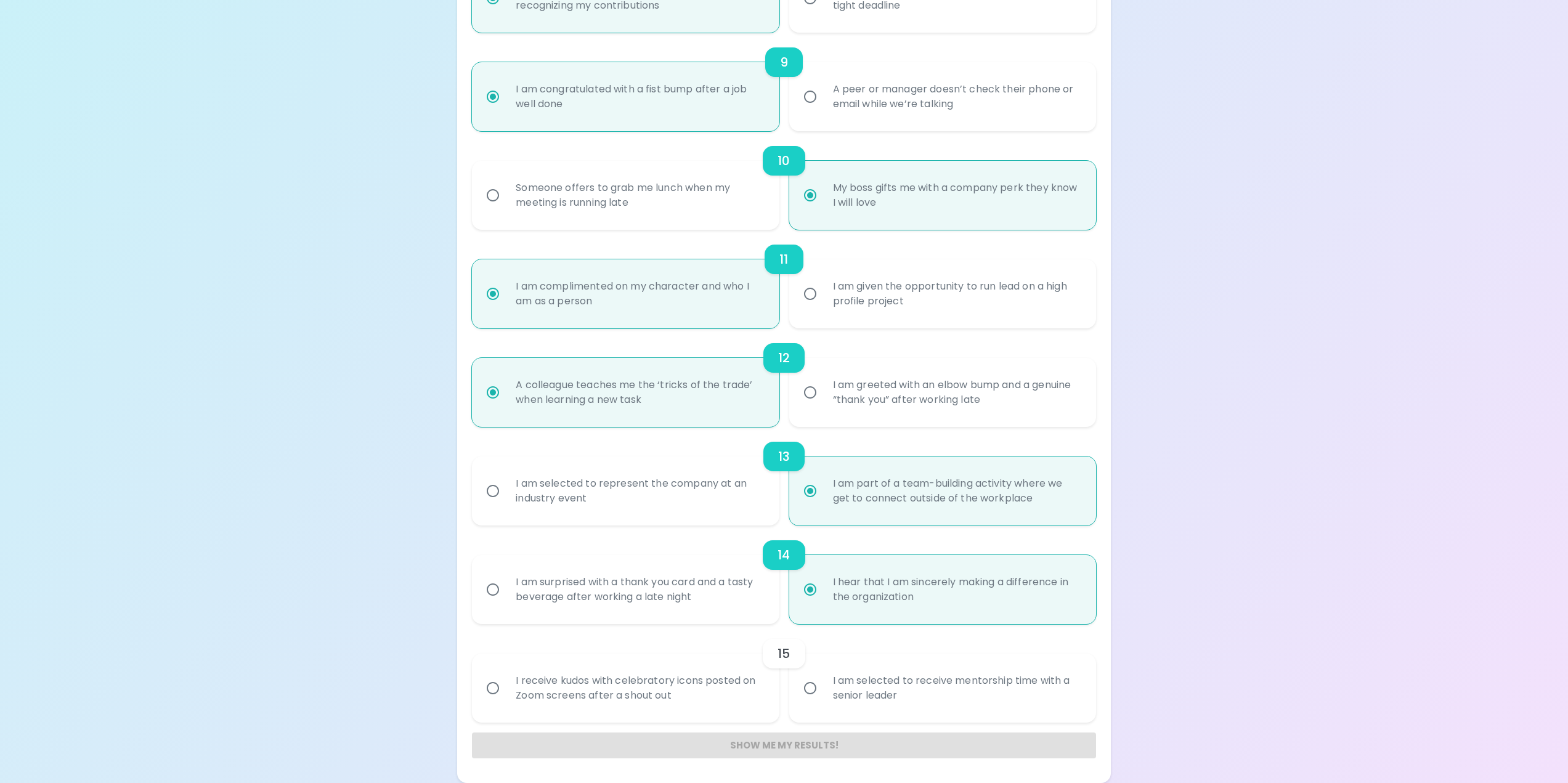
radio input "false"
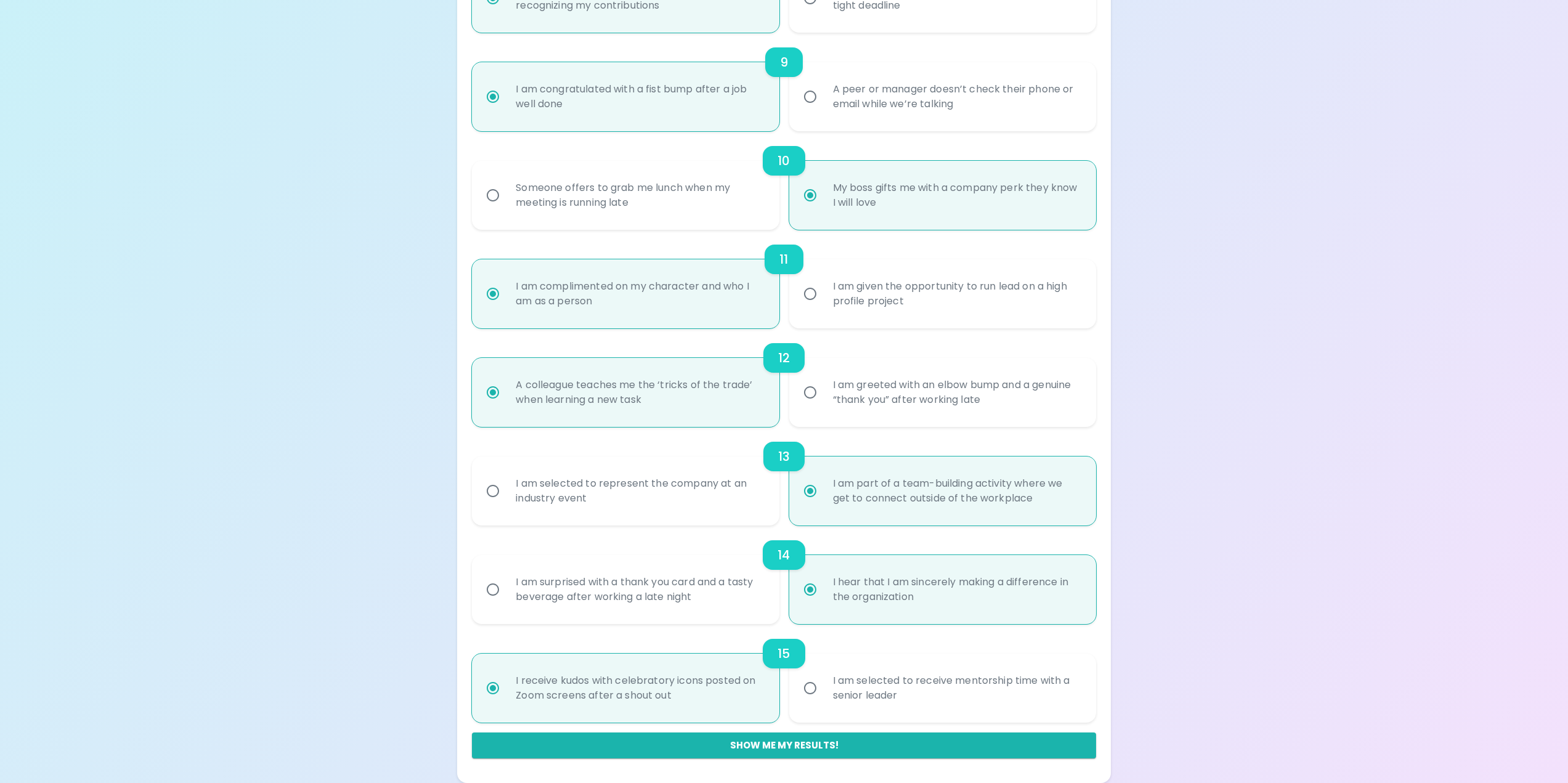
radio input "true"
click at [921, 683] on div "I am selected to receive mentorship time with a senior leader" at bounding box center [955, 688] width 266 height 60
click at [823, 683] on input "I am selected to receive mentorship time with a senior leader" at bounding box center [809, 687] width 26 height 26
radio input "false"
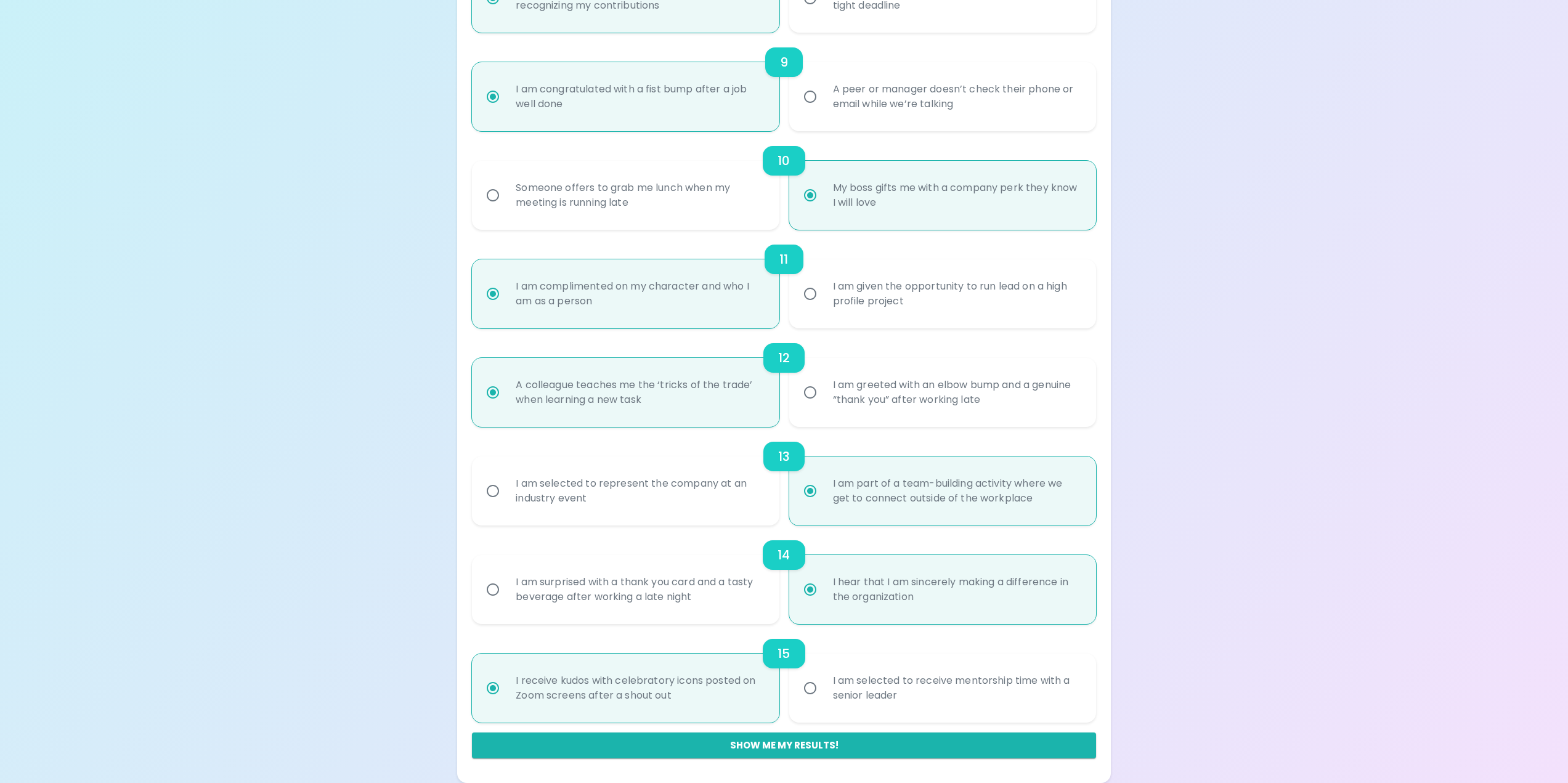
radio input "false"
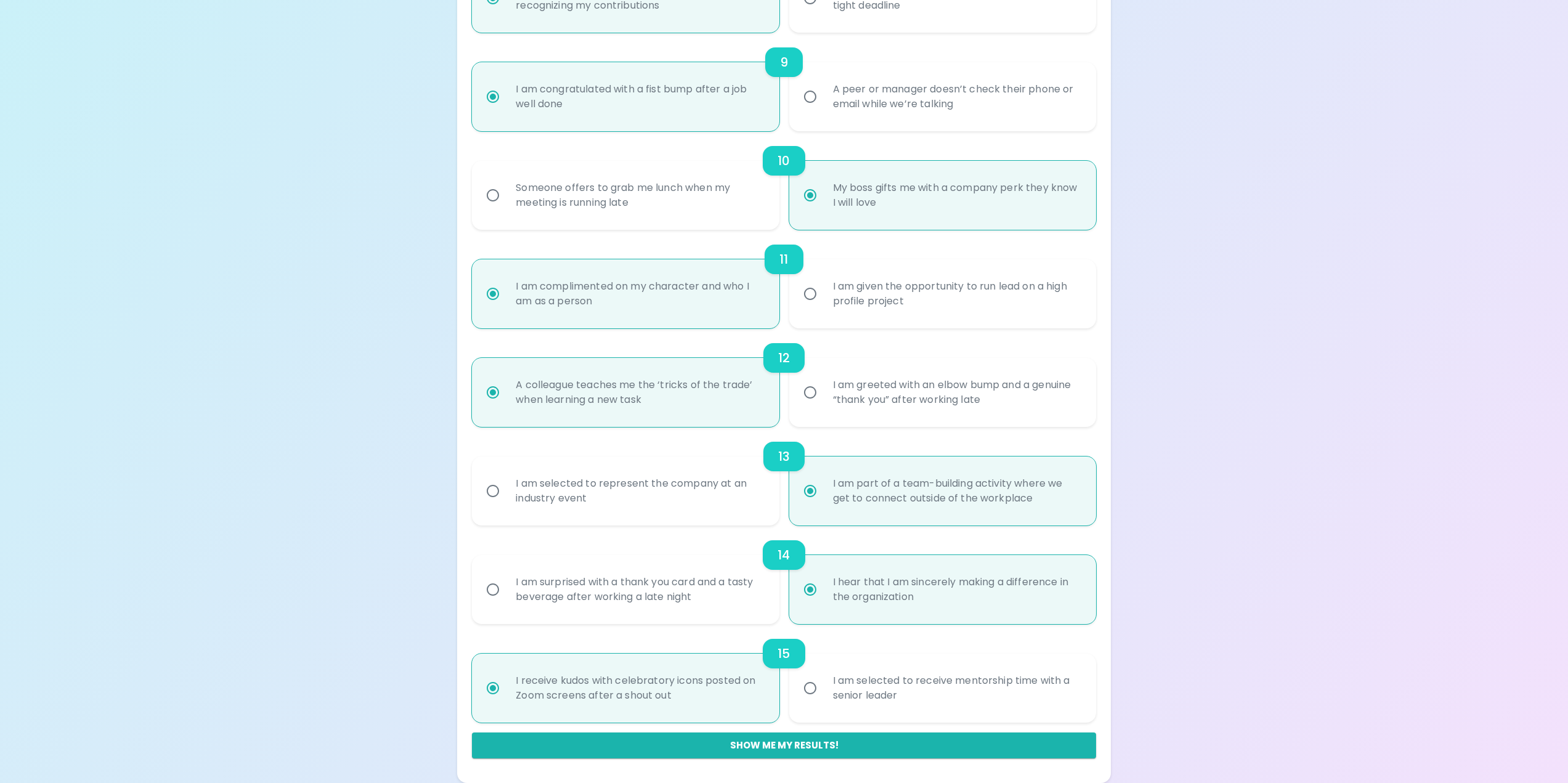
radio input "false"
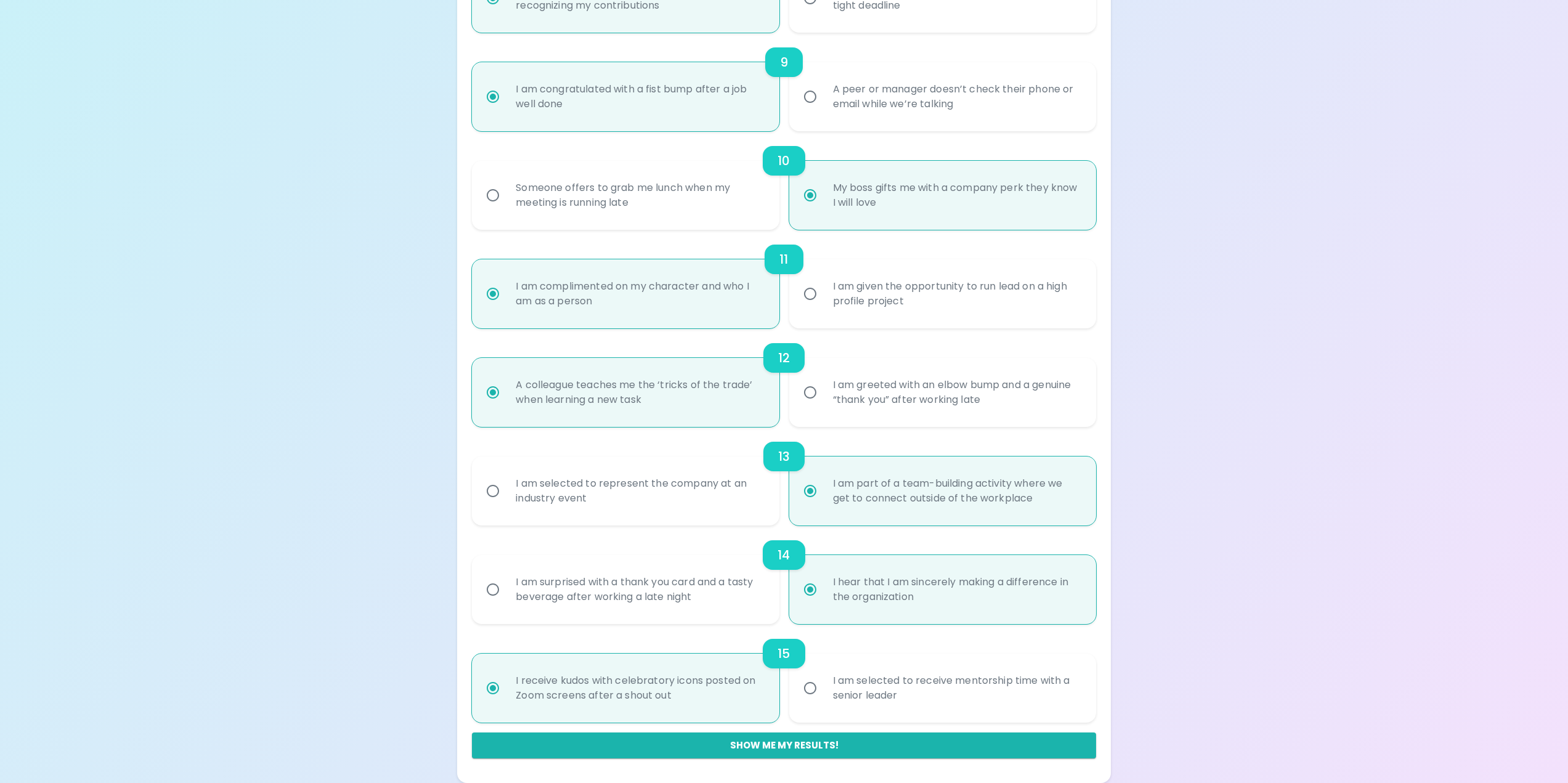
radio input "false"
radio input "true"
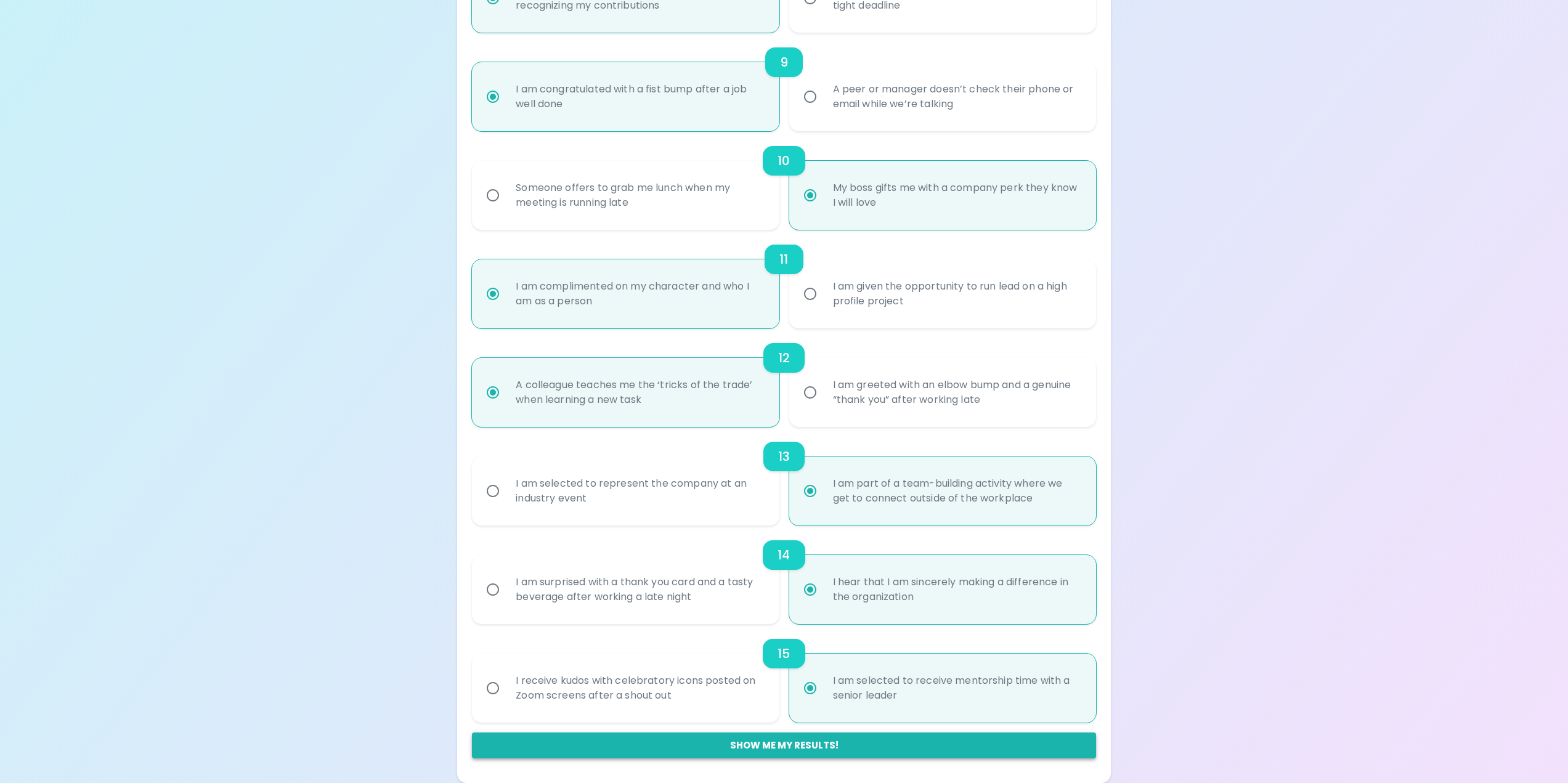
radio input "true"
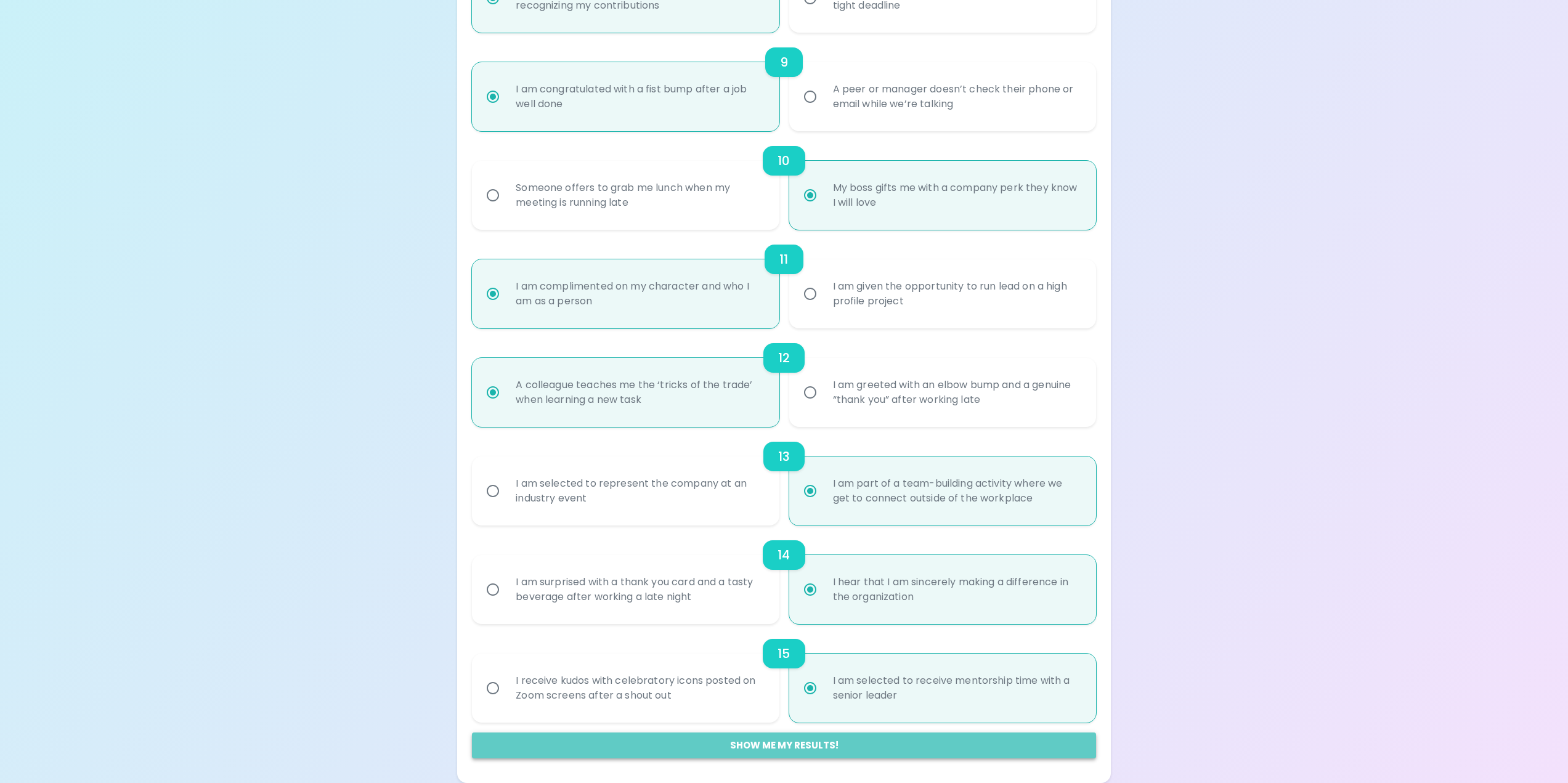
click at [879, 741] on button "Show me my results!" at bounding box center [783, 745] width 623 height 26
radio input "false"
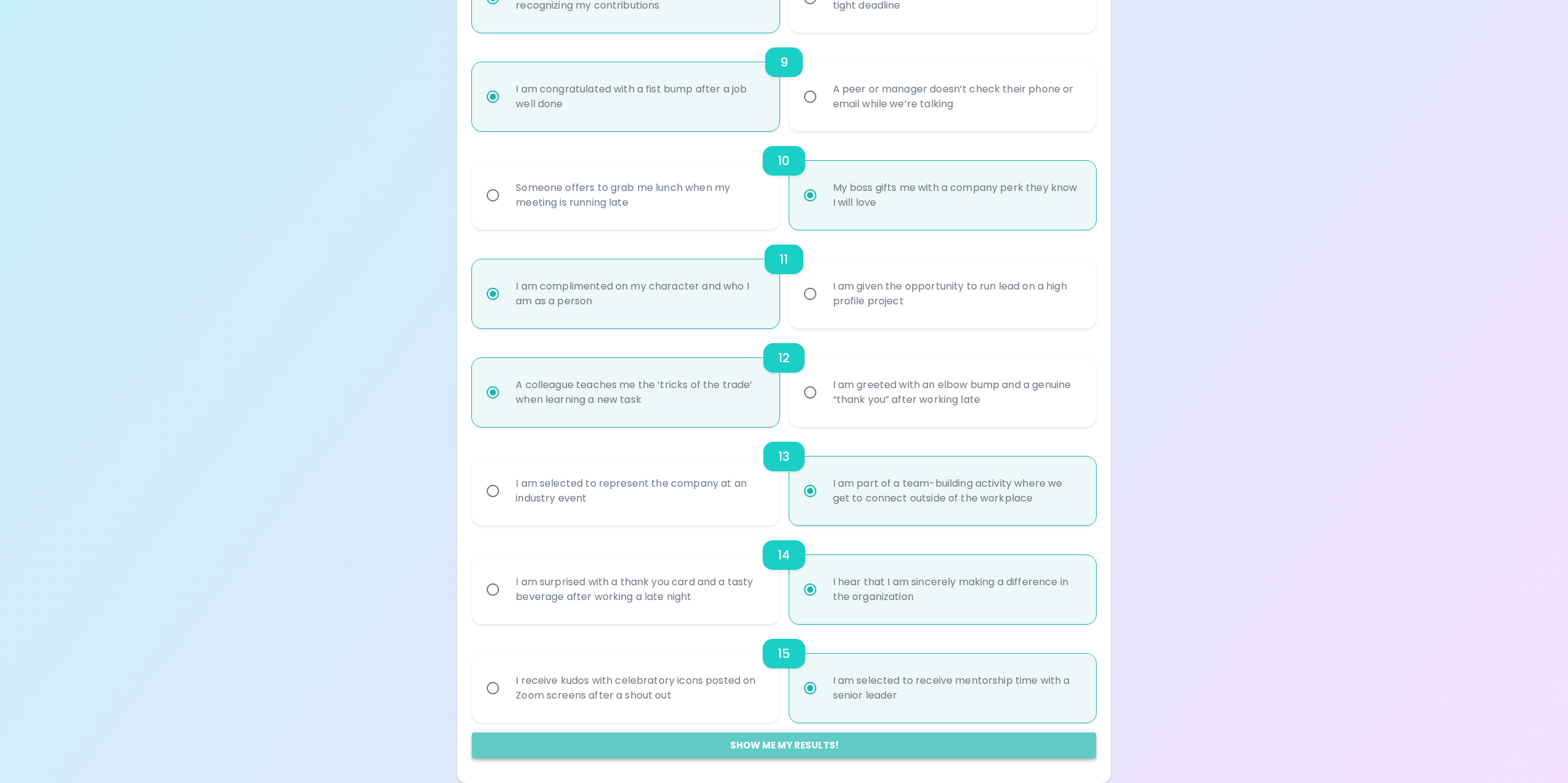
radio input "false"
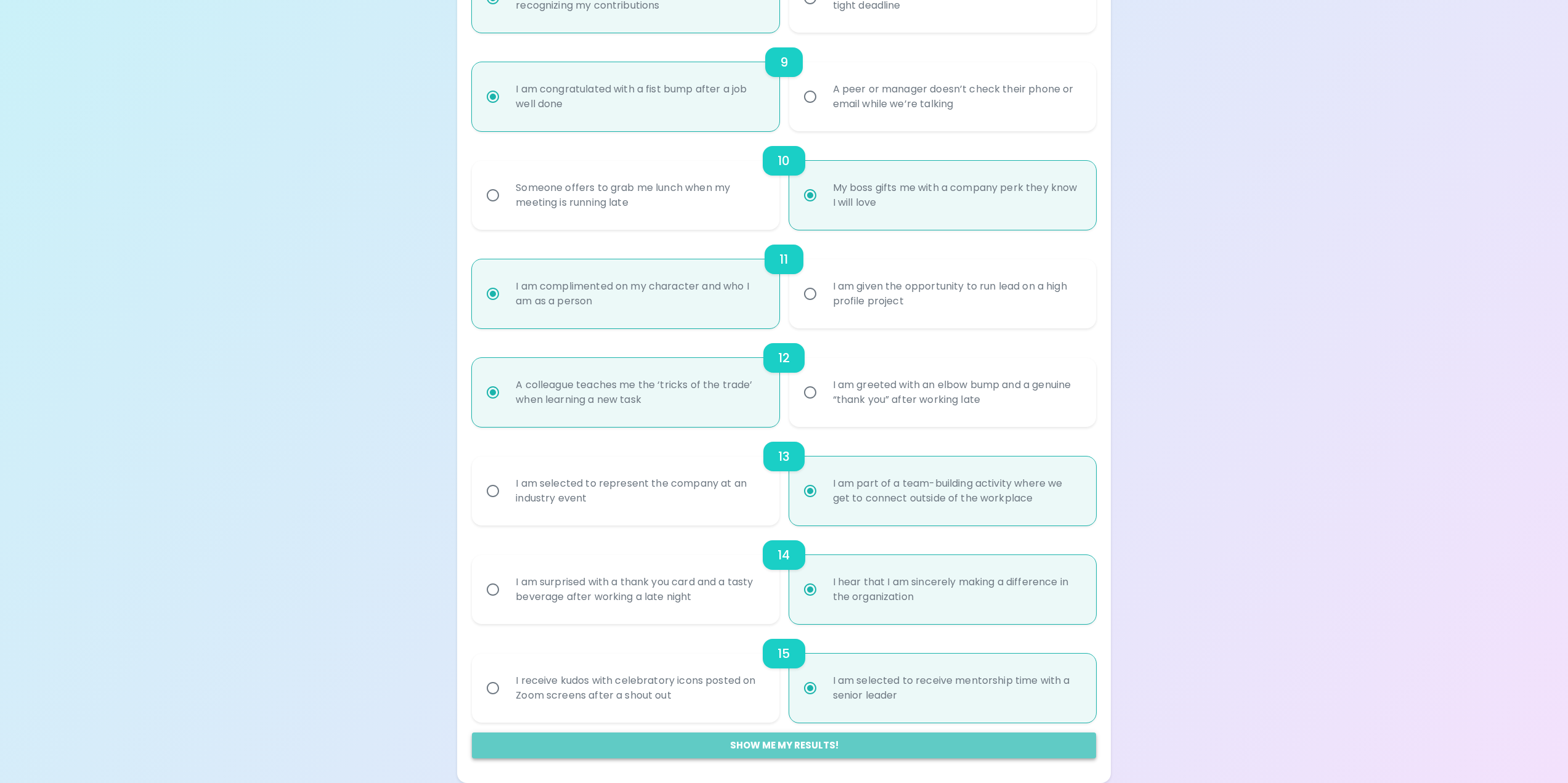
radio input "false"
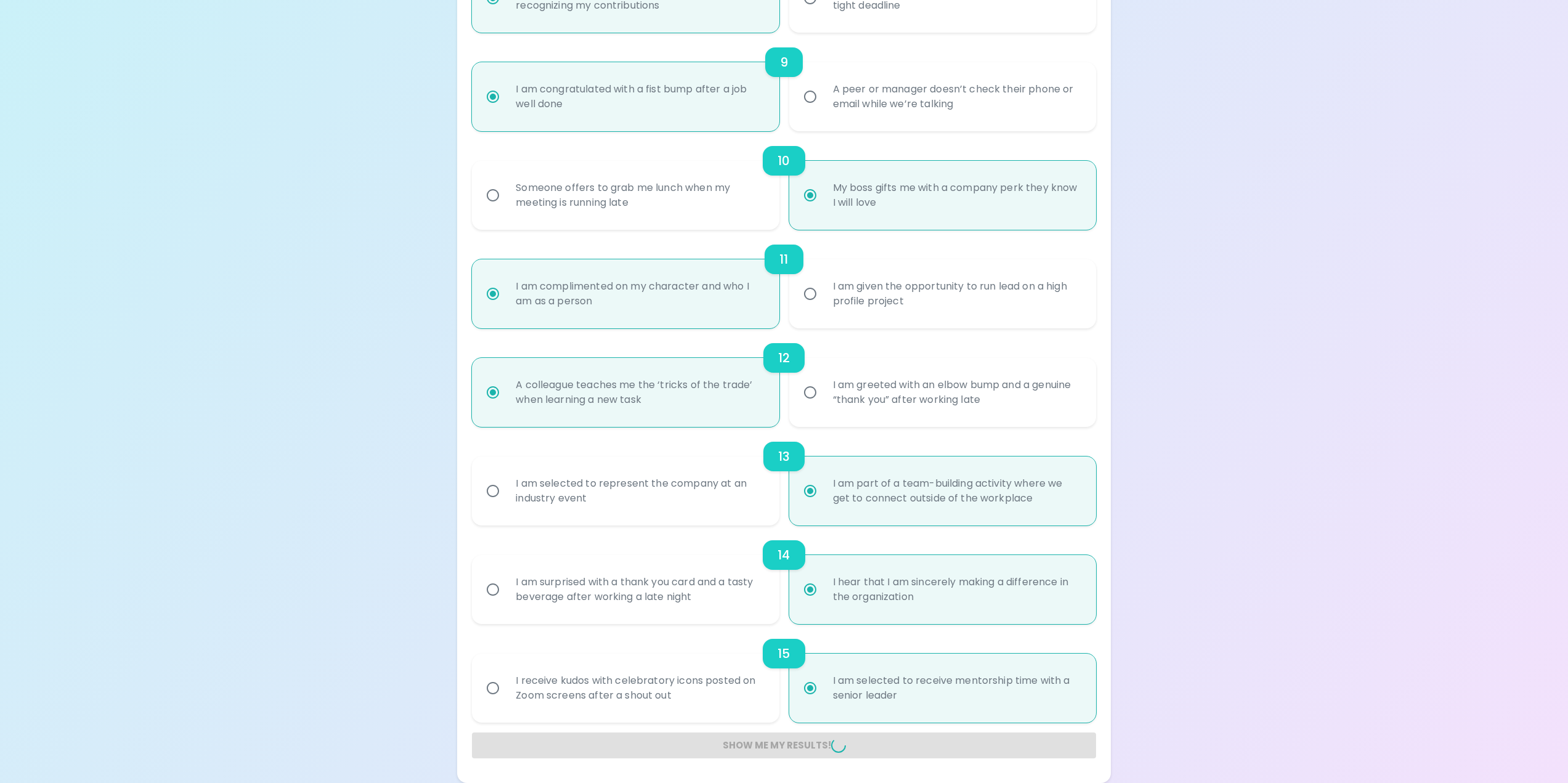
radio input "false"
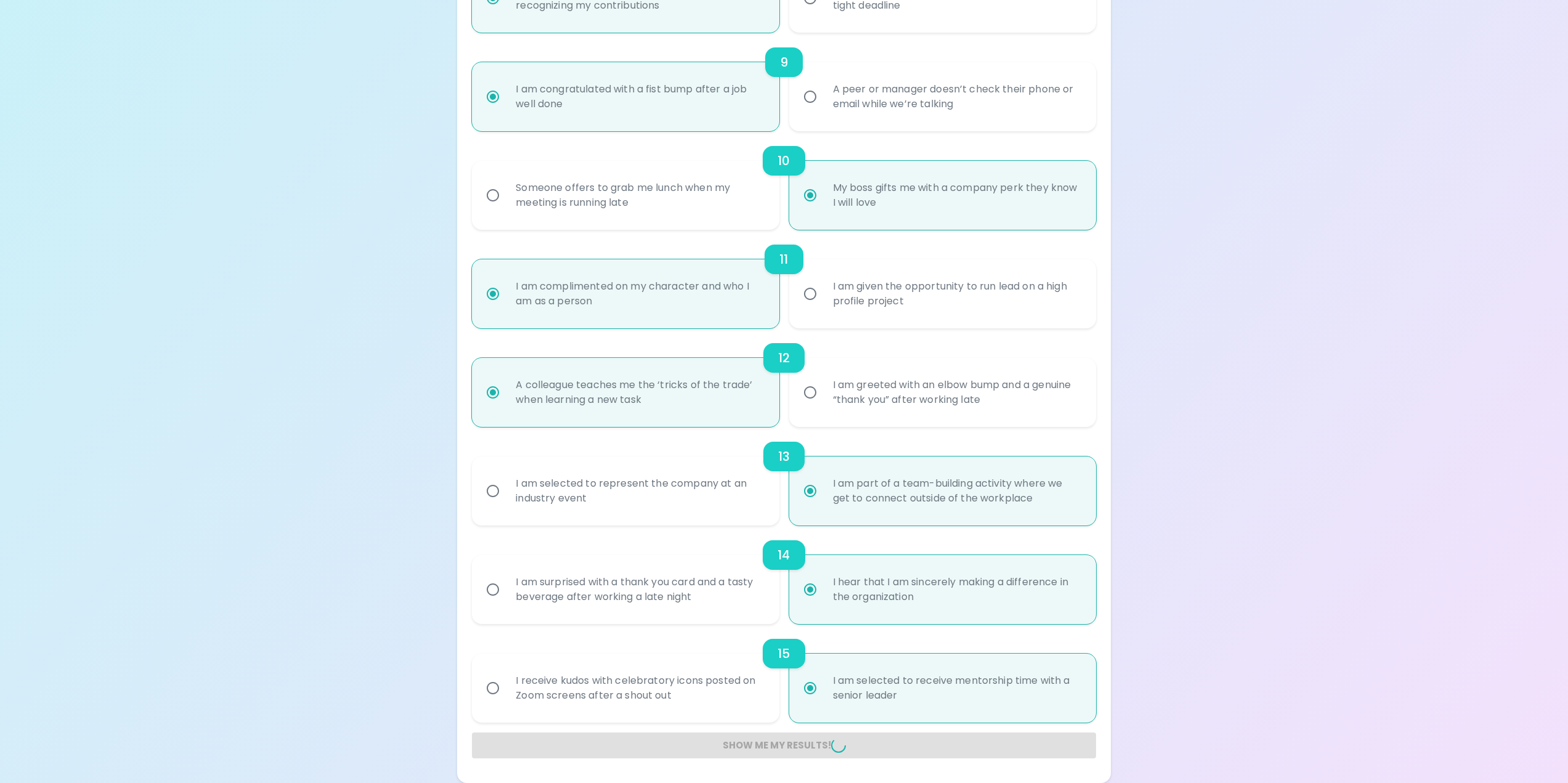
radio input "false"
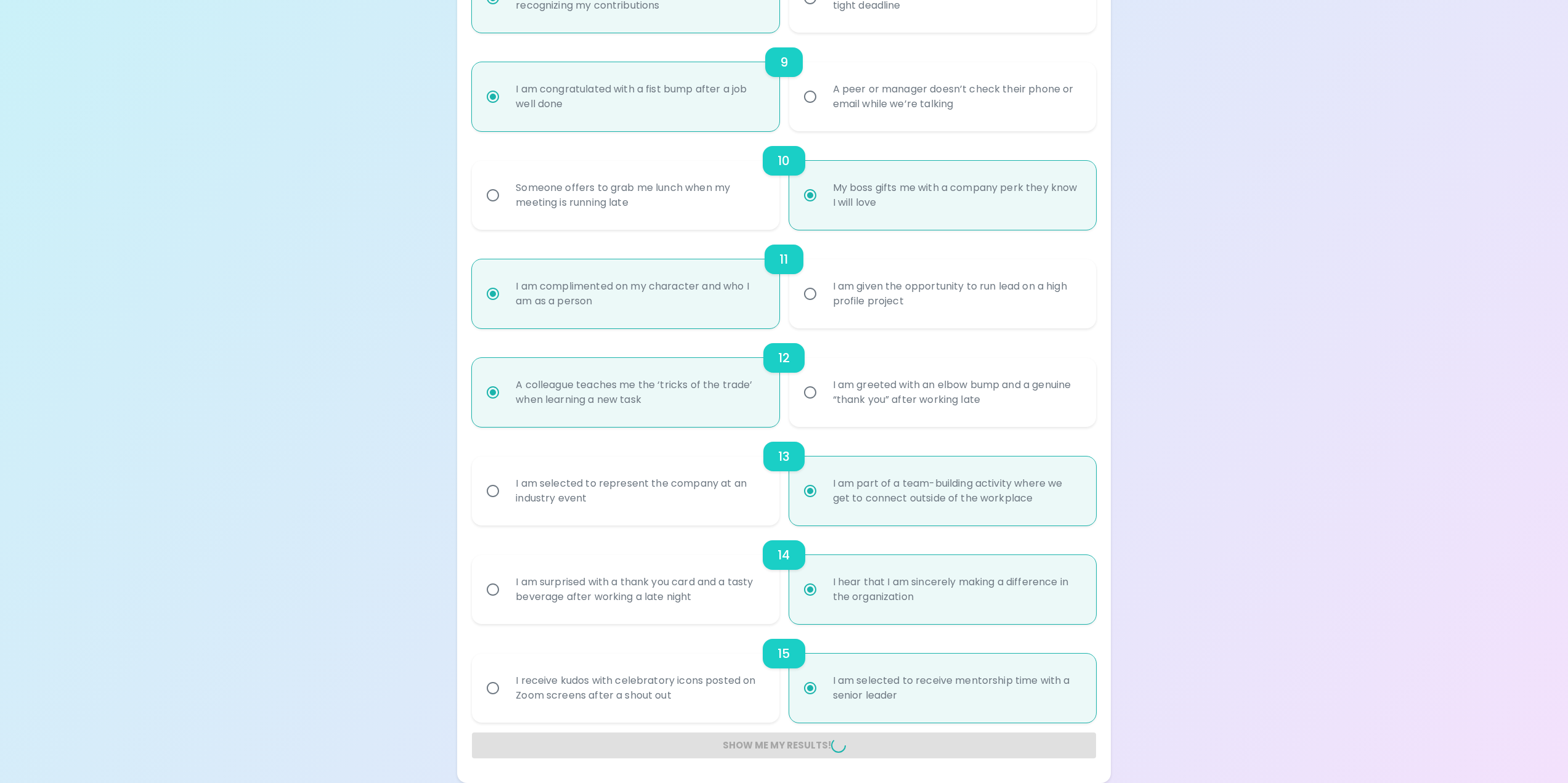
radio input "false"
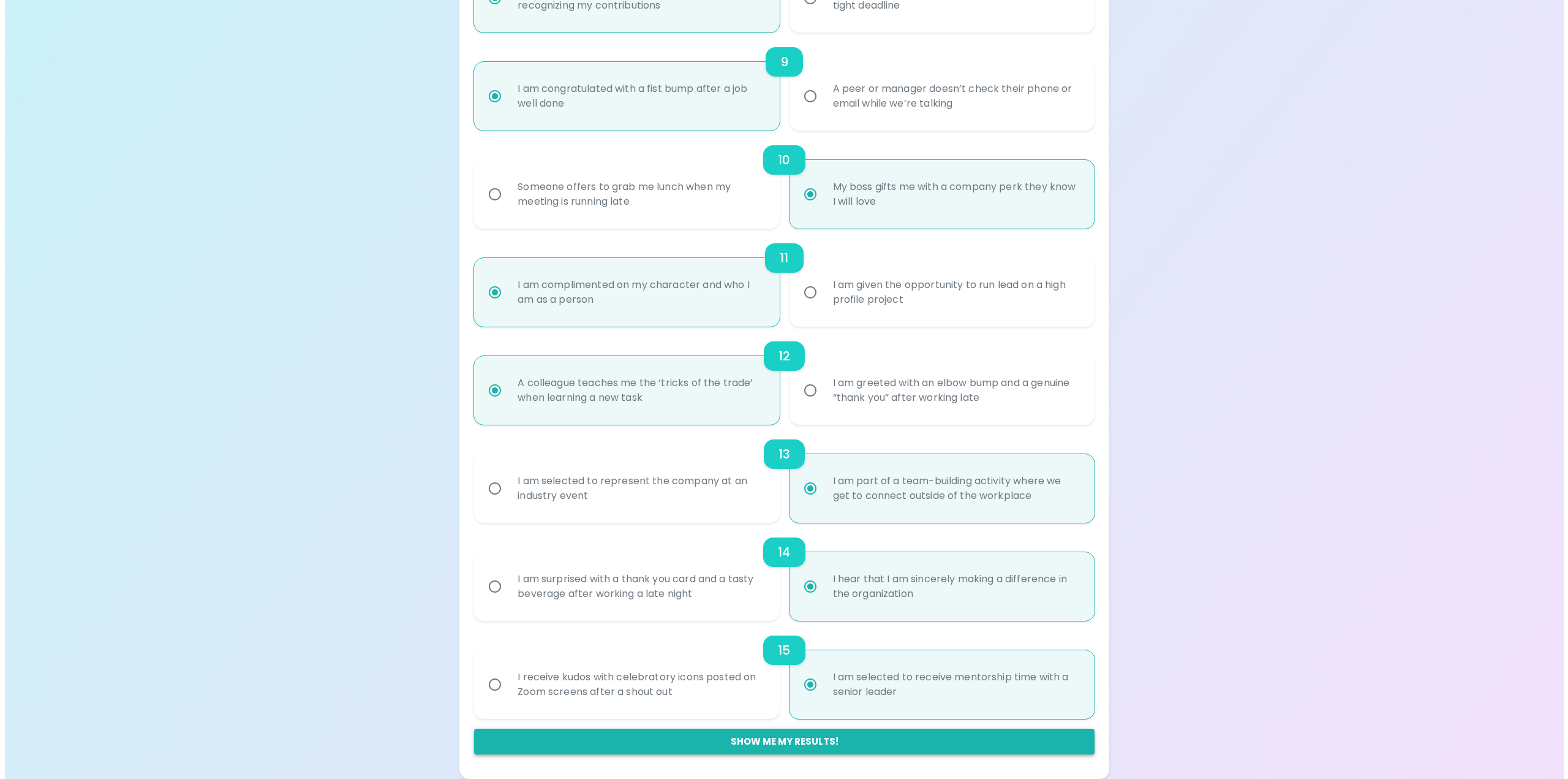
scroll to position [0, 0]
